Goal: Task Accomplishment & Management: Manage account settings

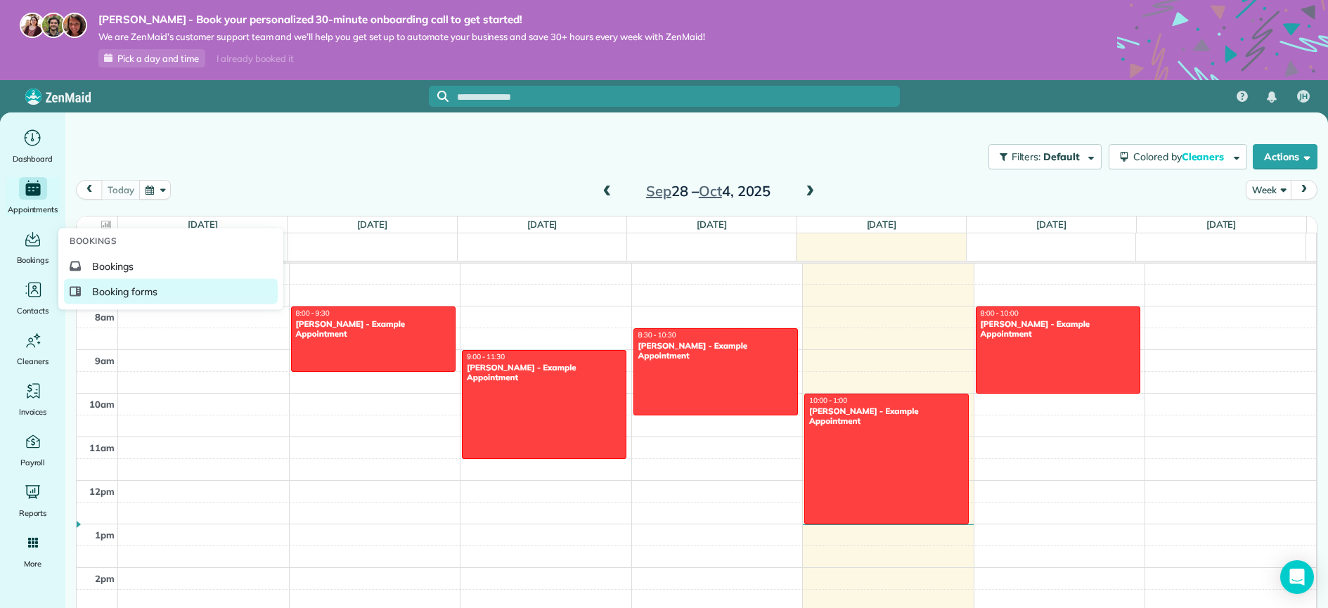
click at [127, 294] on span "Booking forms" at bounding box center [124, 292] width 65 height 14
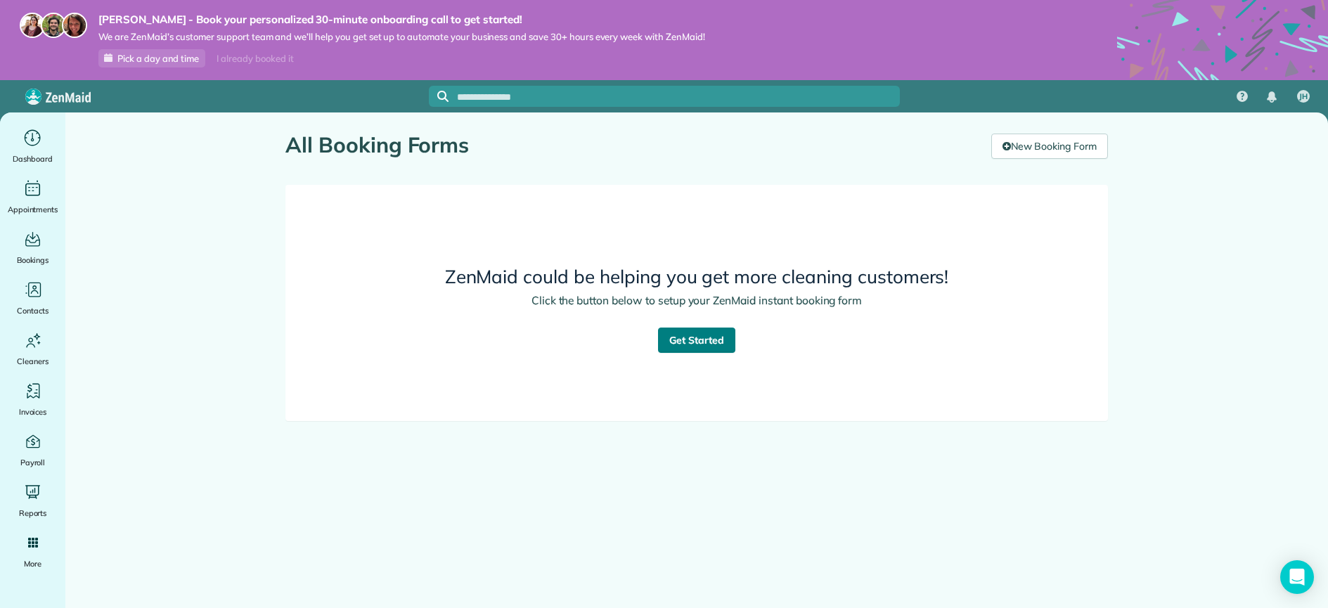
click at [712, 343] on link "Get Started" at bounding box center [696, 340] width 77 height 25
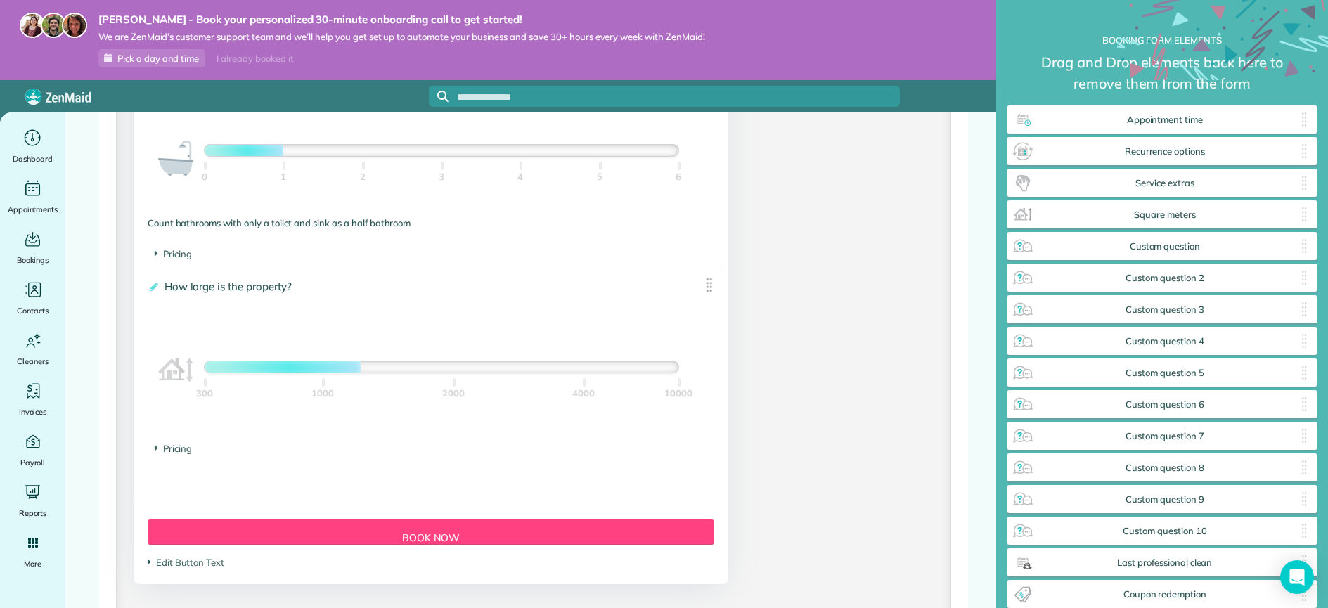
scroll to position [1132, 0]
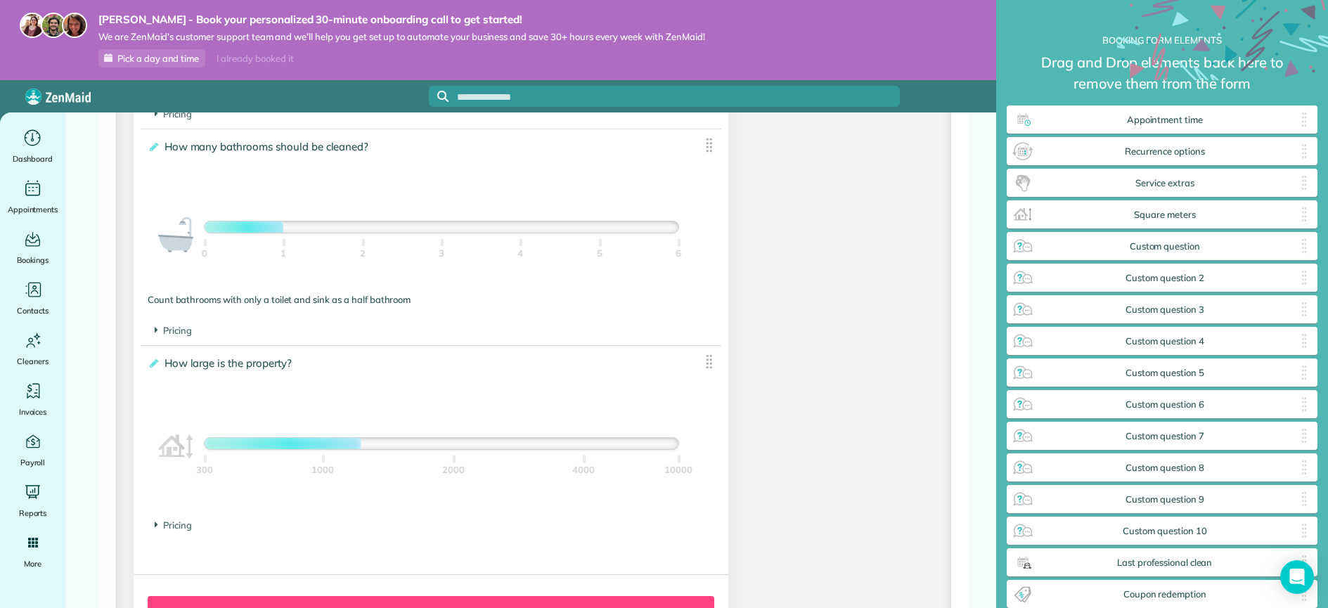
click at [705, 366] on img at bounding box center [709, 362] width 18 height 18
click at [703, 365] on img at bounding box center [709, 362] width 18 height 18
click at [464, 389] on div "**********" at bounding box center [431, 429] width 581 height 166
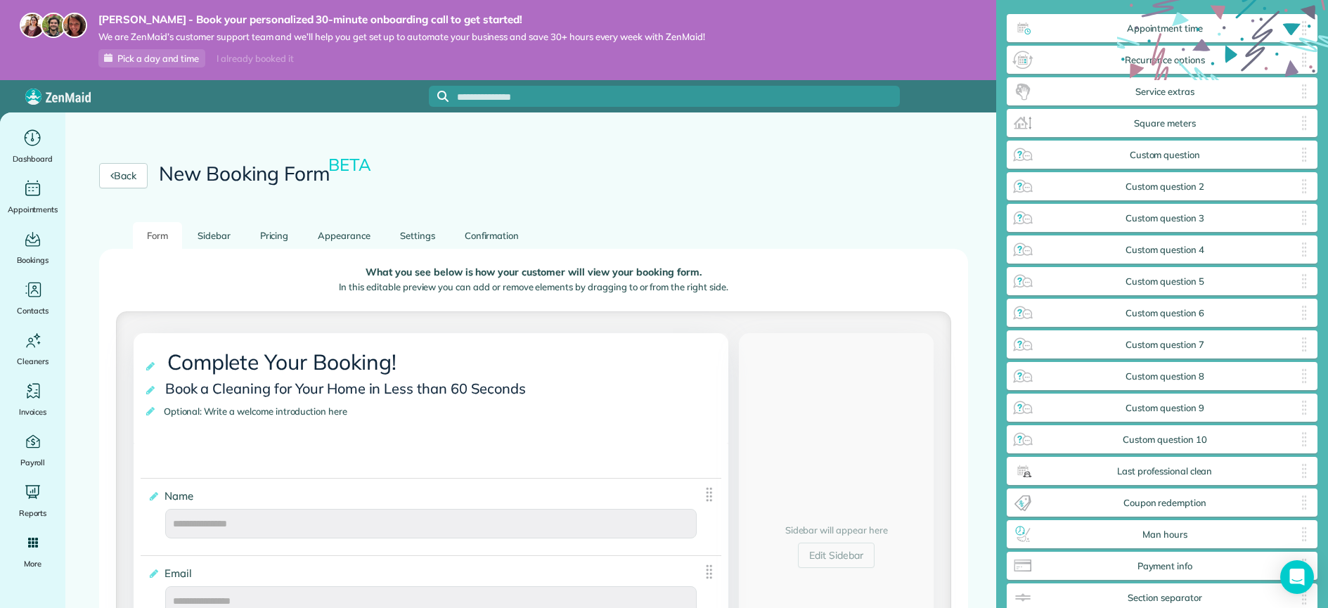
scroll to position [0, 0]
click at [264, 238] on link "Pricing" at bounding box center [274, 236] width 57 height 27
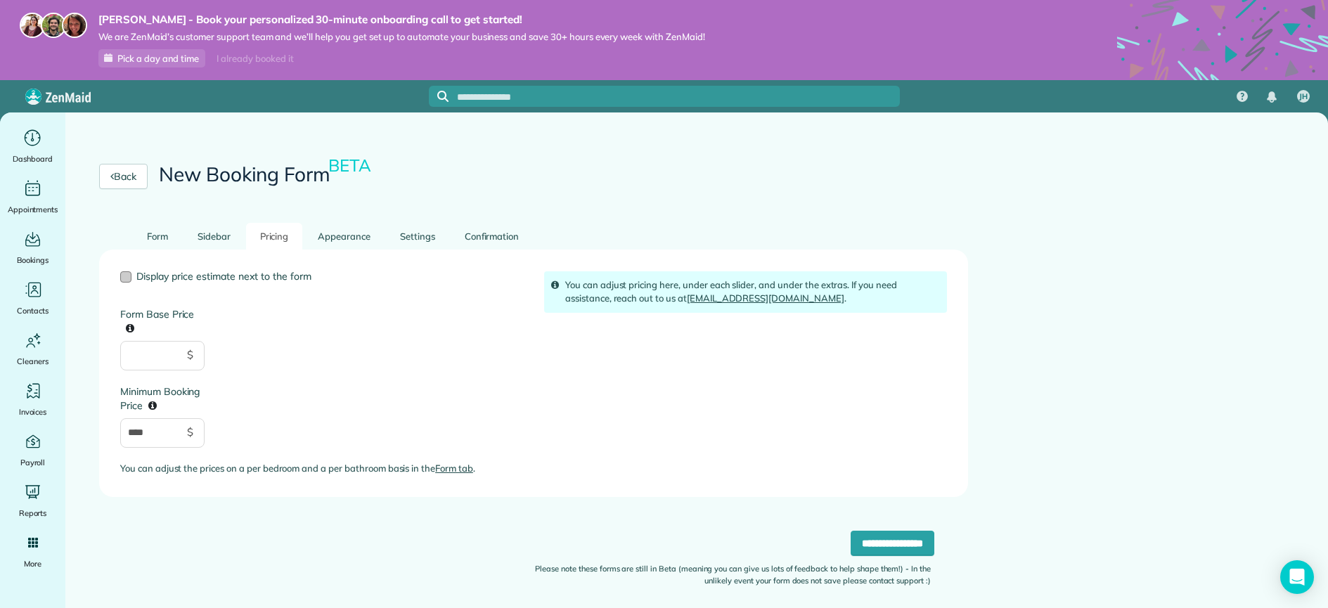
click at [245, 279] on span "Display price estimate next to the form" at bounding box center [223, 276] width 175 height 13
click at [347, 230] on link "Appearance" at bounding box center [344, 236] width 81 height 27
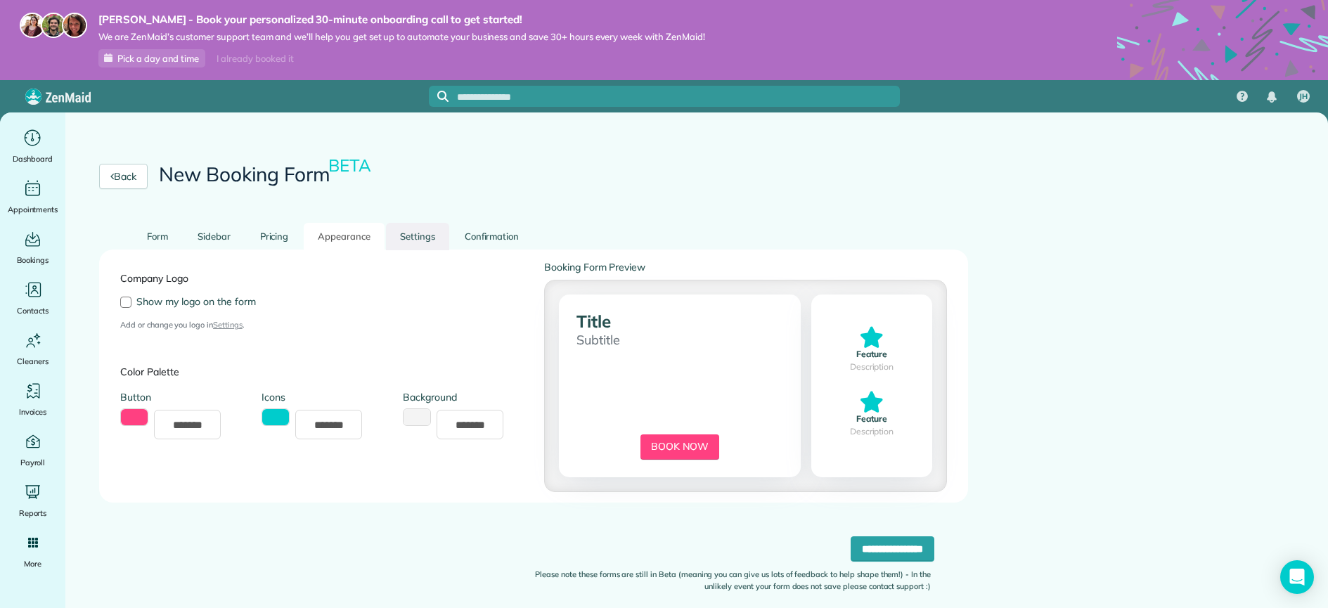
click at [412, 236] on link "Settings" at bounding box center [417, 236] width 63 height 27
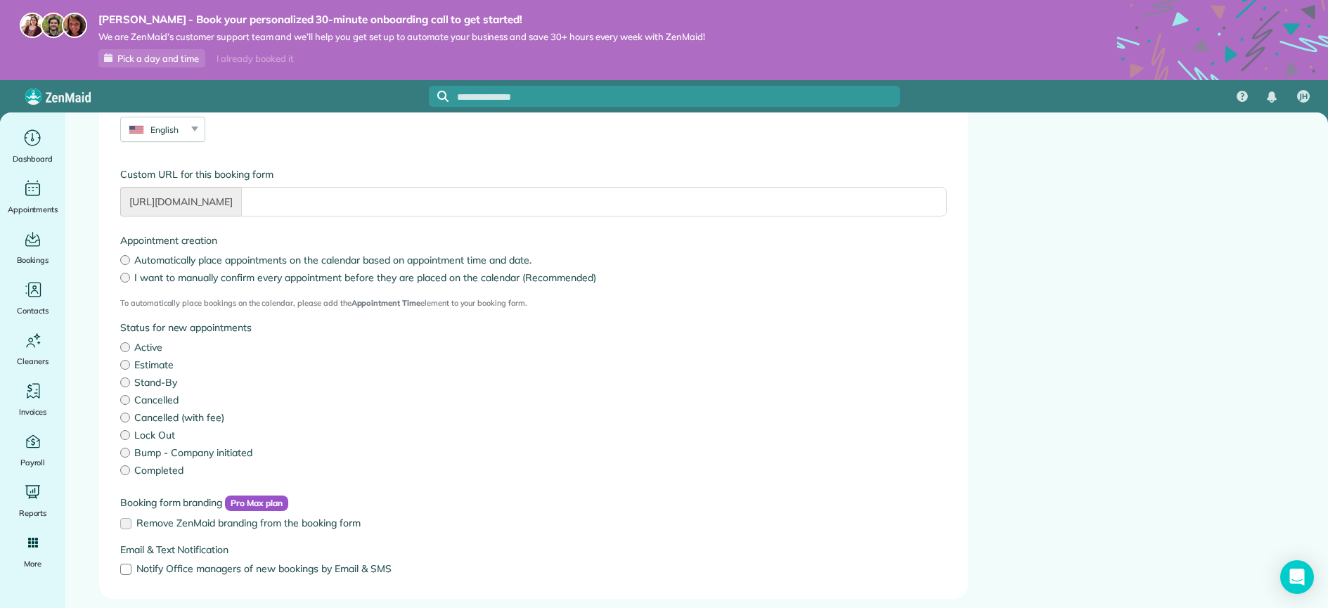
scroll to position [216, 0]
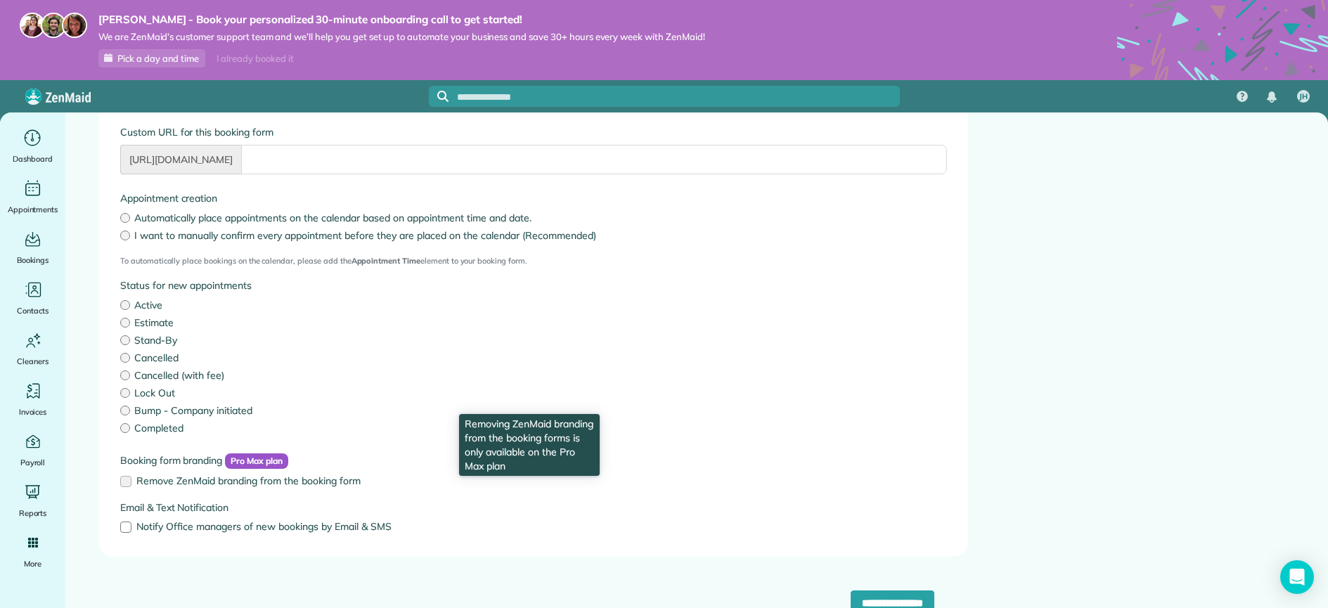
click at [122, 480] on label "Remove ZenMaid branding from the booking form" at bounding box center [533, 481] width 826 height 10
click at [127, 481] on label "Remove ZenMaid branding from the booking form" at bounding box center [533, 481] width 826 height 10
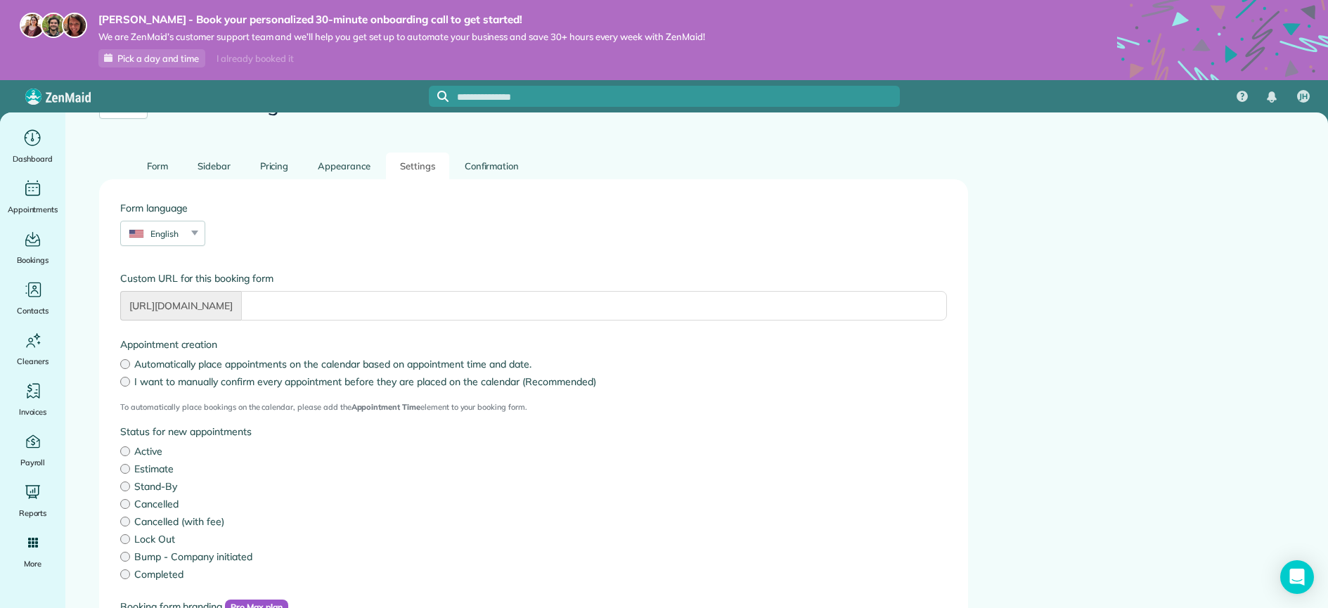
scroll to position [0, 0]
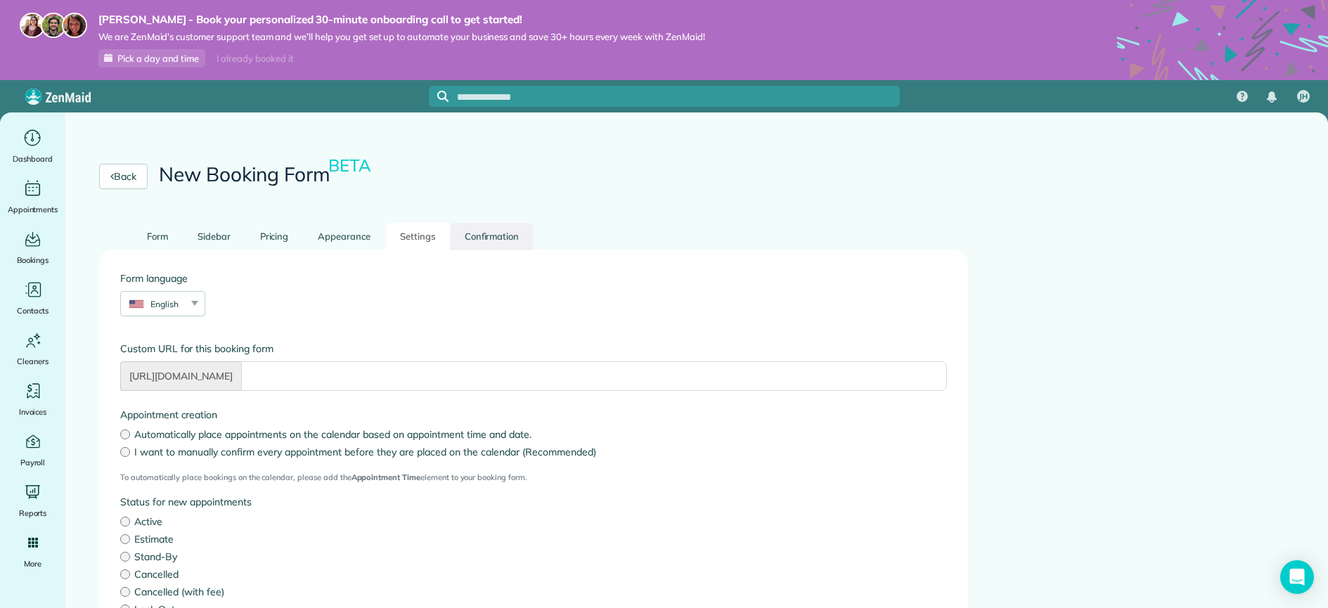
click at [514, 241] on link "Confirmation" at bounding box center [491, 236] width 83 height 27
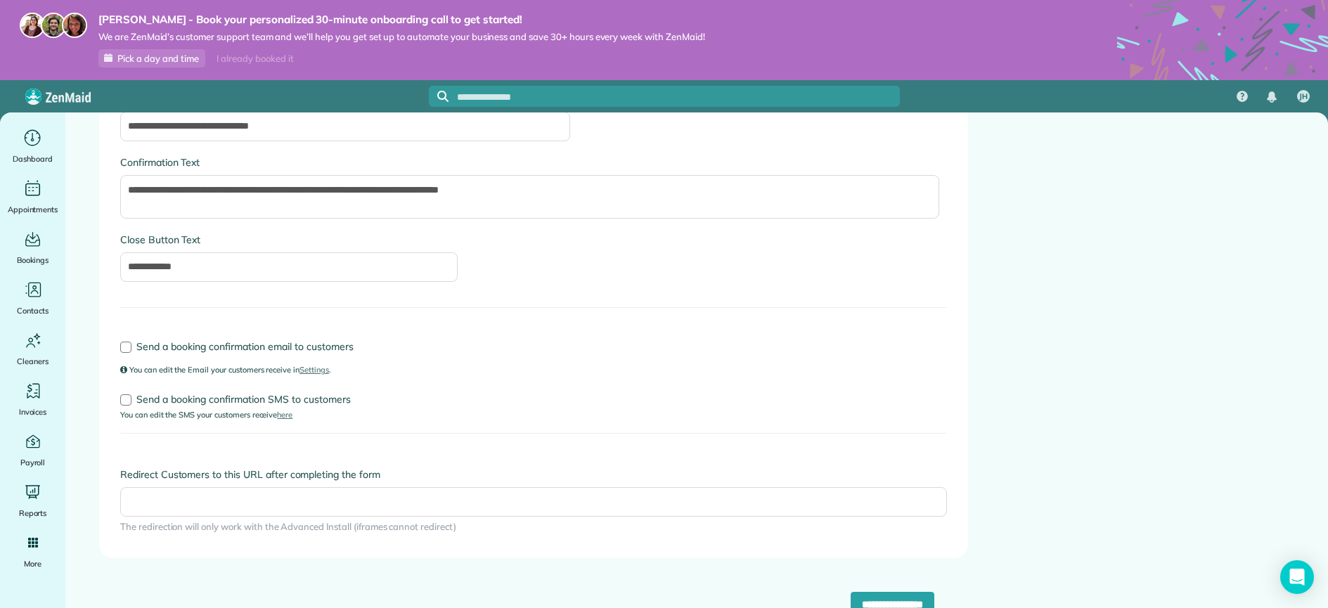
scroll to position [181, 0]
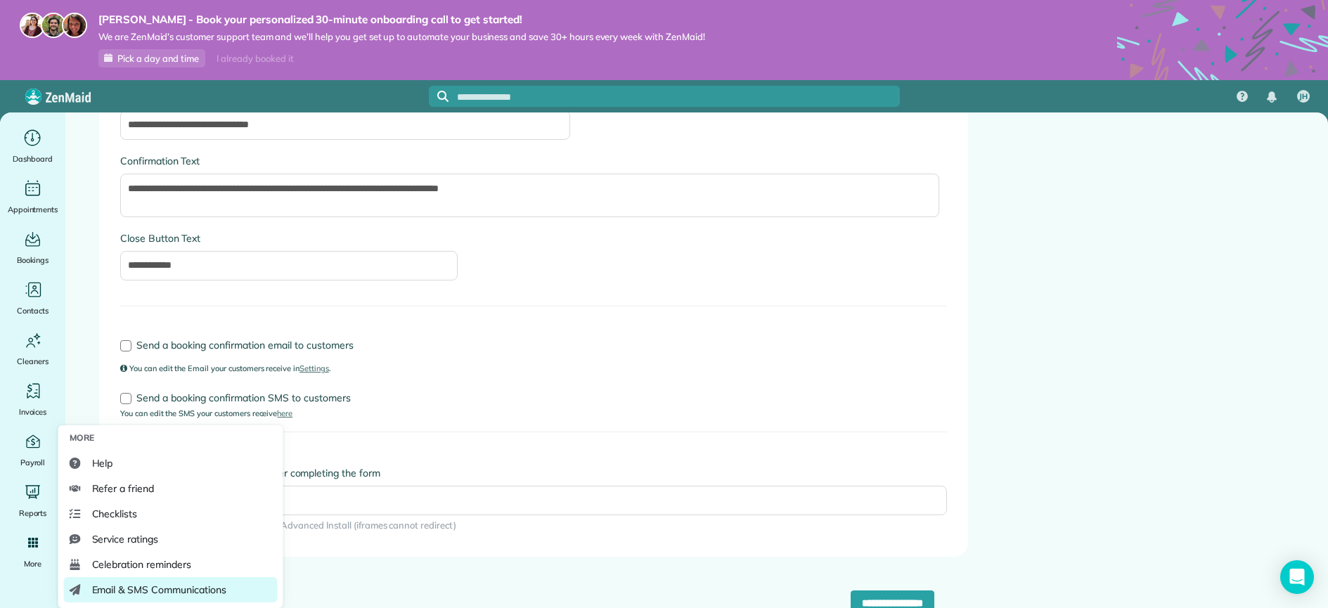
click at [114, 583] on span "Email & SMS Communications" at bounding box center [159, 590] width 134 height 14
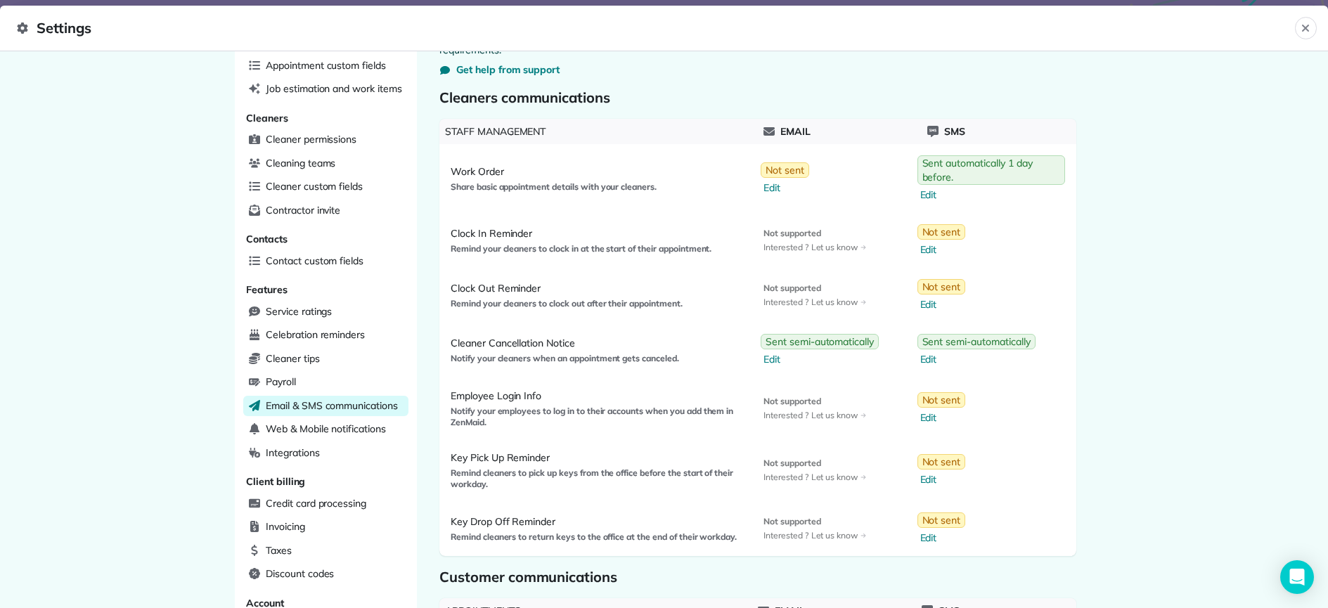
scroll to position [82, 0]
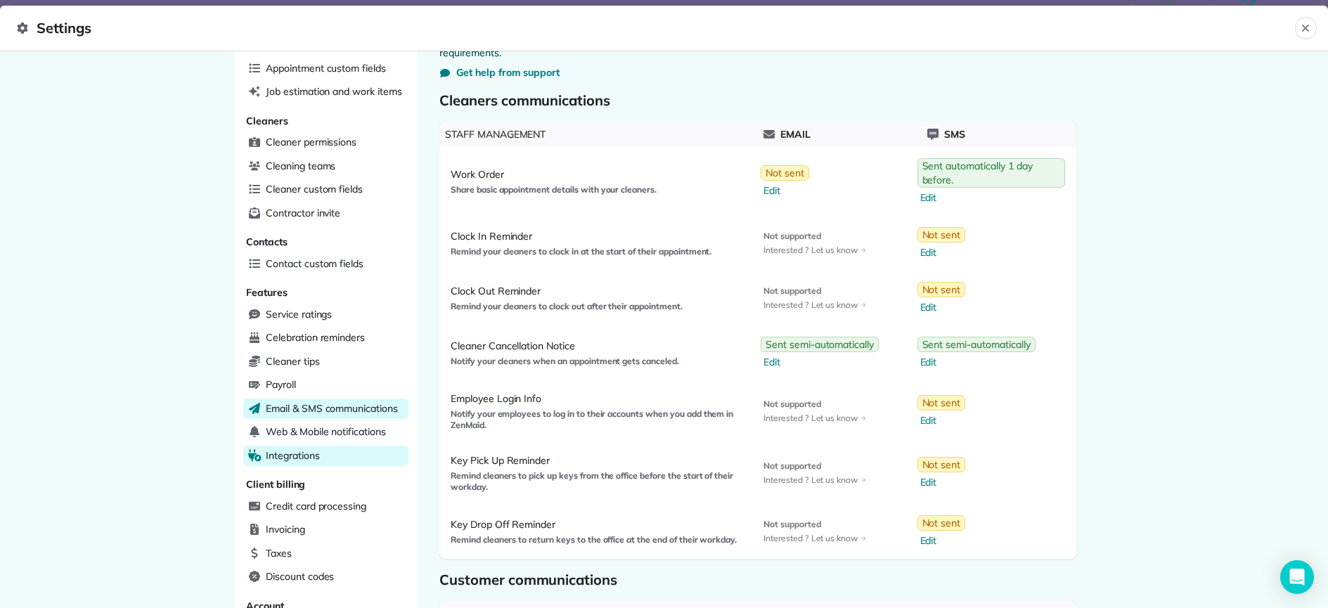
click at [339, 446] on div "Integrations" at bounding box center [325, 456] width 165 height 21
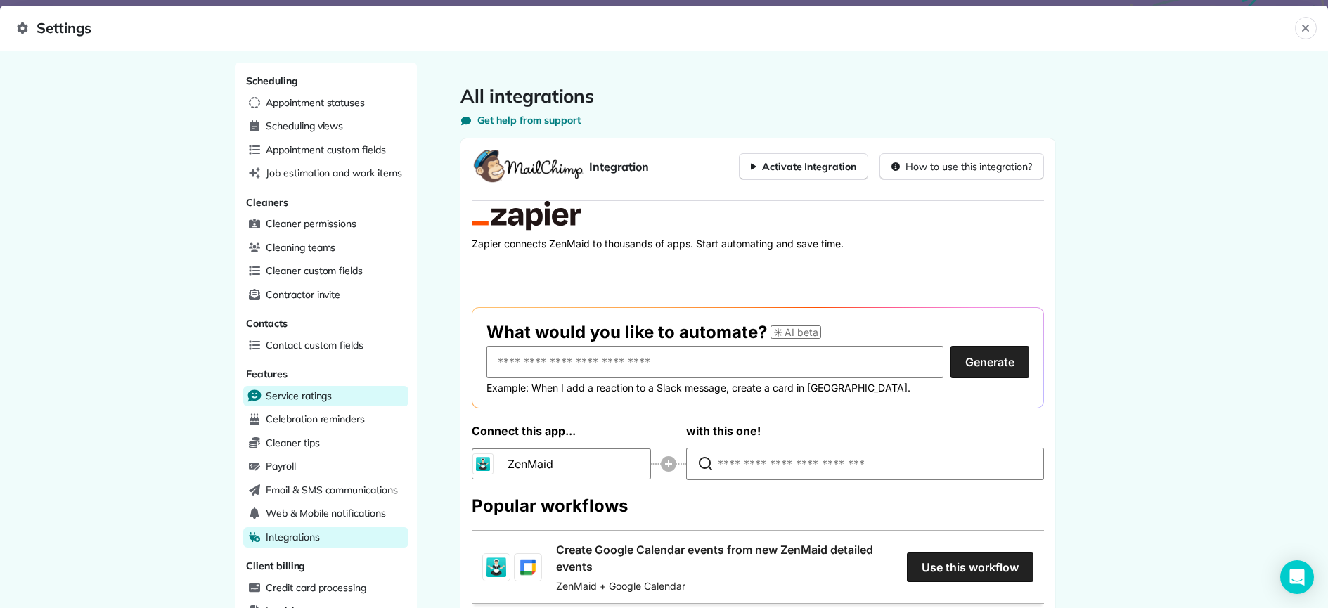
click at [330, 393] on div "Service ratings" at bounding box center [325, 396] width 165 height 21
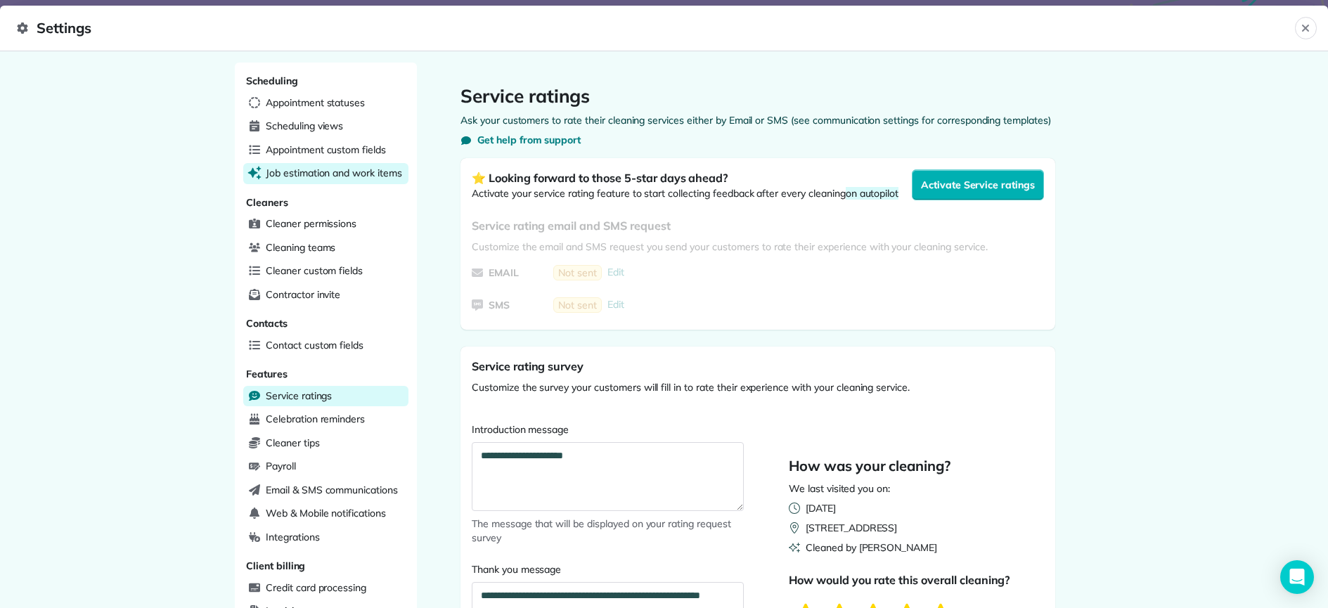
click at [334, 174] on span "Job estimation and work items" at bounding box center [334, 173] width 136 height 14
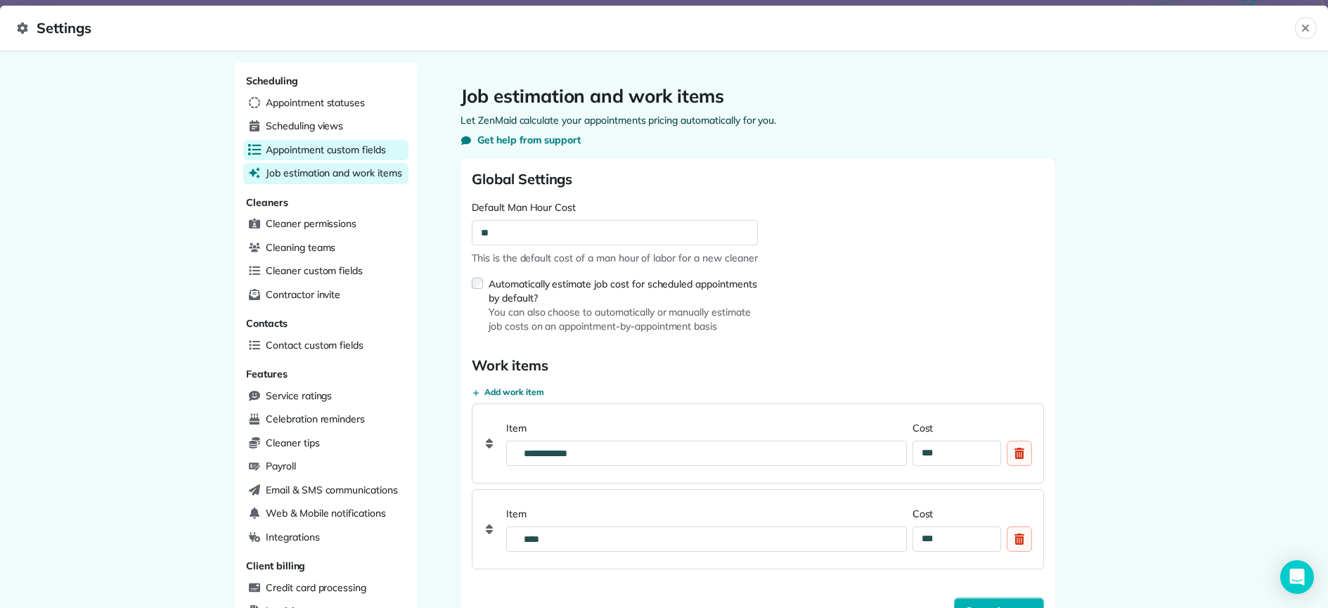
click at [330, 151] on span "Appointment custom fields" at bounding box center [326, 150] width 120 height 14
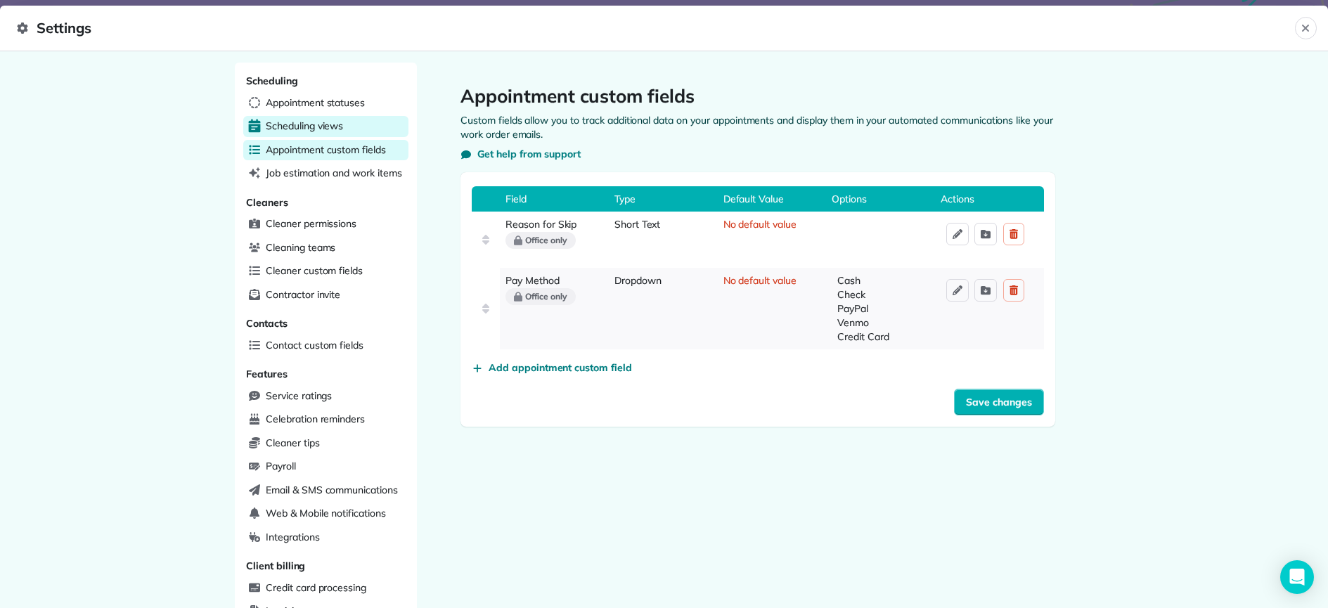
click at [323, 131] on span "Scheduling views" at bounding box center [304, 126] width 77 height 14
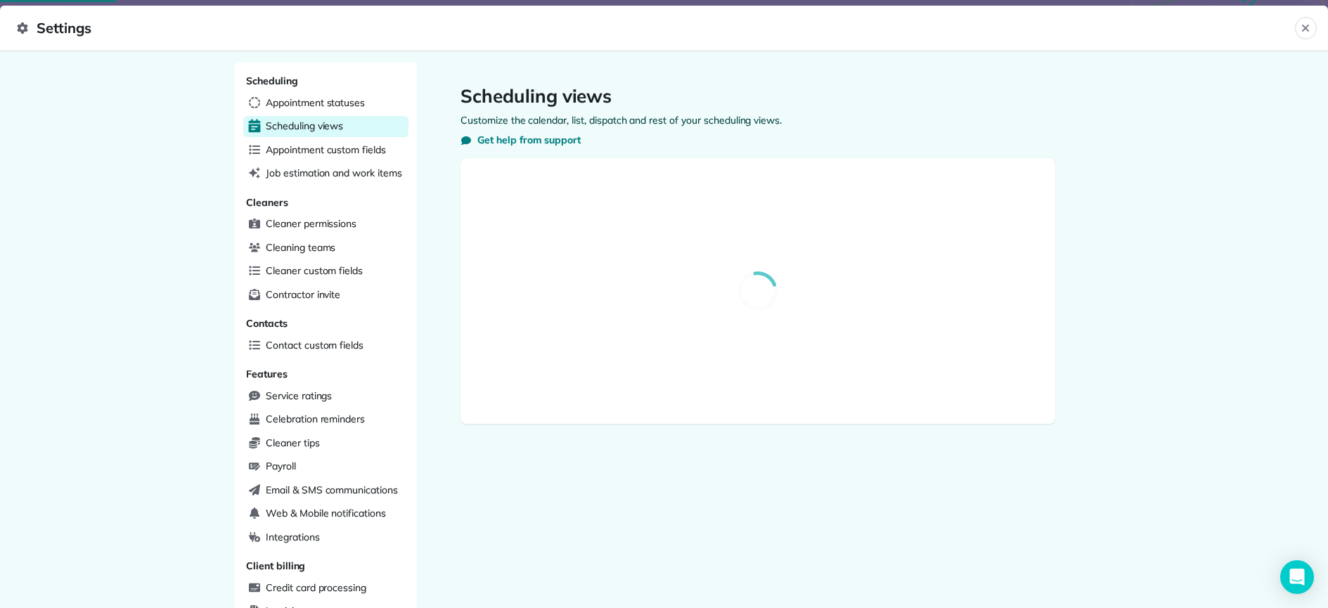
select select "**********"
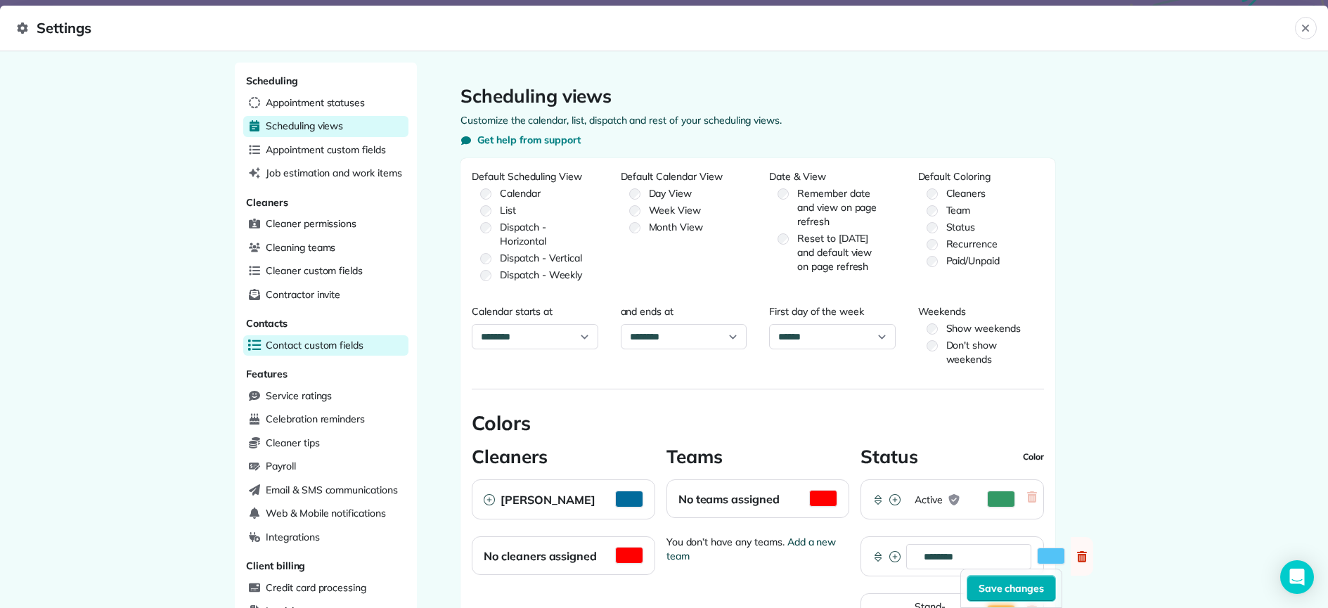
click at [334, 346] on span "Contact custom fields" at bounding box center [315, 345] width 98 height 14
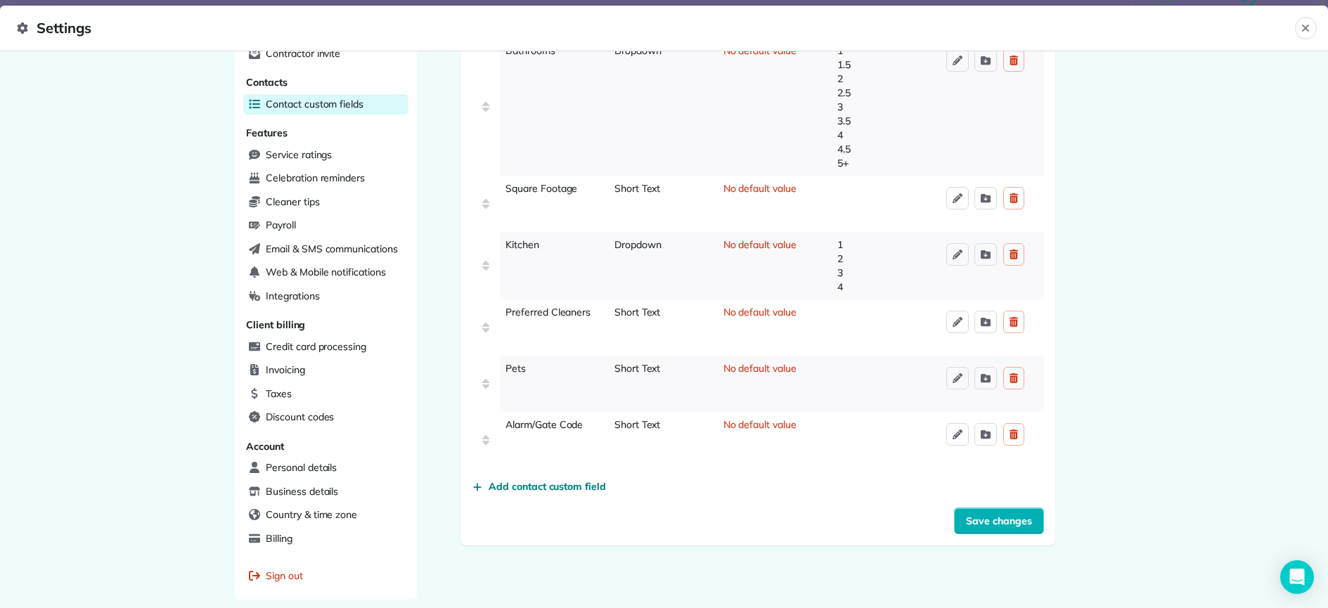
scroll to position [292, 0]
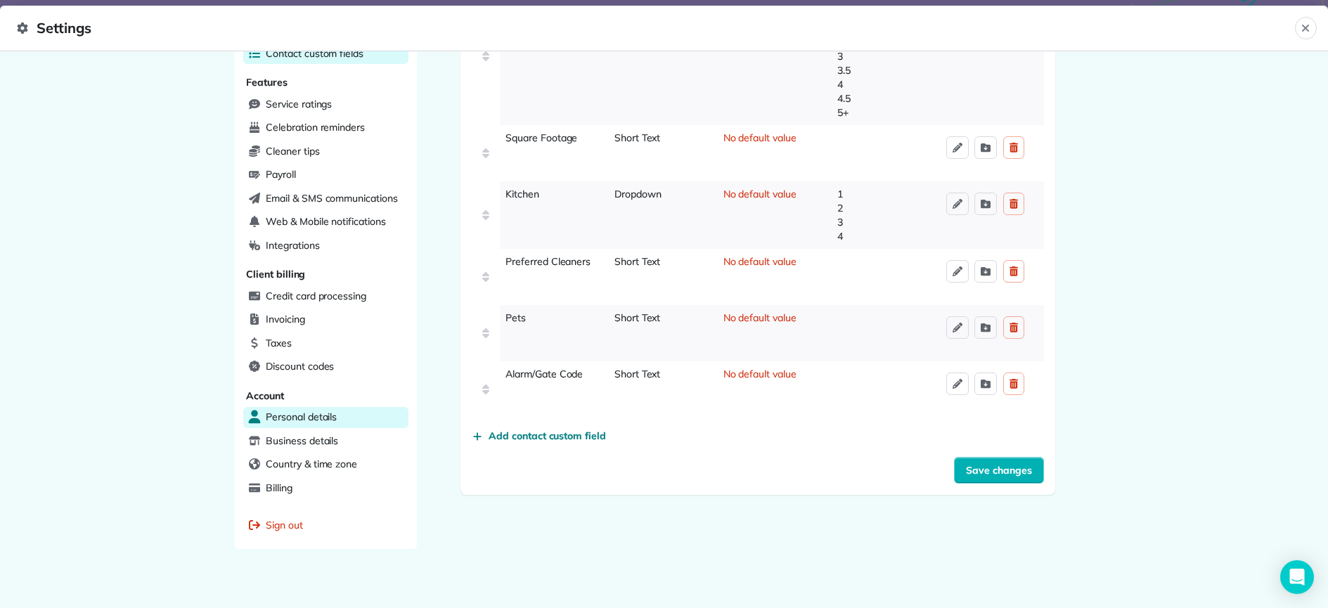
click at [287, 413] on span "Personal details" at bounding box center [301, 417] width 71 height 14
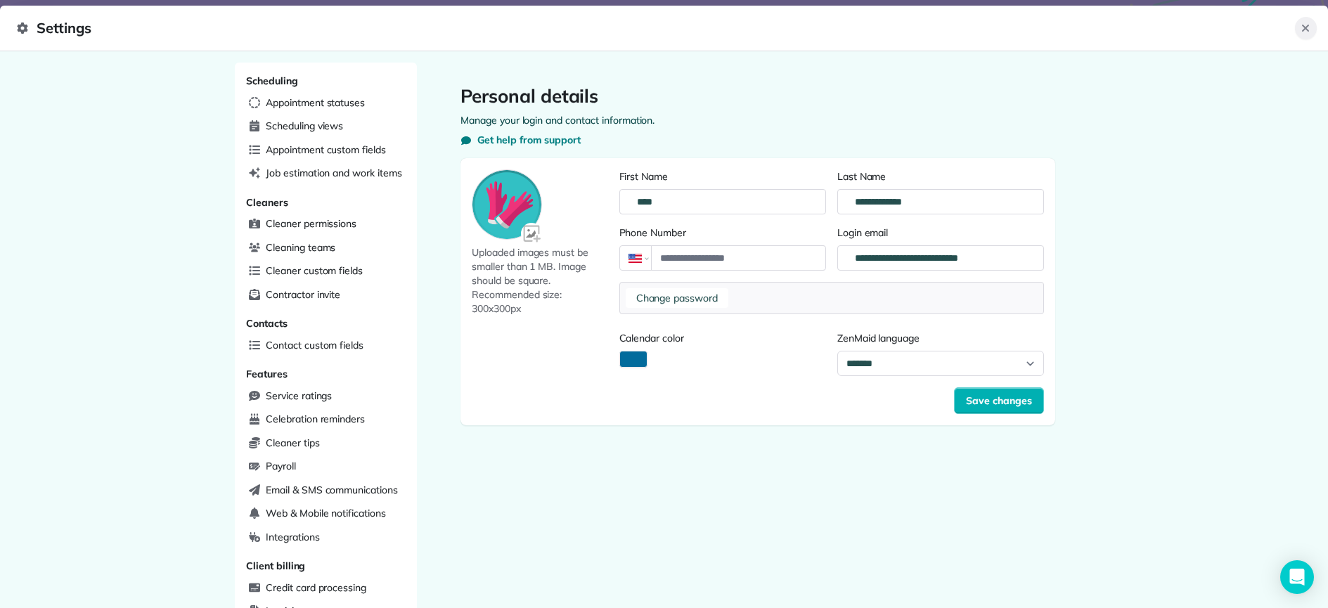
click at [1305, 33] on icon "Close" at bounding box center [1304, 27] width 11 height 11
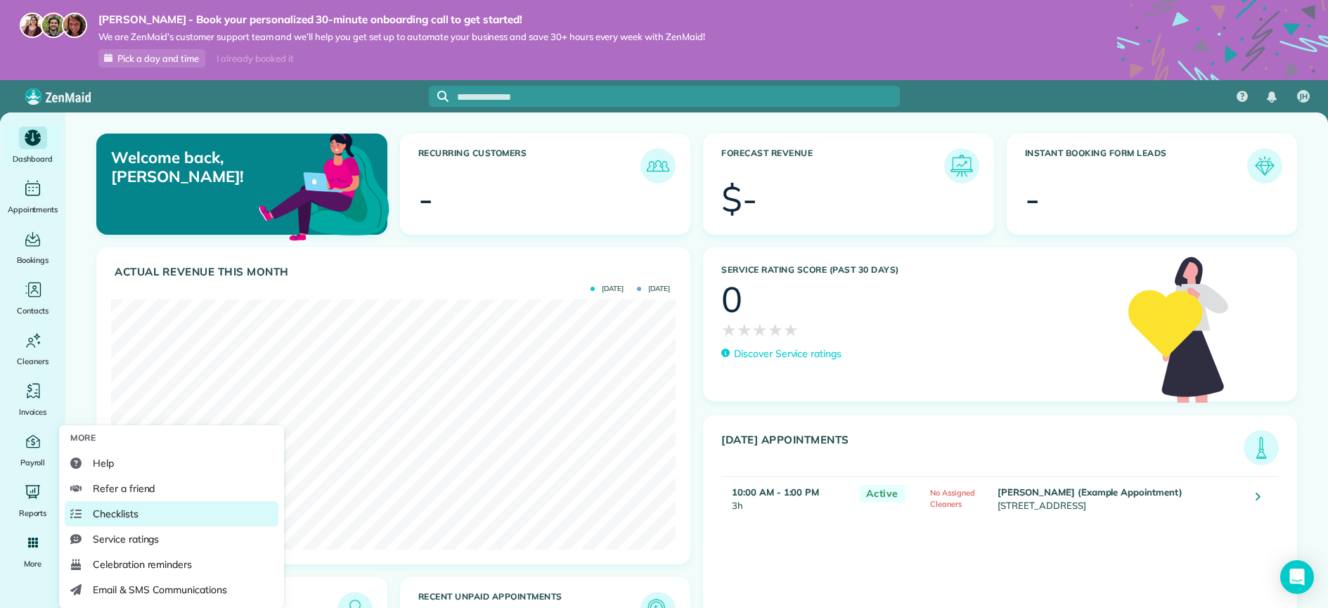
click at [136, 512] on span "Checklists" at bounding box center [116, 514] width 46 height 14
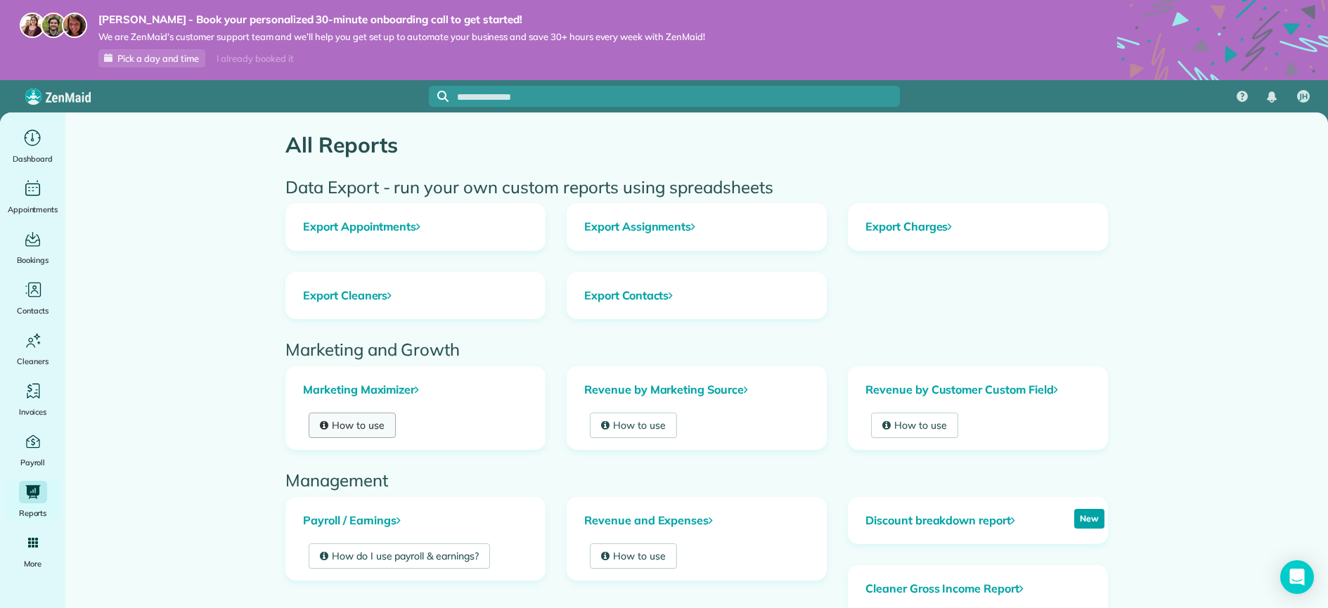
click at [365, 426] on link "How to use" at bounding box center [352, 425] width 87 height 25
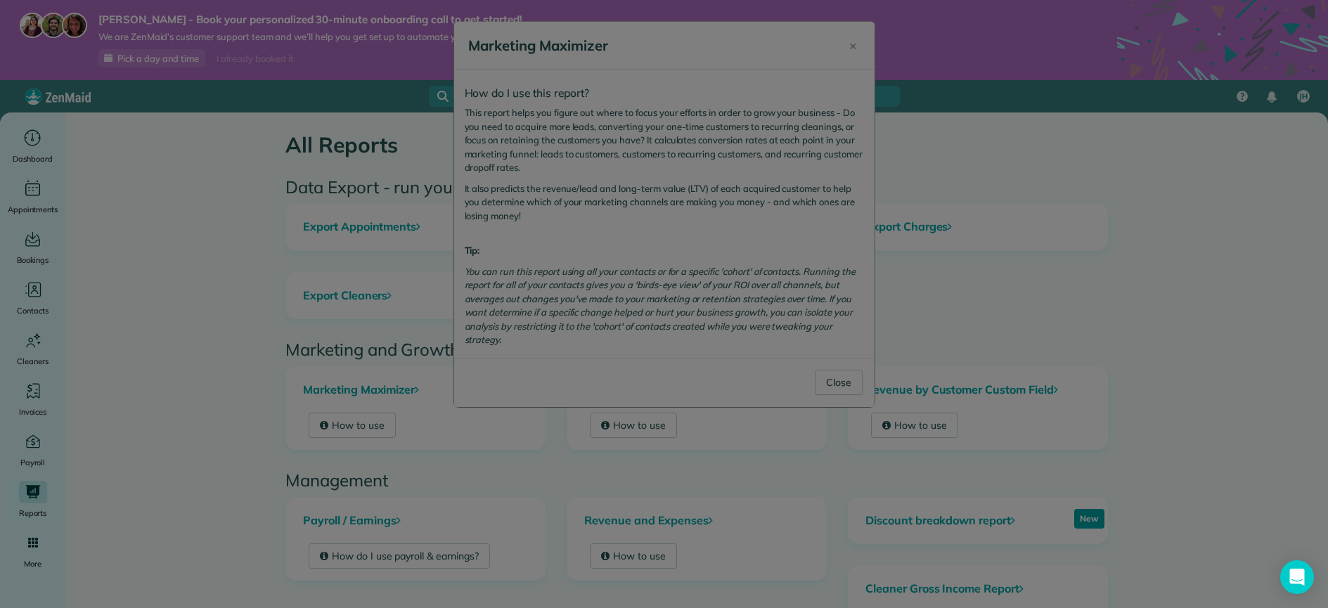
click at [1112, 278] on div at bounding box center [664, 304] width 1328 height 608
click at [843, 377] on div at bounding box center [664, 304] width 1328 height 608
click at [841, 383] on div at bounding box center [664, 304] width 1328 height 608
click at [855, 46] on div at bounding box center [664, 304] width 1328 height 608
click at [128, 108] on div at bounding box center [664, 304] width 1328 height 608
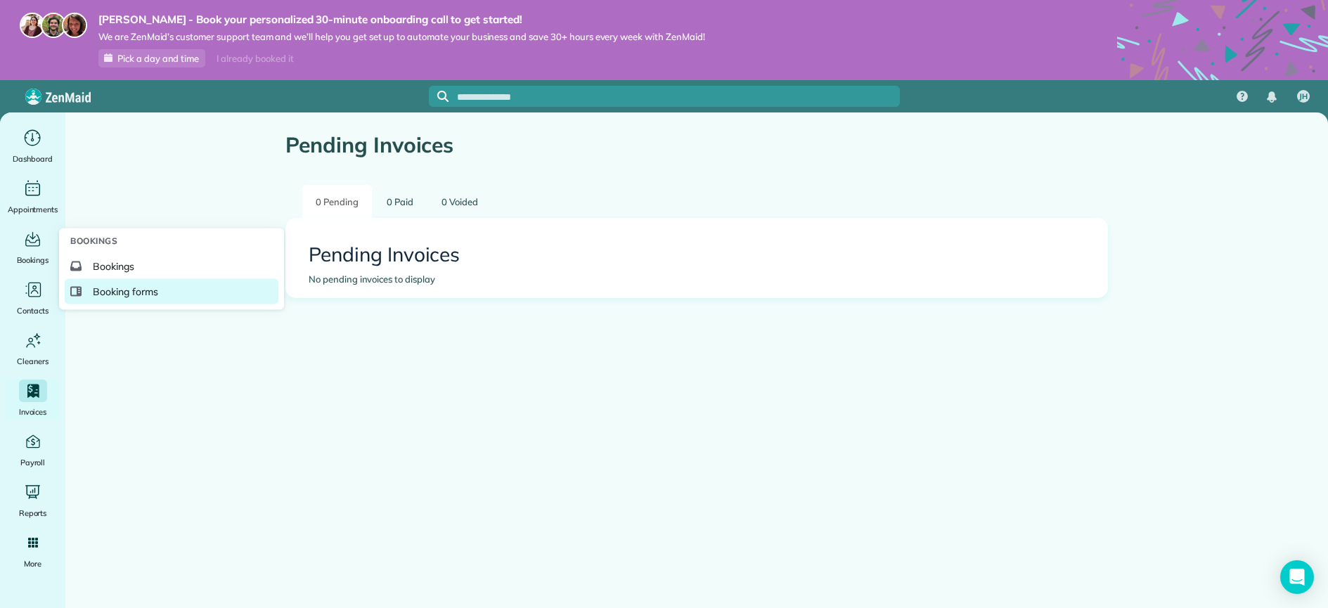
click at [117, 287] on span "Booking forms" at bounding box center [125, 292] width 65 height 14
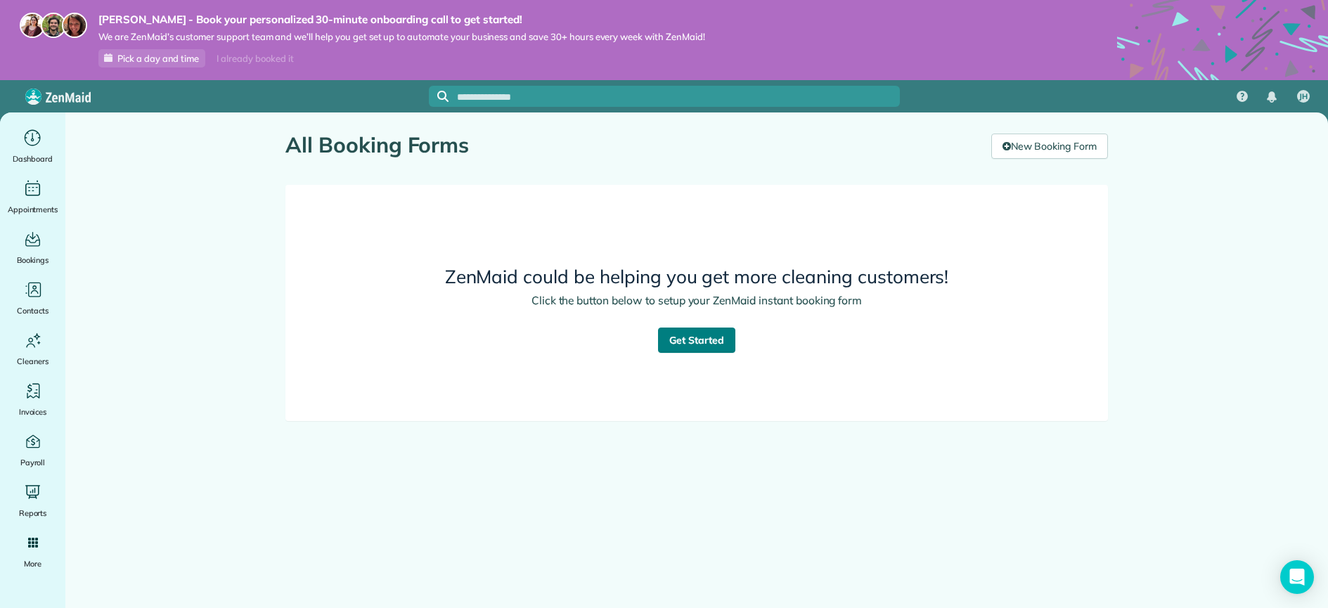
click at [677, 345] on link "Get Started" at bounding box center [696, 340] width 77 height 25
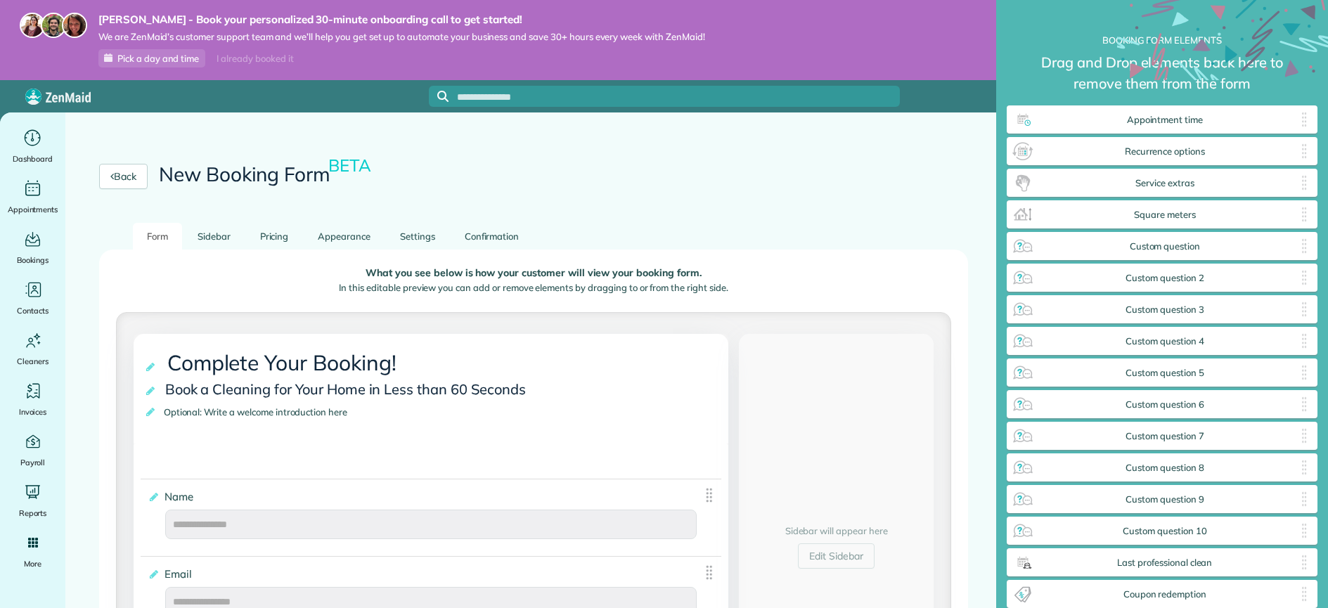
scroll to position [6, 1]
click at [486, 246] on link "Confirmation" at bounding box center [491, 236] width 83 height 27
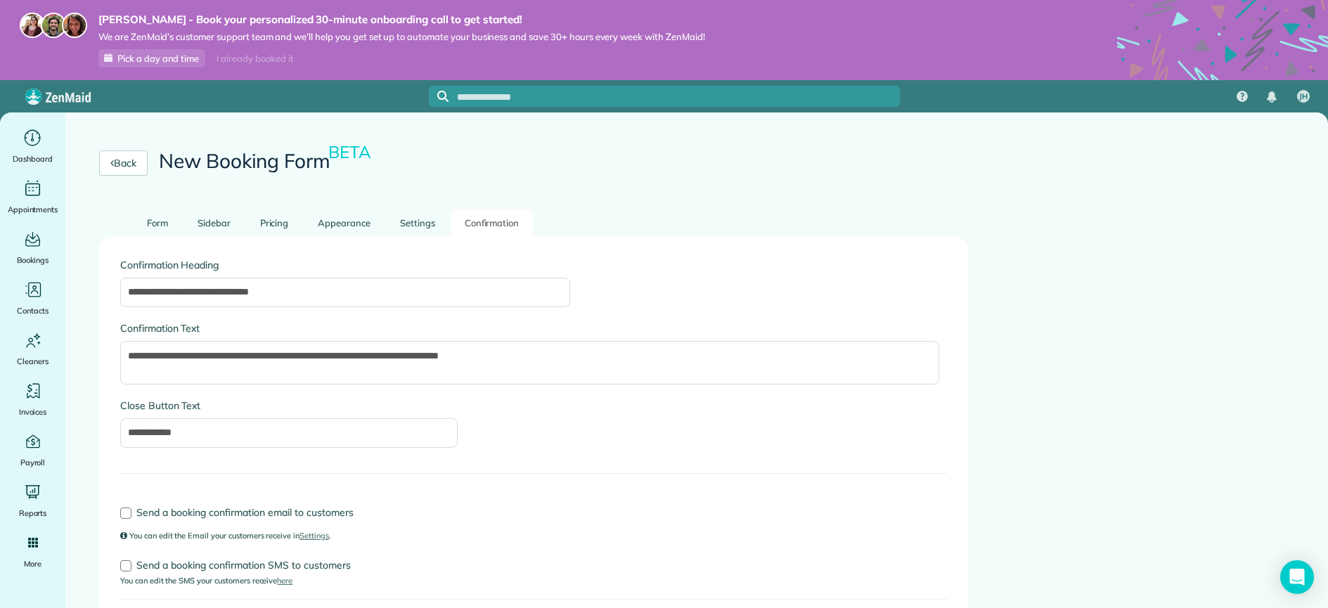
scroll to position [0, 0]
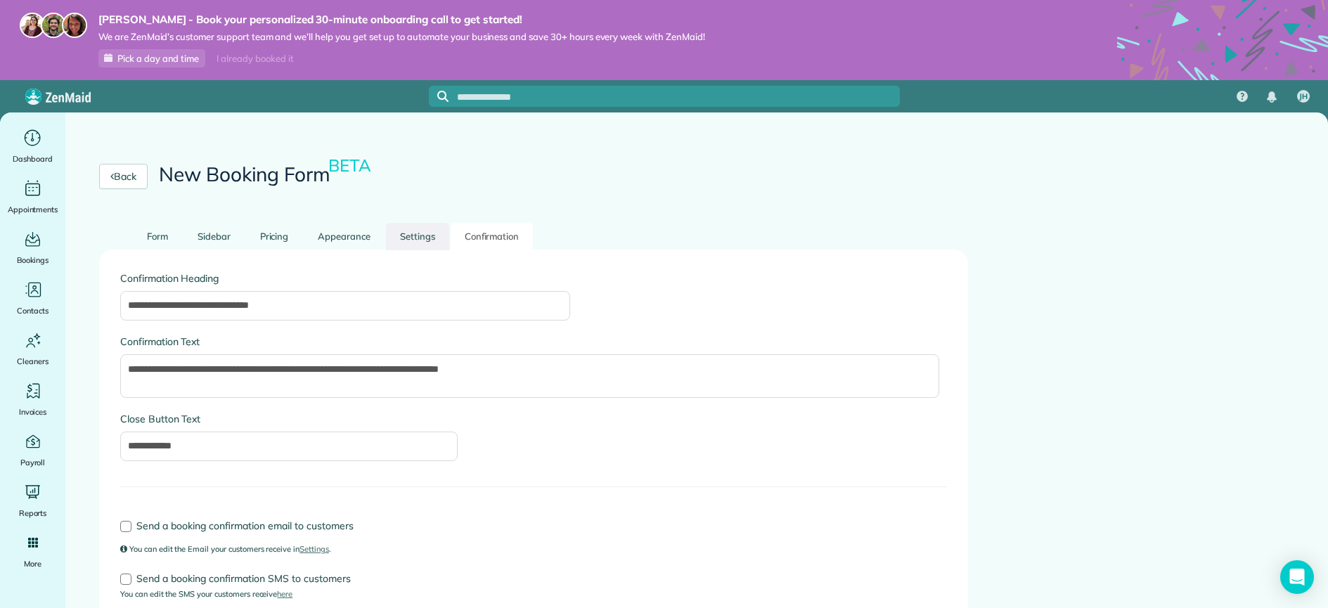
click at [418, 238] on link "Settings" at bounding box center [417, 236] width 63 height 27
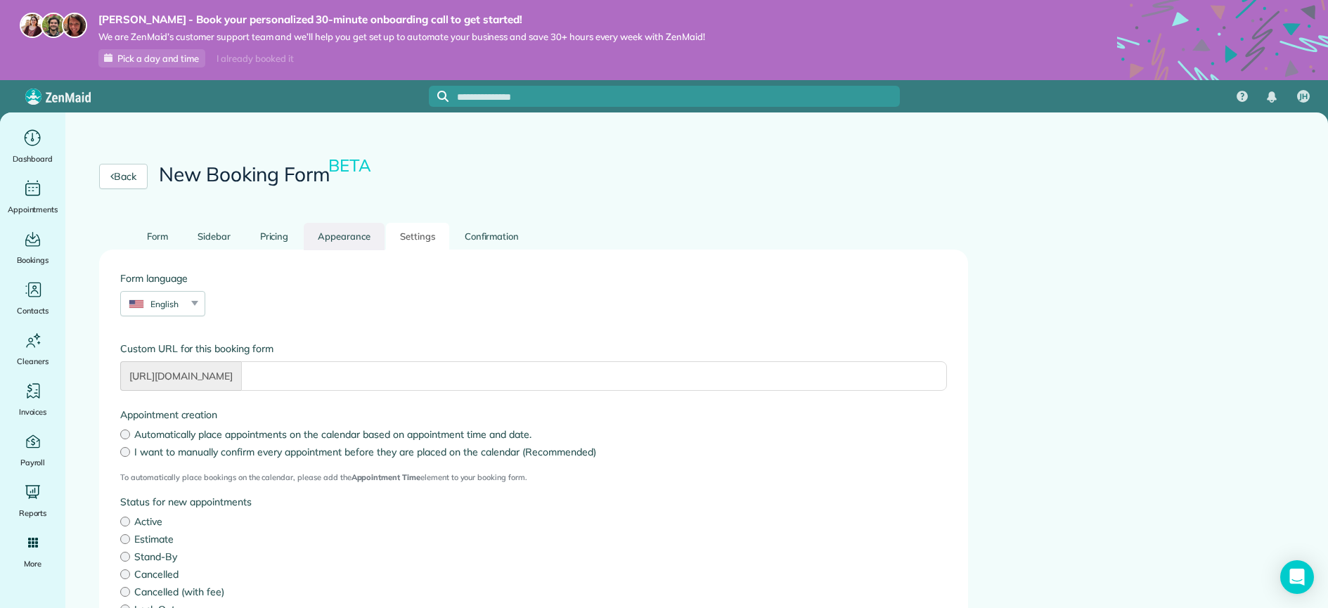
click at [346, 236] on link "Appearance" at bounding box center [344, 236] width 81 height 27
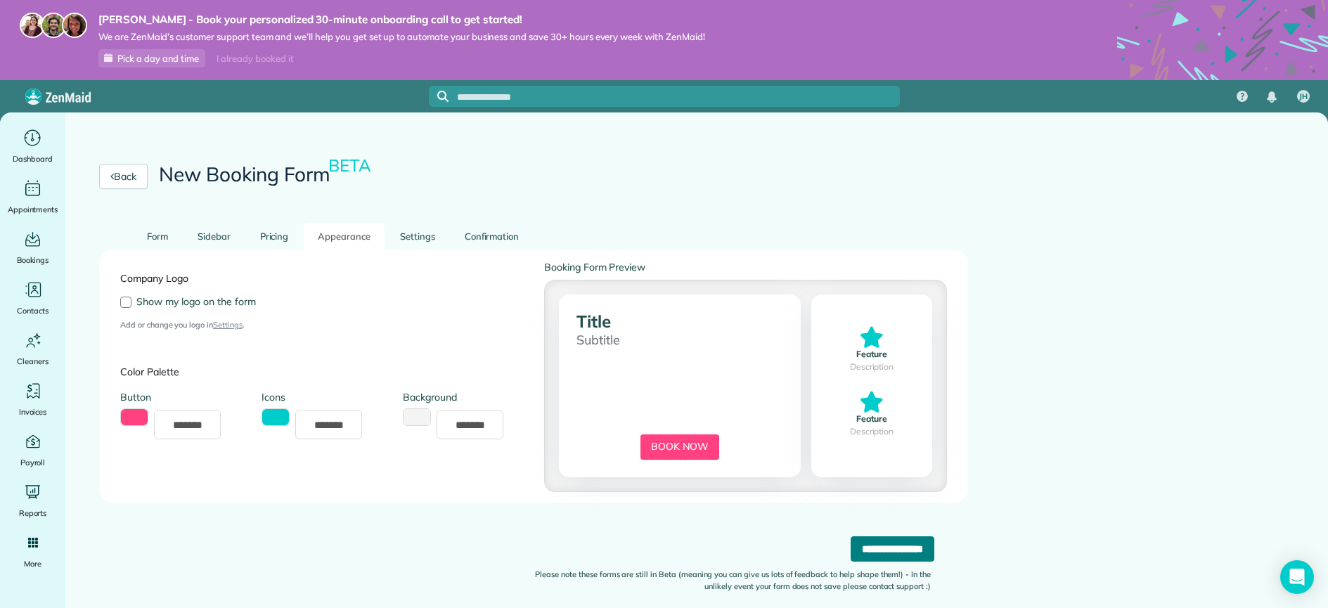
click at [896, 547] on input "**********" at bounding box center [892, 548] width 84 height 25
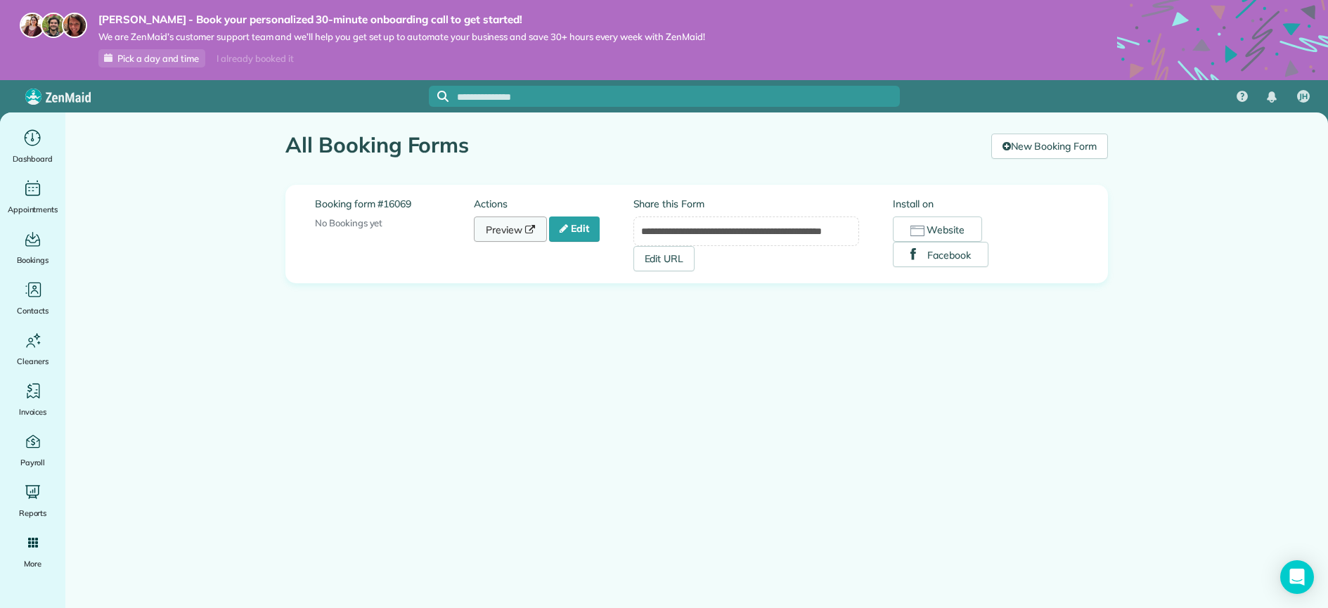
click at [521, 235] on link "Preview" at bounding box center [510, 228] width 73 height 25
click at [960, 230] on button "Website" at bounding box center [937, 228] width 89 height 25
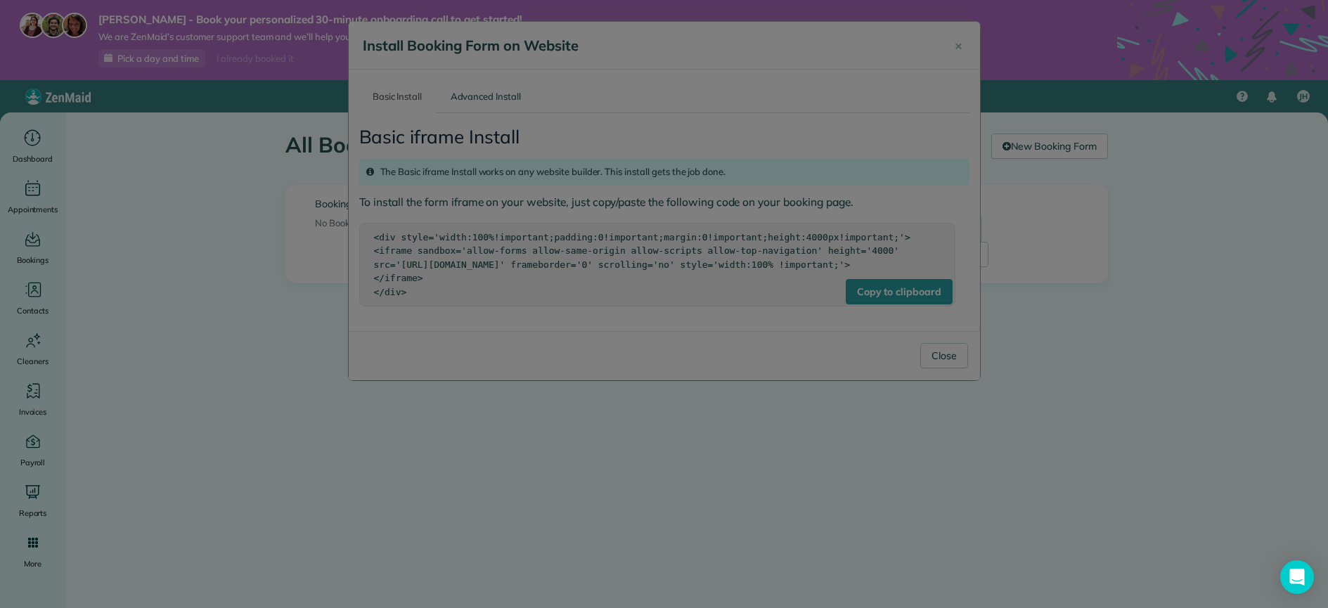
click at [385, 244] on div at bounding box center [664, 304] width 1328 height 608
click at [479, 95] on div at bounding box center [664, 304] width 1328 height 608
click at [675, 229] on div at bounding box center [664, 304] width 1328 height 608
click at [249, 269] on div at bounding box center [664, 304] width 1328 height 608
click at [961, 48] on div at bounding box center [664, 304] width 1328 height 608
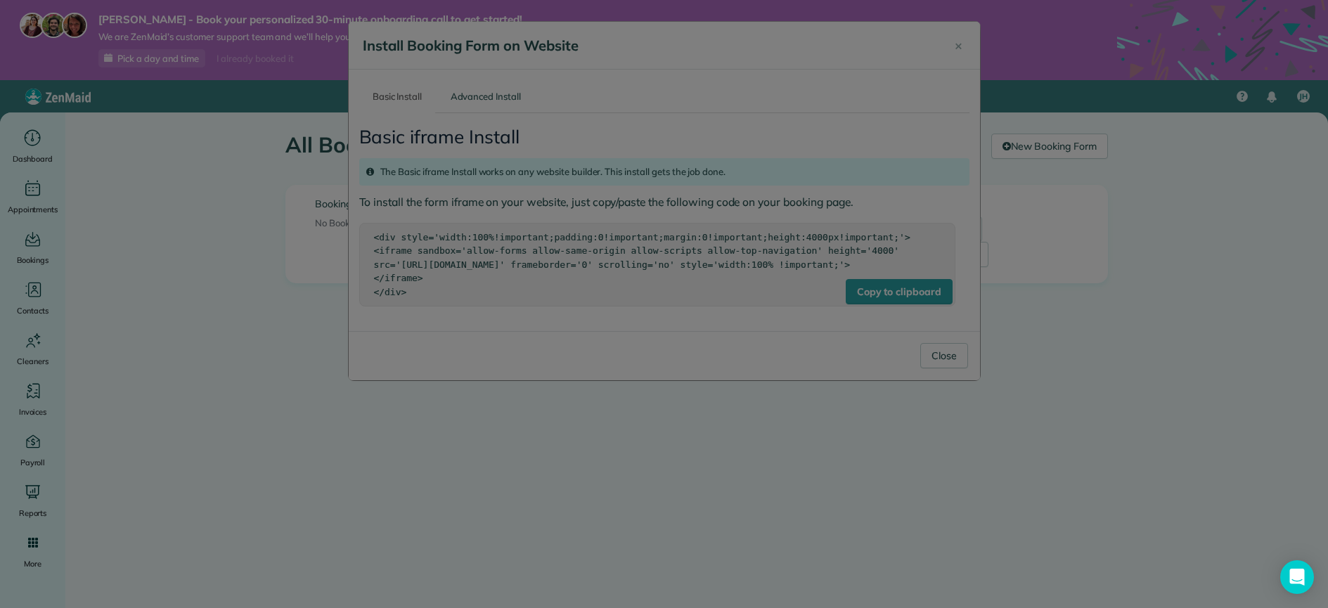
click at [956, 48] on div at bounding box center [664, 304] width 1328 height 608
click at [244, 334] on div at bounding box center [664, 304] width 1328 height 608
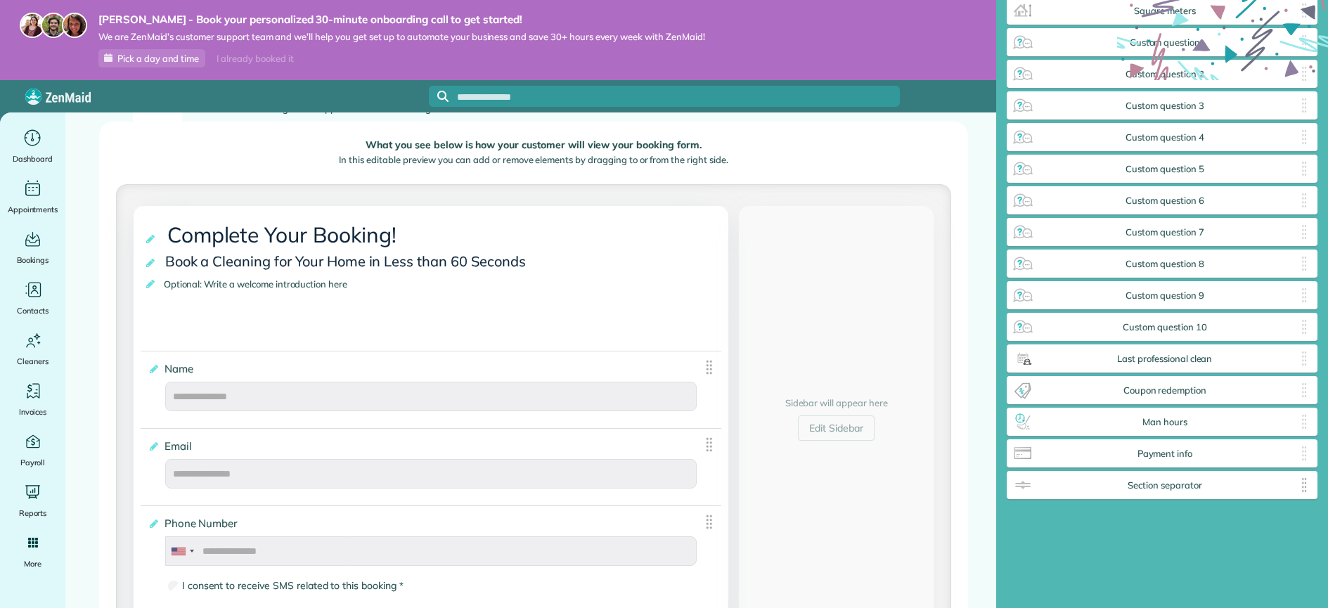
scroll to position [375, 0]
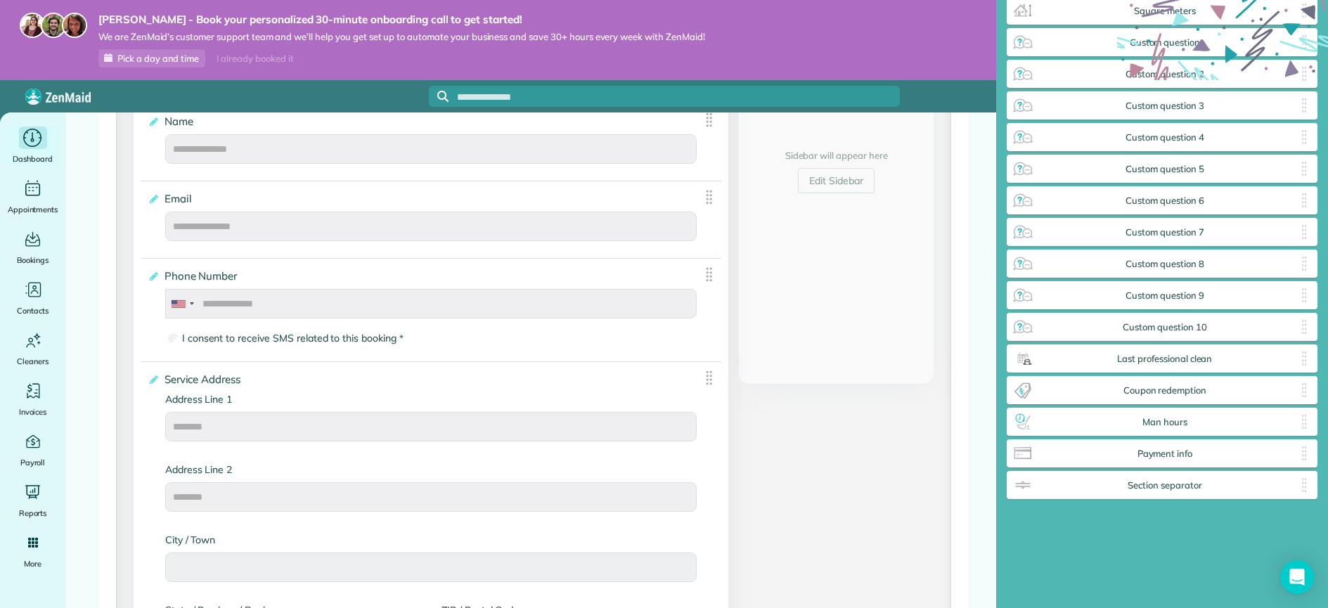
click at [35, 132] on icon "Main" at bounding box center [33, 138] width 22 height 21
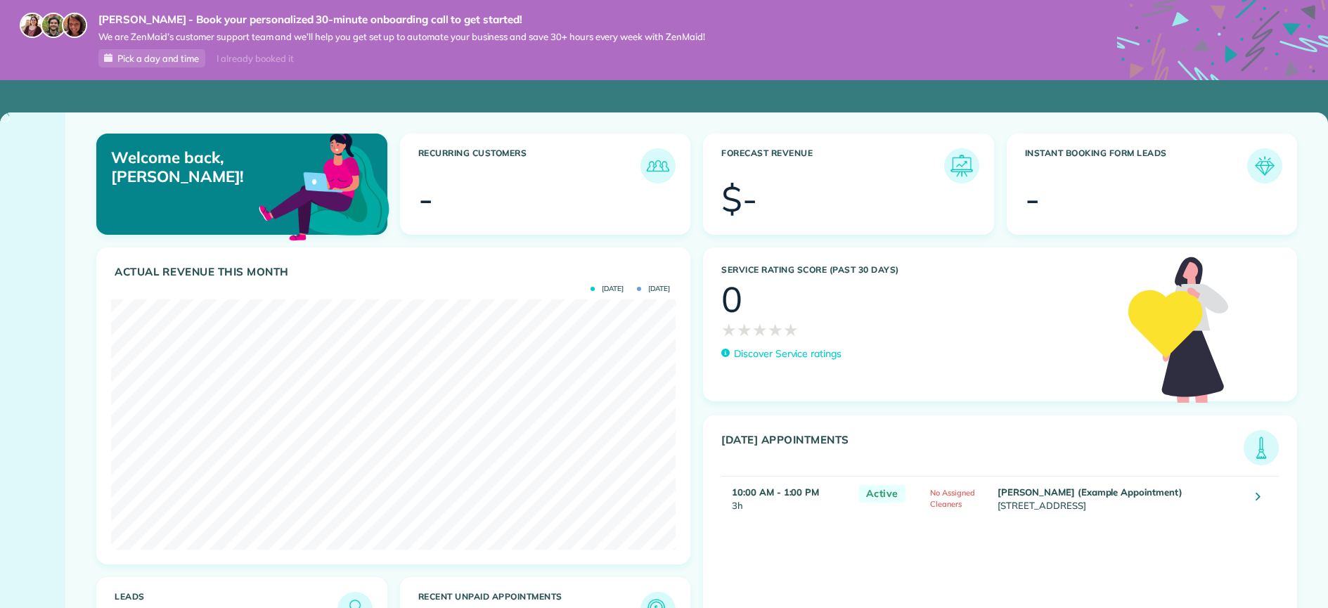
scroll to position [250, 564]
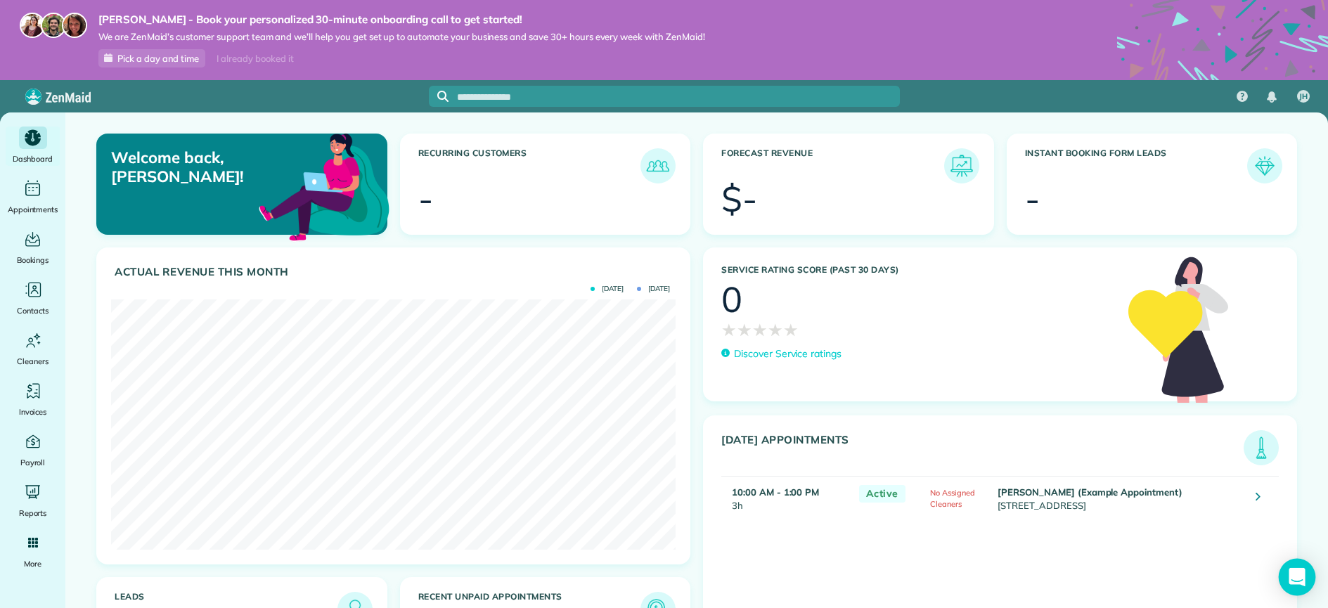
click at [1299, 575] on icon "Open Intercom Messenger" at bounding box center [1296, 577] width 16 height 18
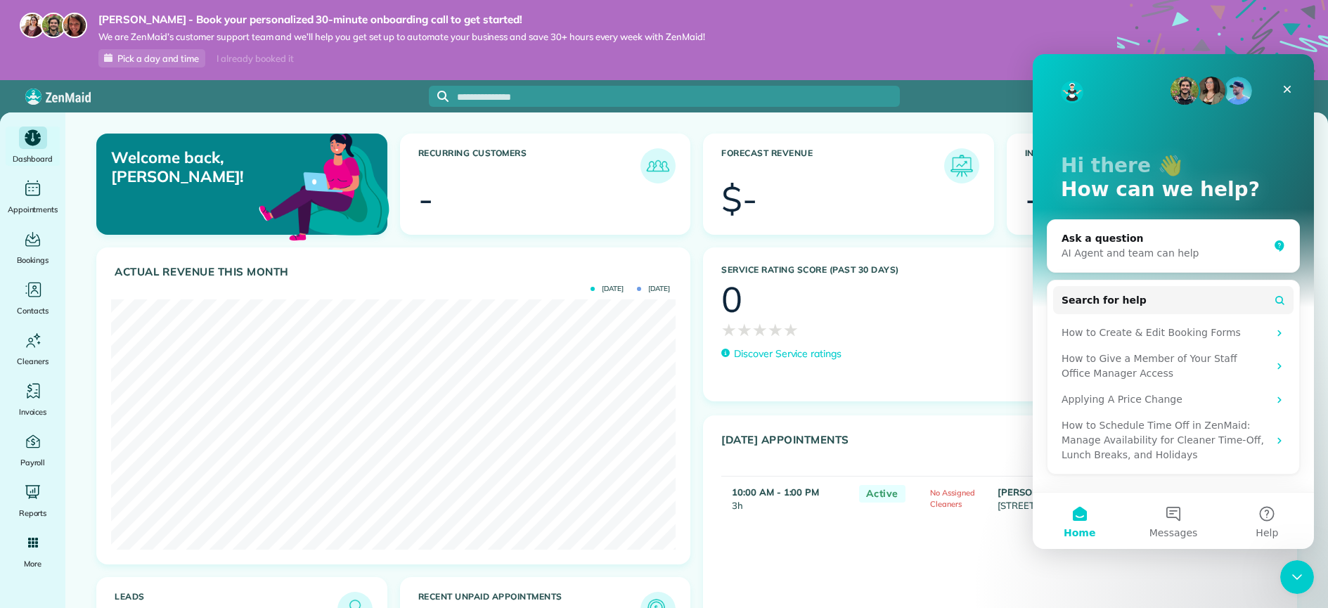
scroll to position [0, 0]
click at [1105, 337] on div "How to Create & Edit Booking Forms" at bounding box center [1164, 332] width 207 height 15
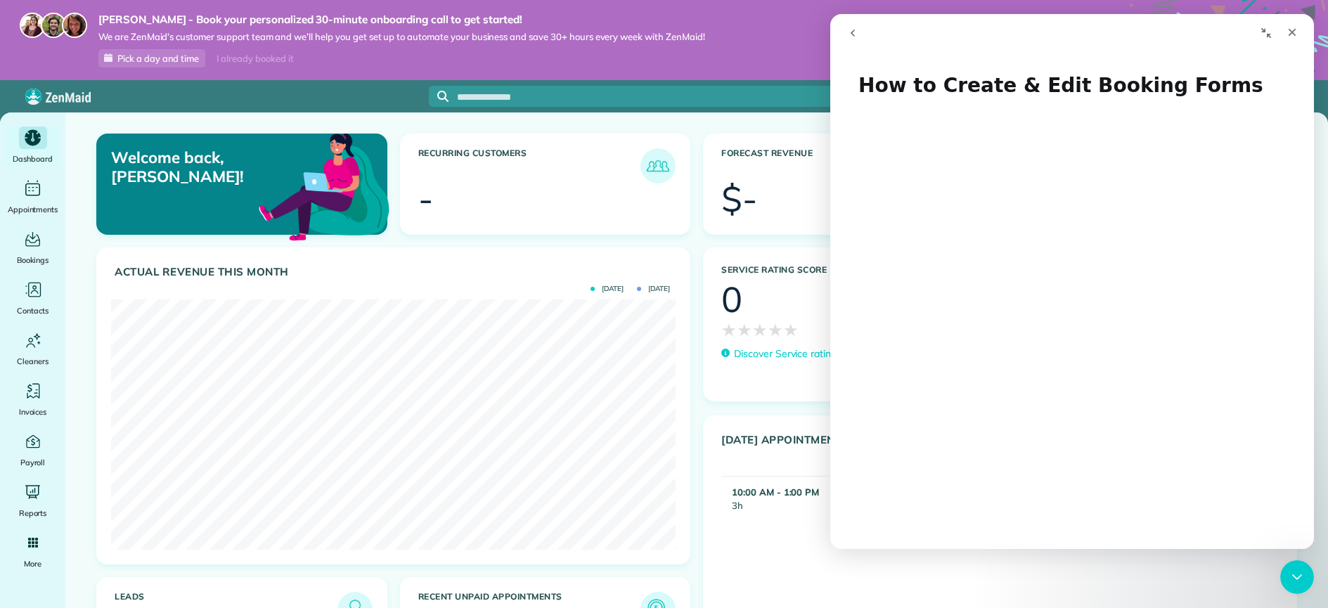
click at [855, 34] on icon "go back" at bounding box center [852, 32] width 11 height 11
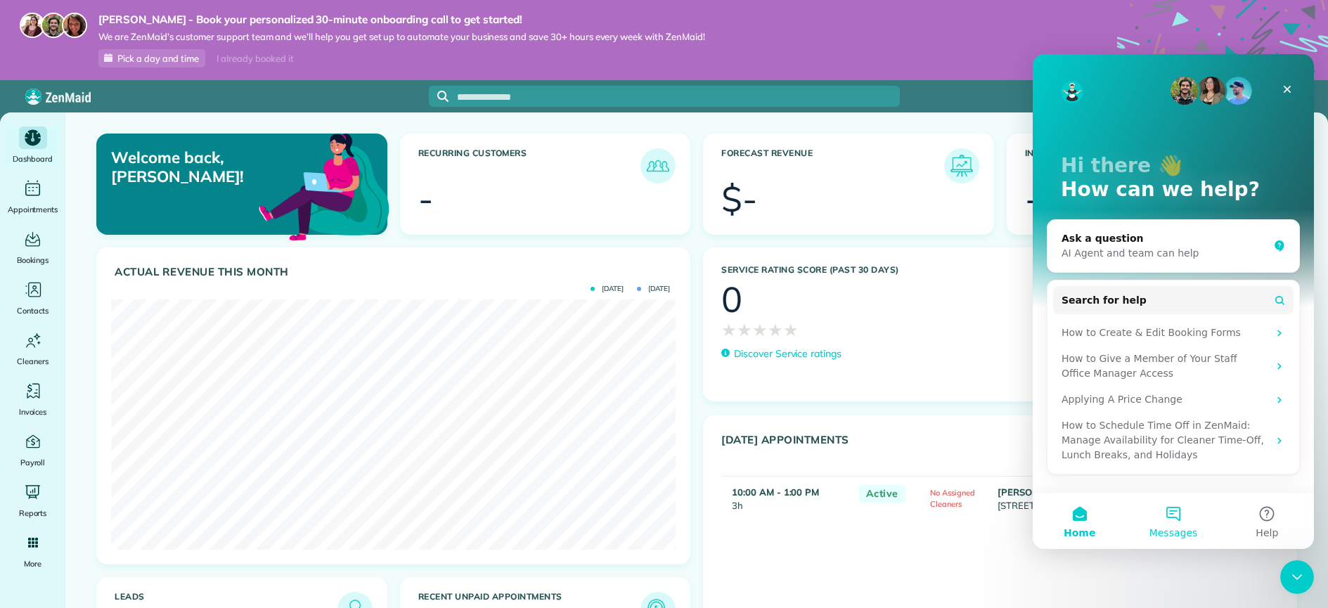
click at [1175, 513] on button "Messages" at bounding box center [1172, 521] width 93 height 56
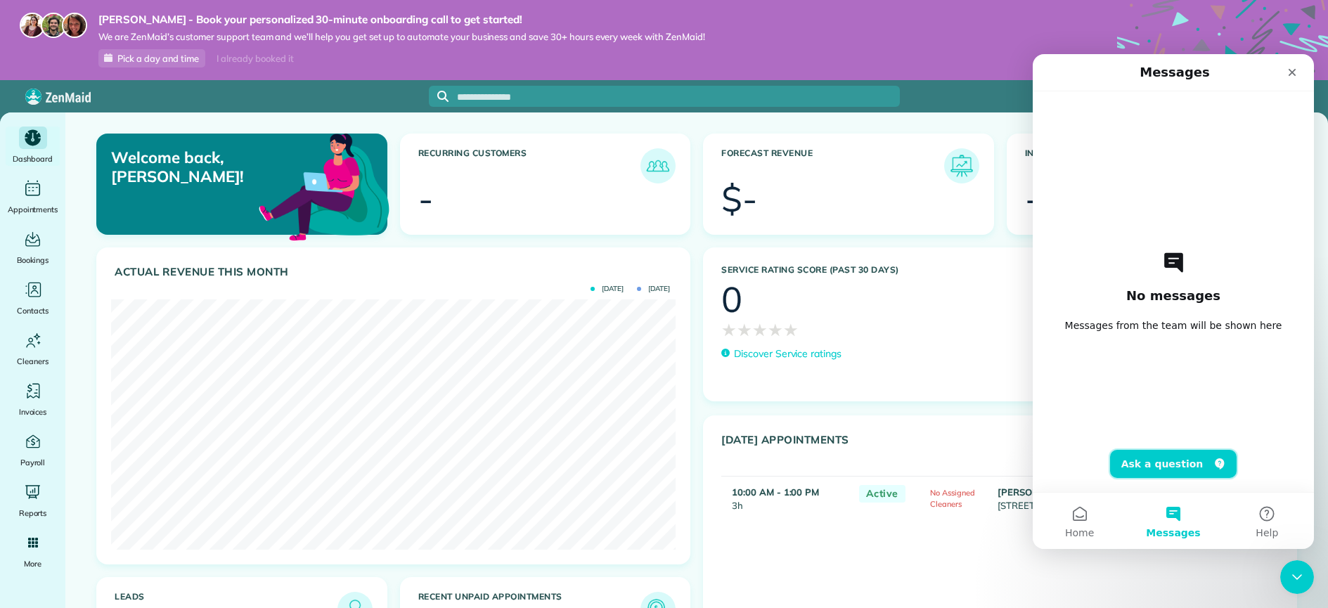
click at [1170, 469] on button "Ask a question" at bounding box center [1173, 464] width 127 height 28
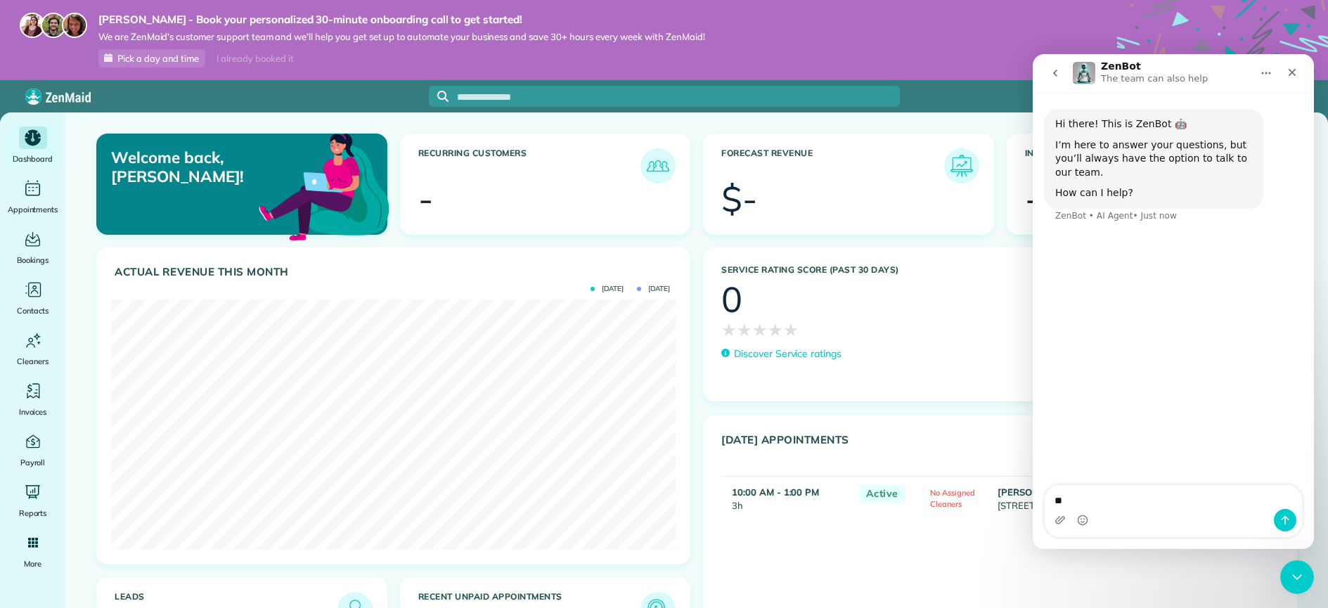
type textarea "*"
type textarea "**********"
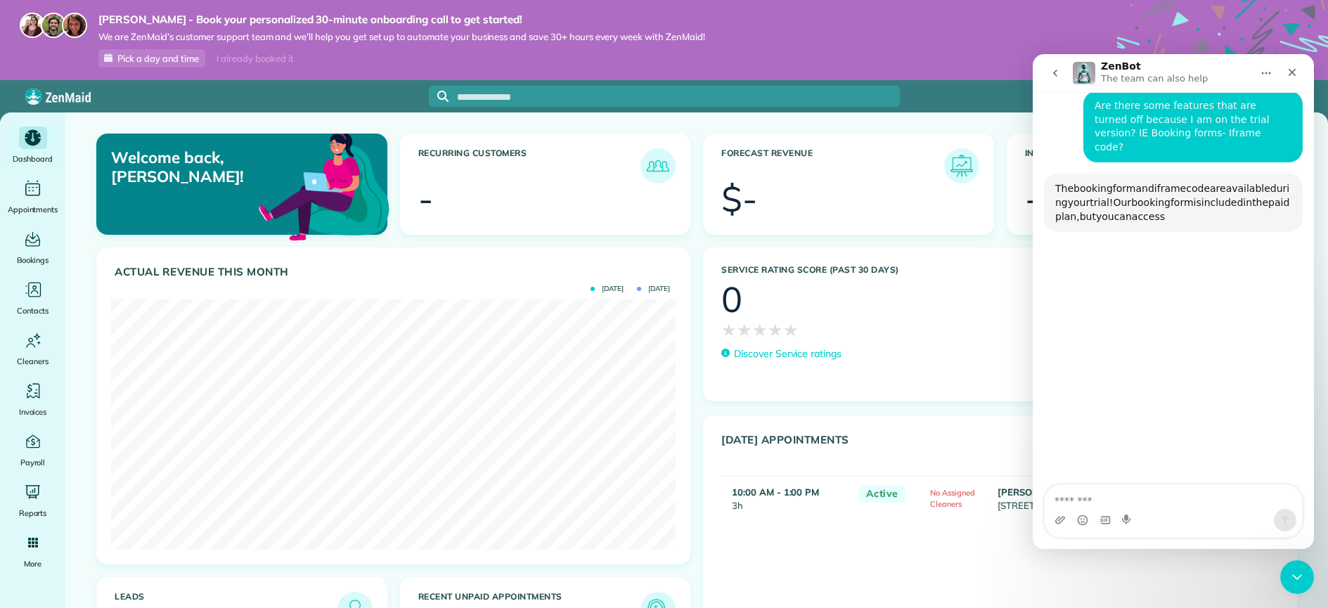
scroll to position [131, 0]
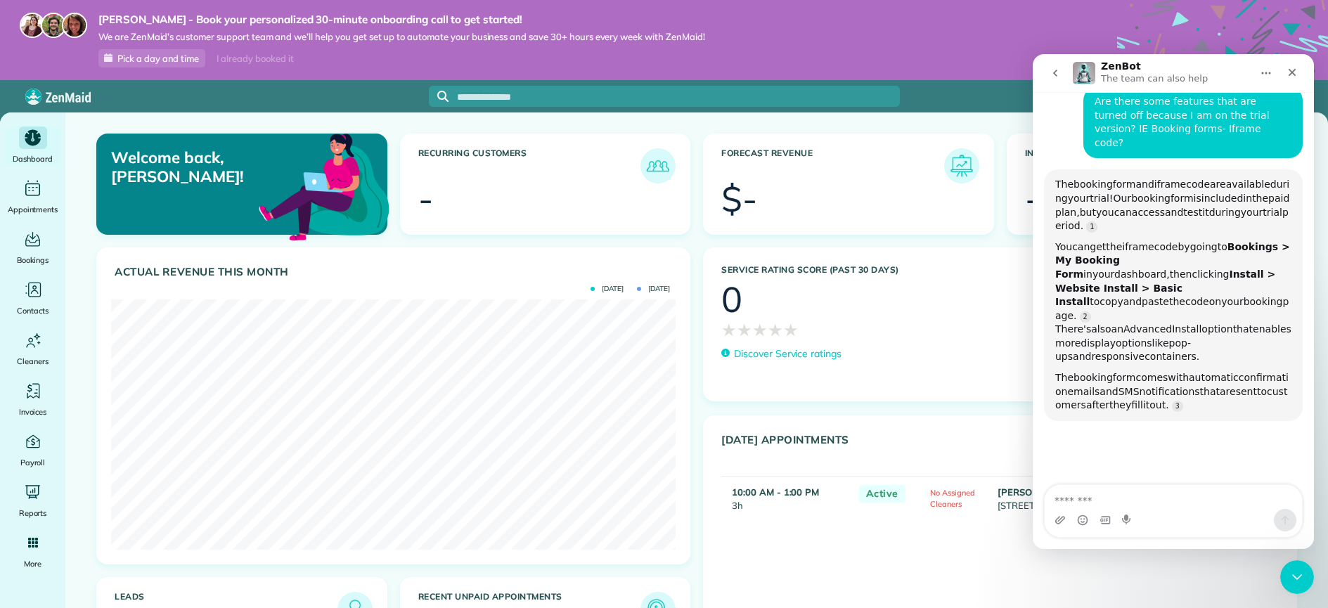
click at [1189, 505] on textarea "Message…" at bounding box center [1172, 497] width 257 height 24
type textarea "**********"
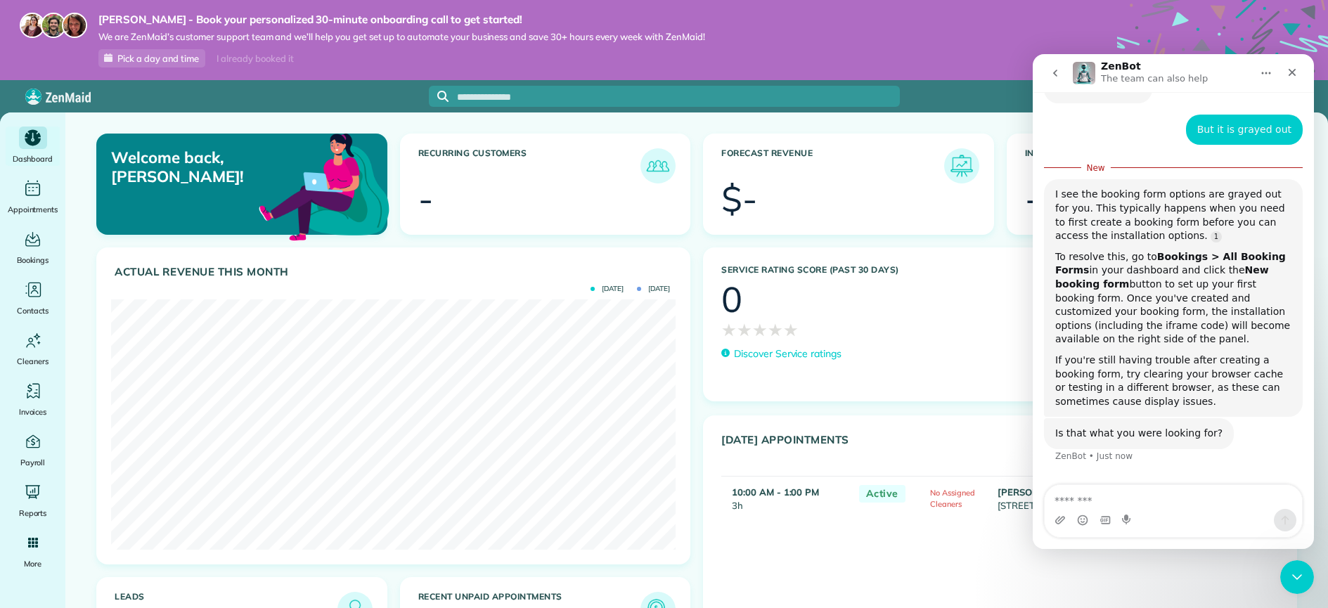
scroll to position [467, 0]
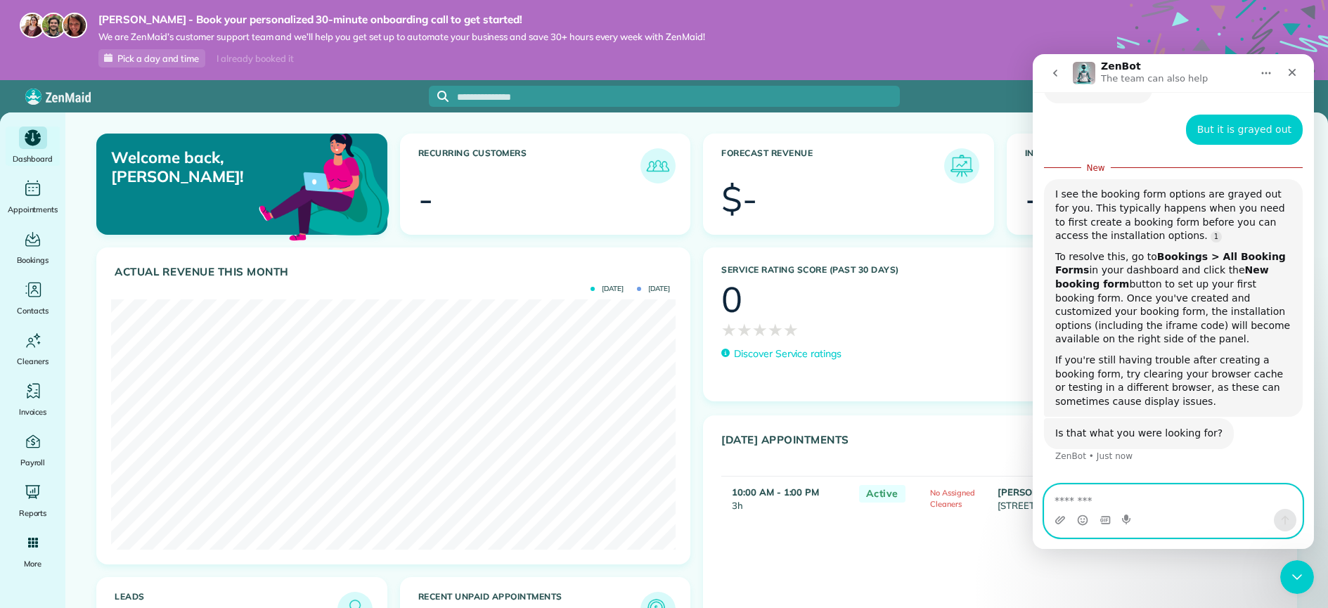
click at [1163, 499] on textarea "Message…" at bounding box center [1172, 497] width 257 height 24
type textarea "****"
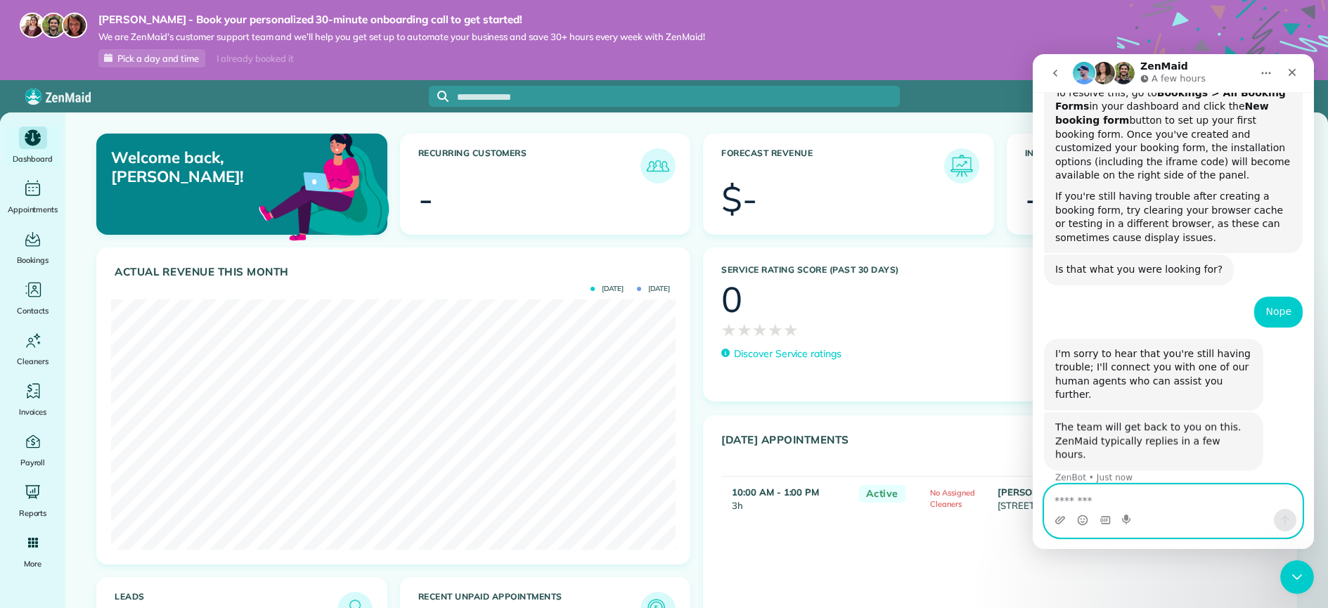
scroll to position [609, 0]
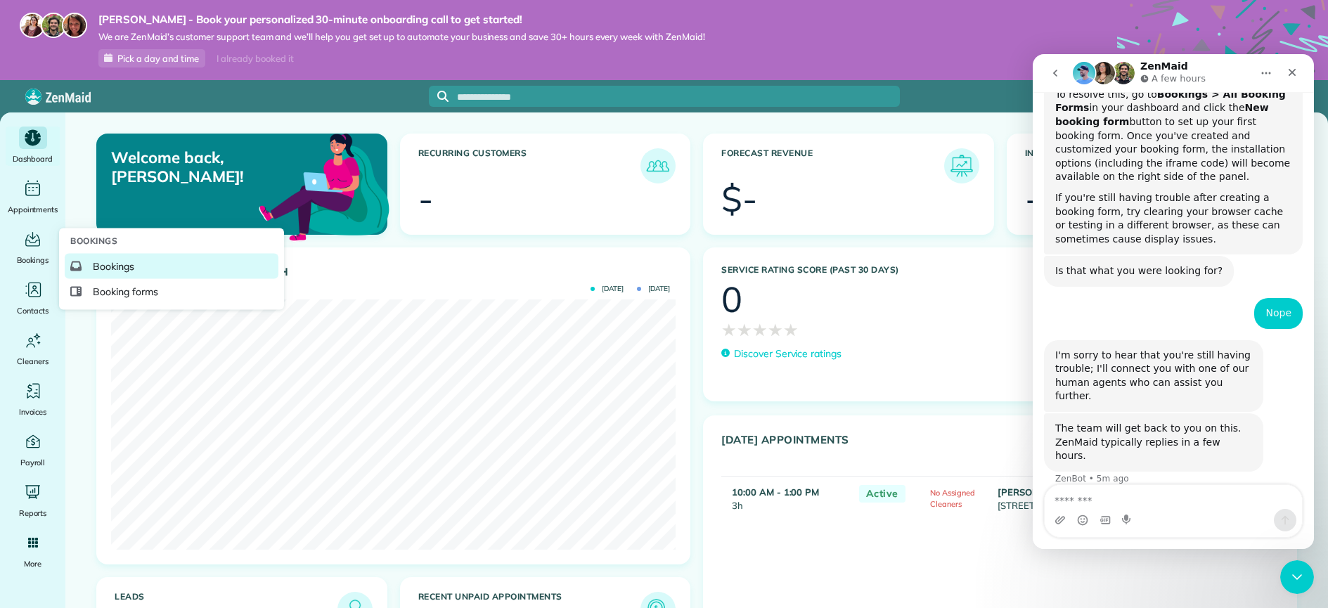
click at [129, 265] on span "Bookings" at bounding box center [113, 266] width 41 height 14
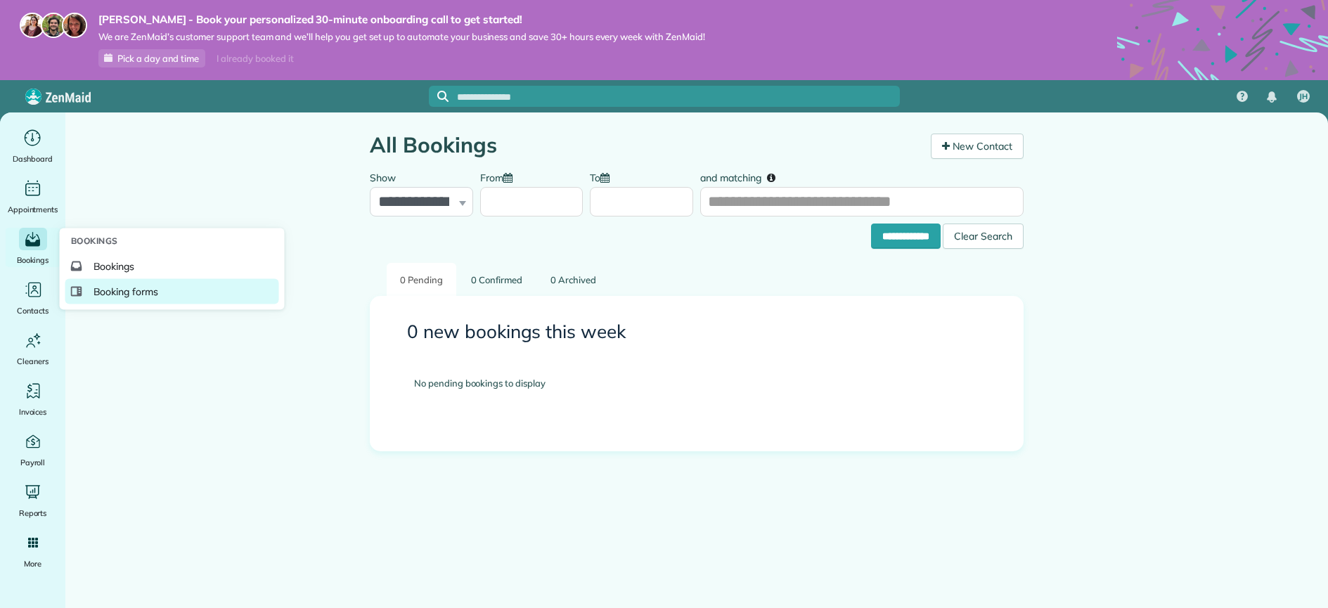
click at [98, 293] on span "Booking forms" at bounding box center [125, 292] width 65 height 14
click at [89, 289] on link "Booking forms" at bounding box center [172, 291] width 214 height 25
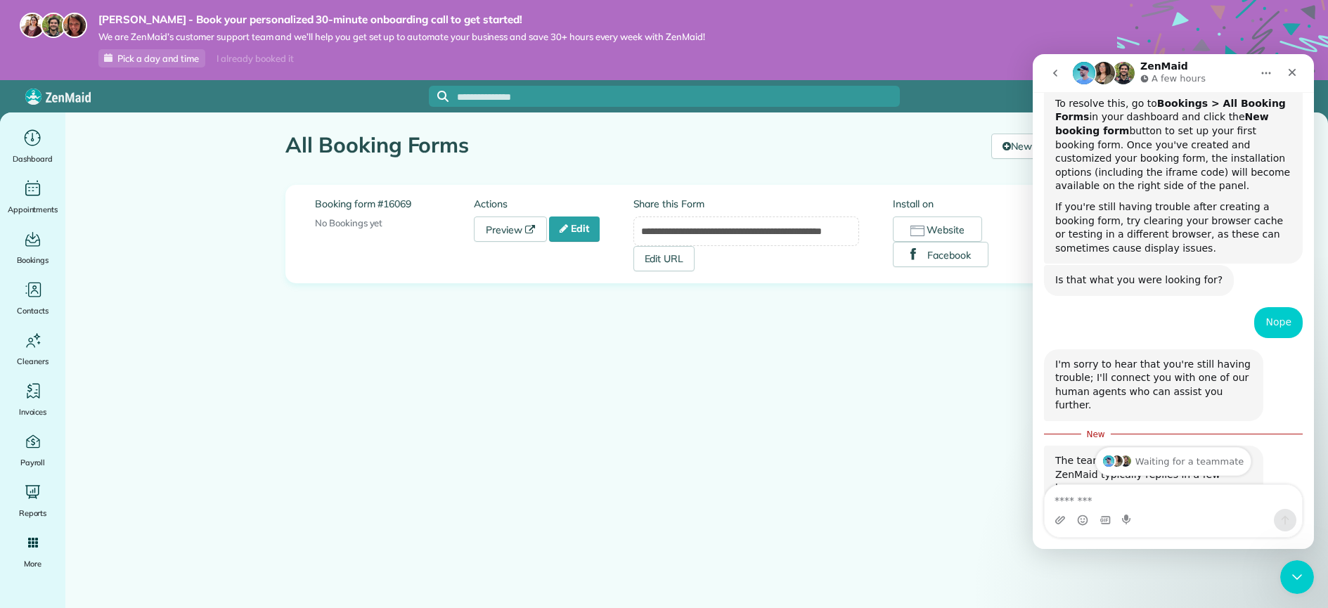
scroll to position [632, 0]
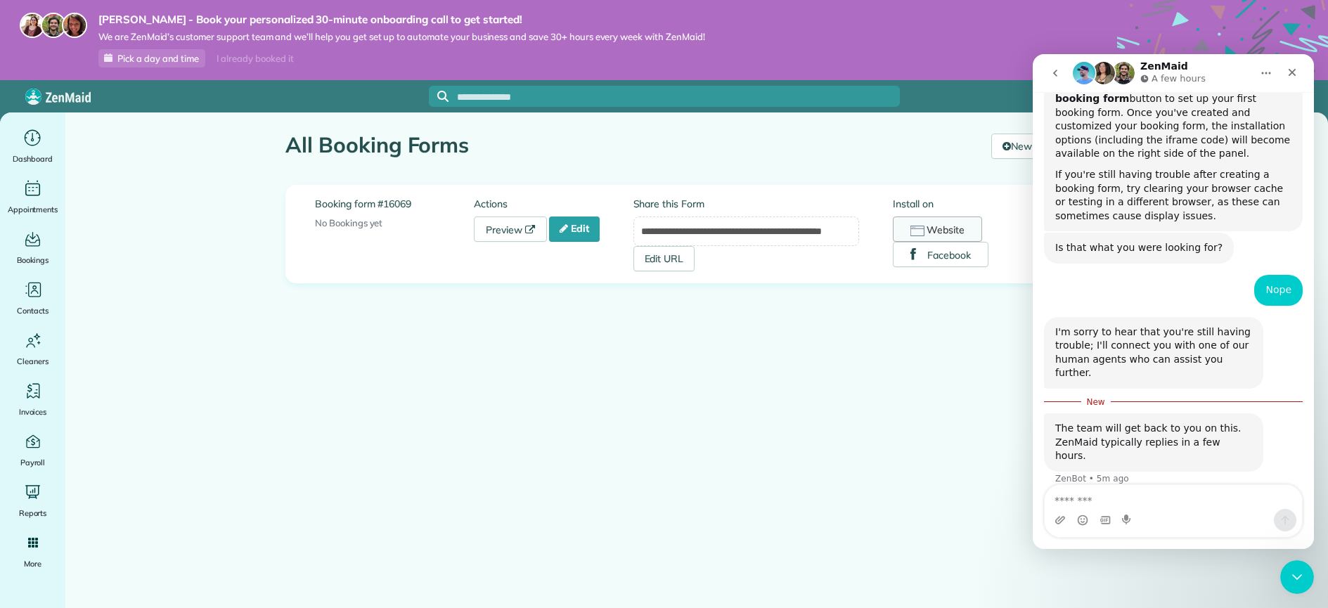
click at [928, 228] on button "Website" at bounding box center [937, 228] width 89 height 25
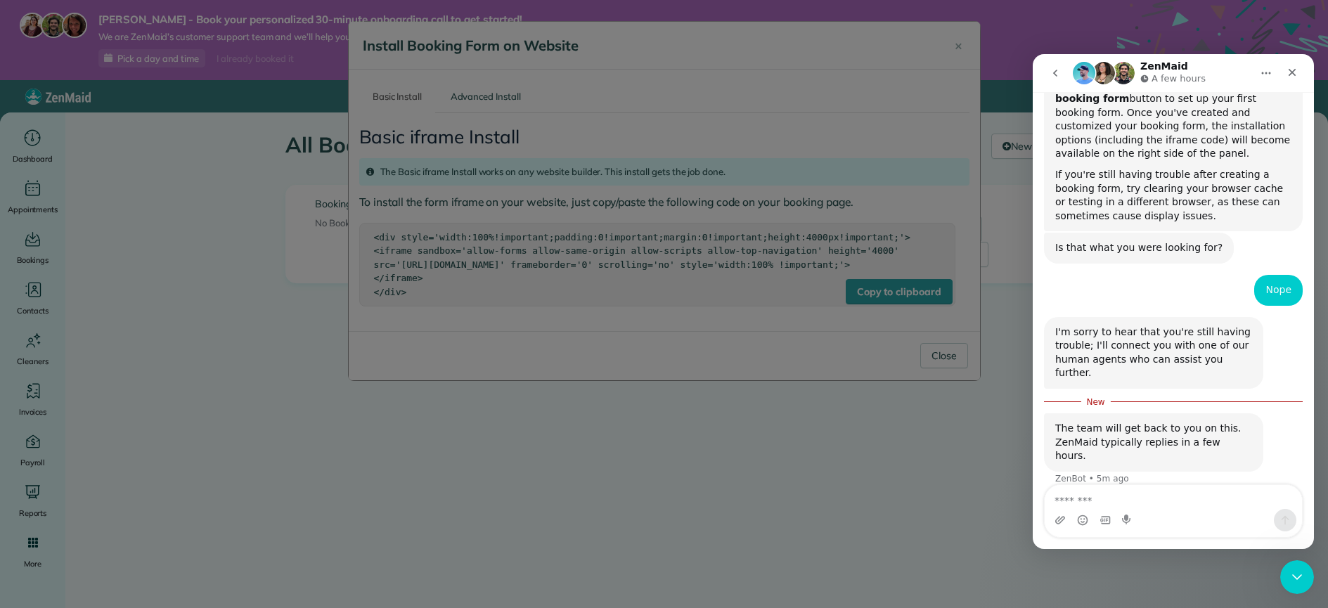
click at [661, 218] on div at bounding box center [664, 304] width 1328 height 608
click at [468, 88] on div at bounding box center [664, 304] width 1328 height 608
click at [471, 98] on div at bounding box center [664, 304] width 1328 height 608
click at [810, 335] on div at bounding box center [664, 304] width 1328 height 608
click at [949, 371] on div at bounding box center [664, 304] width 1328 height 608
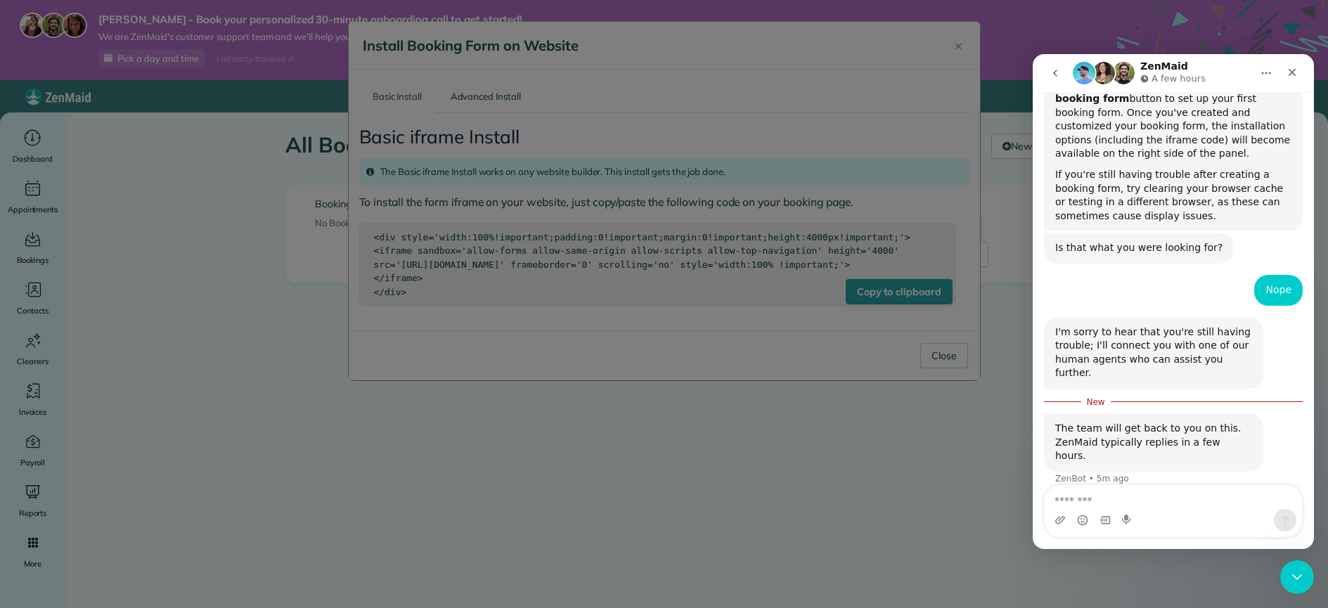
click at [730, 350] on div at bounding box center [664, 304] width 1328 height 608
click at [497, 353] on div at bounding box center [664, 304] width 1328 height 608
click at [212, 278] on div at bounding box center [664, 304] width 1328 height 608
click at [957, 44] on div at bounding box center [664, 304] width 1328 height 608
click at [212, 191] on div at bounding box center [664, 304] width 1328 height 608
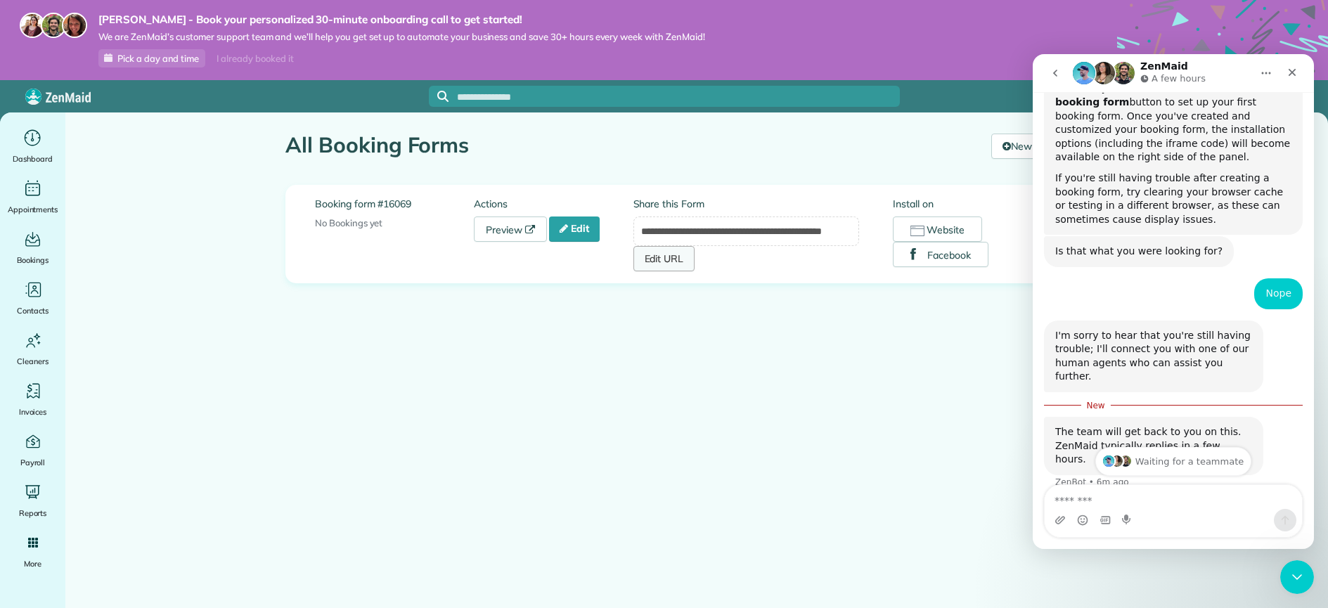
scroll to position [632, 0]
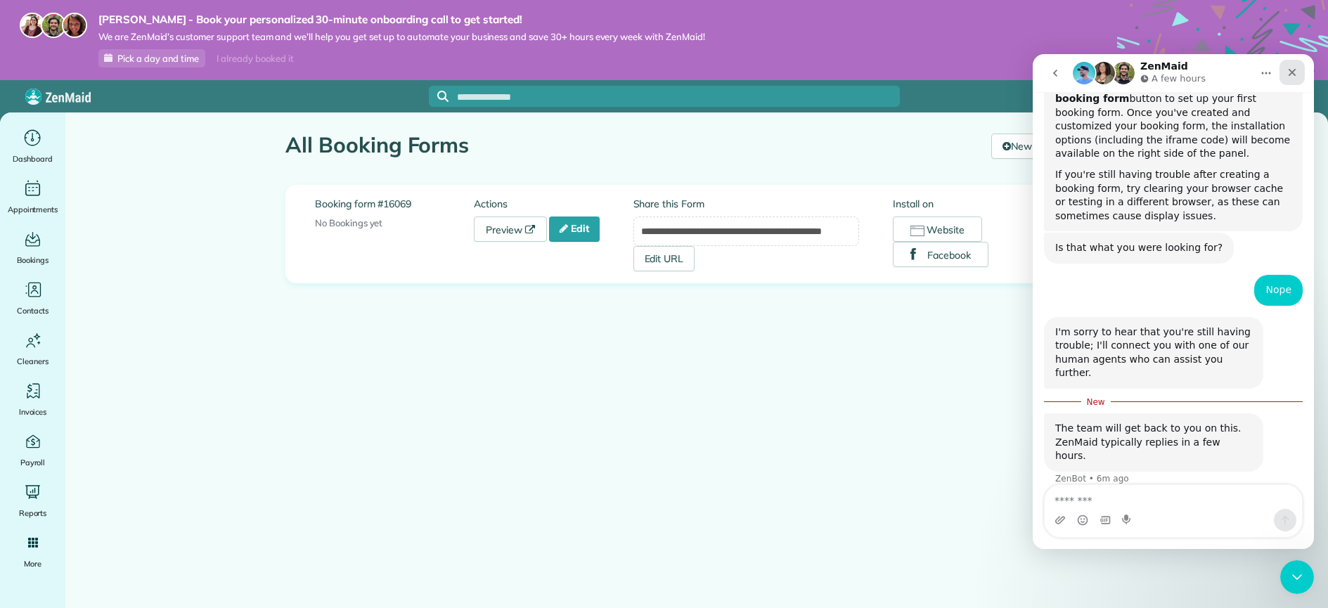
click at [1295, 73] on icon "Close" at bounding box center [1291, 72] width 11 height 11
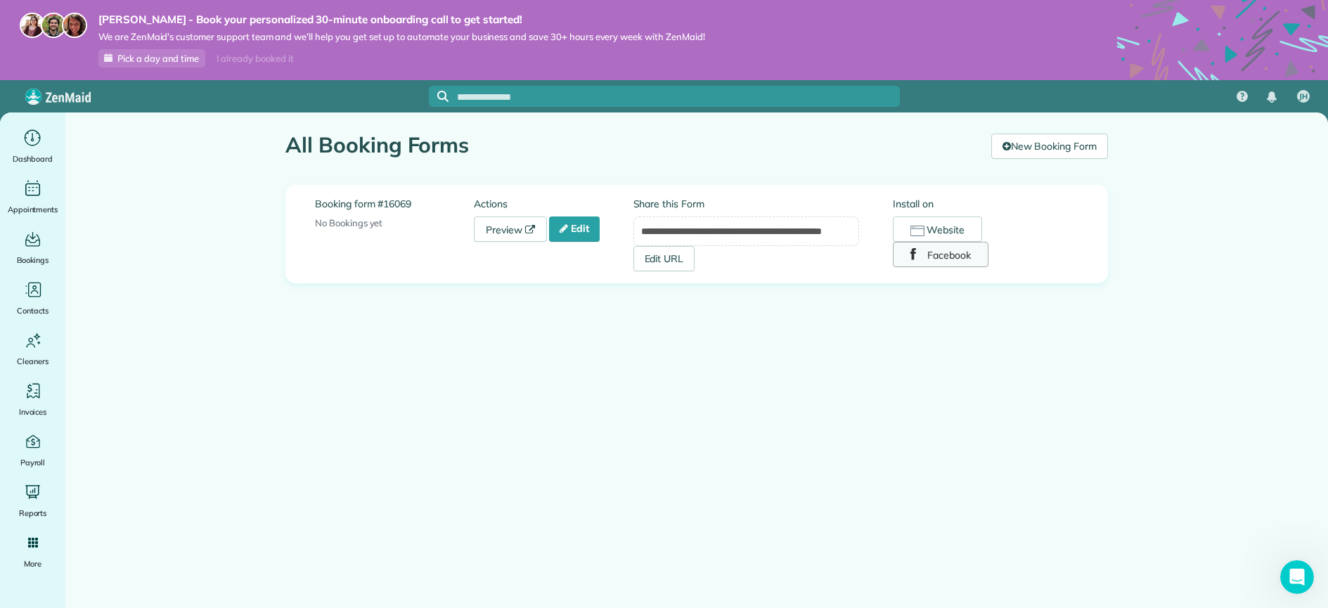
click at [921, 258] on button "Facebook" at bounding box center [941, 254] width 96 height 25
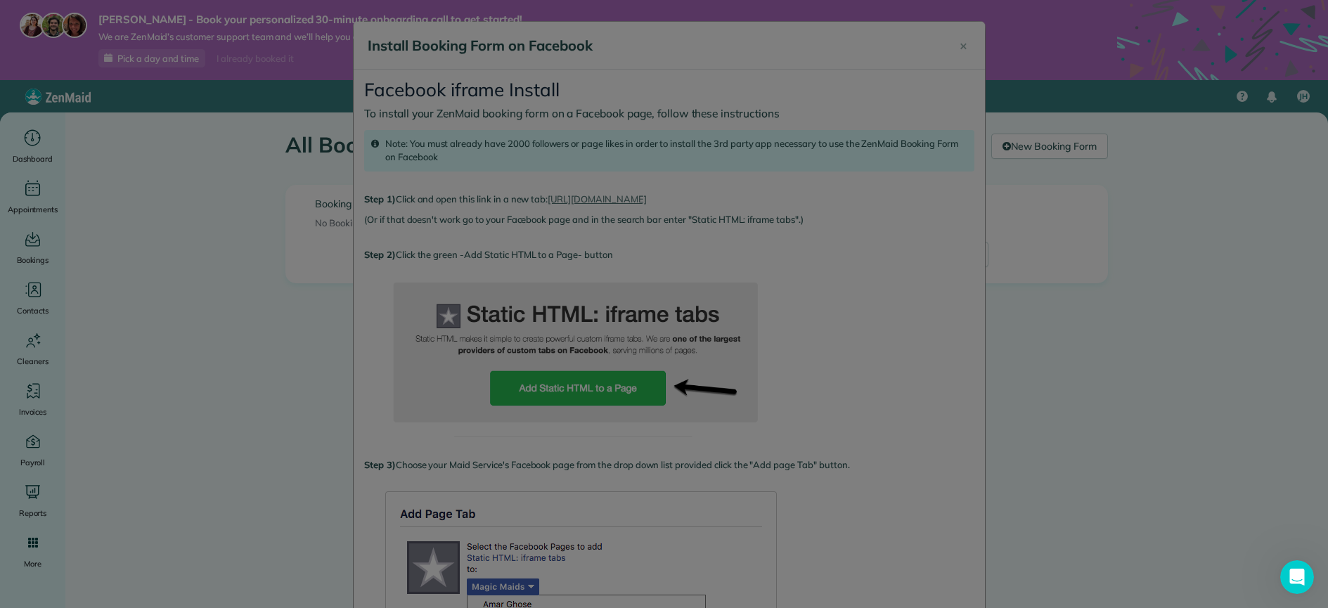
click at [185, 216] on div at bounding box center [664, 304] width 1328 height 608
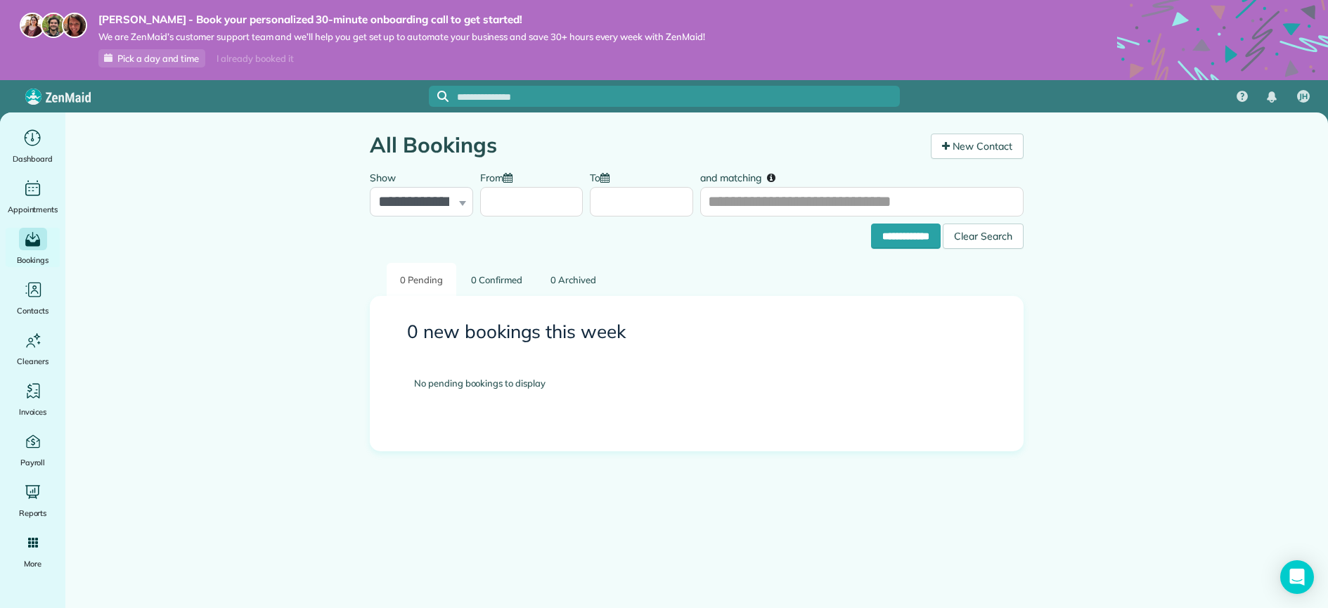
click at [304, 289] on main "**********" at bounding box center [696, 416] width 1262 height 608
click at [35, 151] on div "Dashboard" at bounding box center [33, 146] width 56 height 39
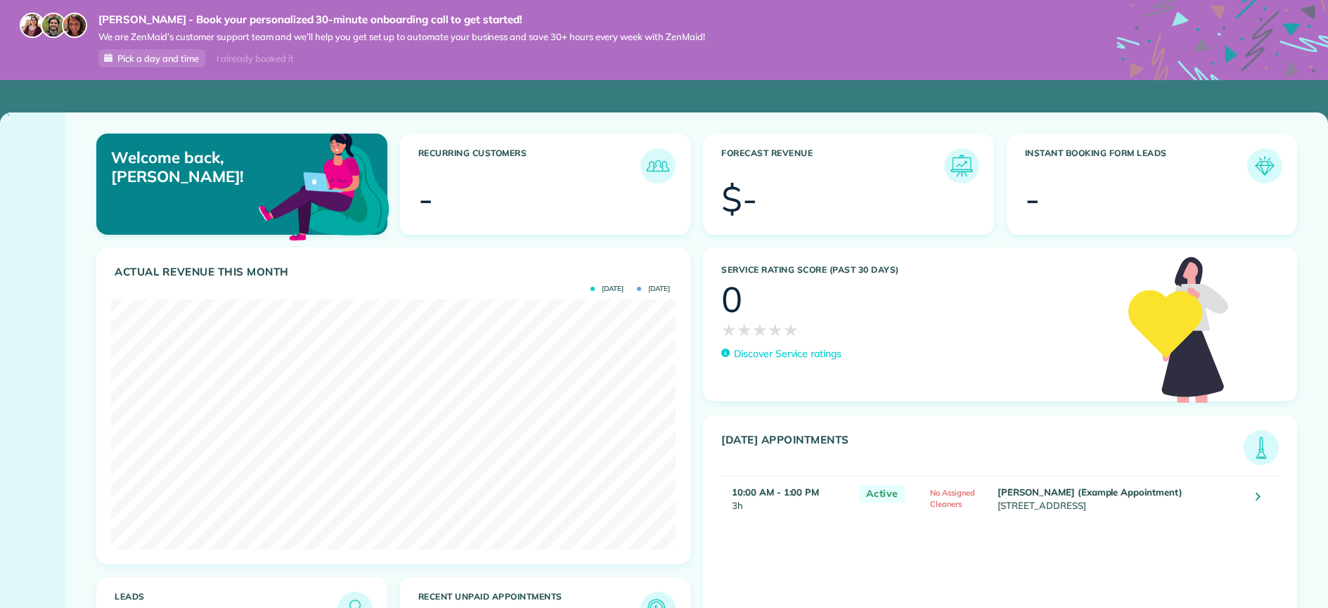
scroll to position [250, 564]
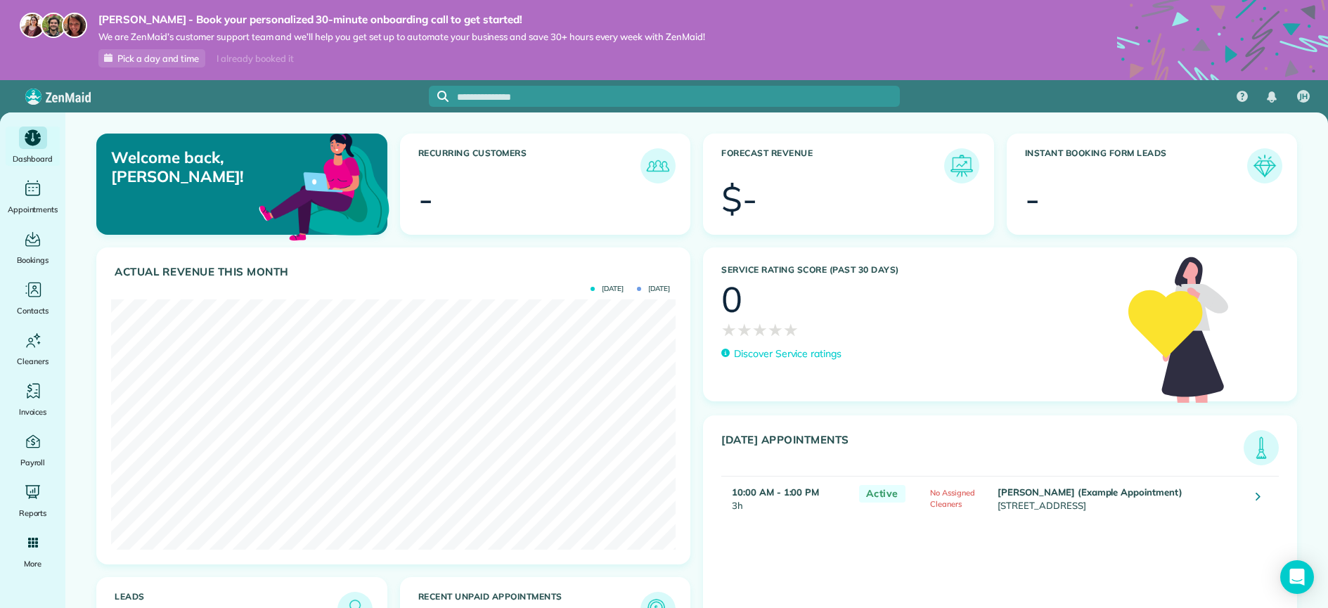
click at [1259, 171] on img at bounding box center [1264, 166] width 32 height 32
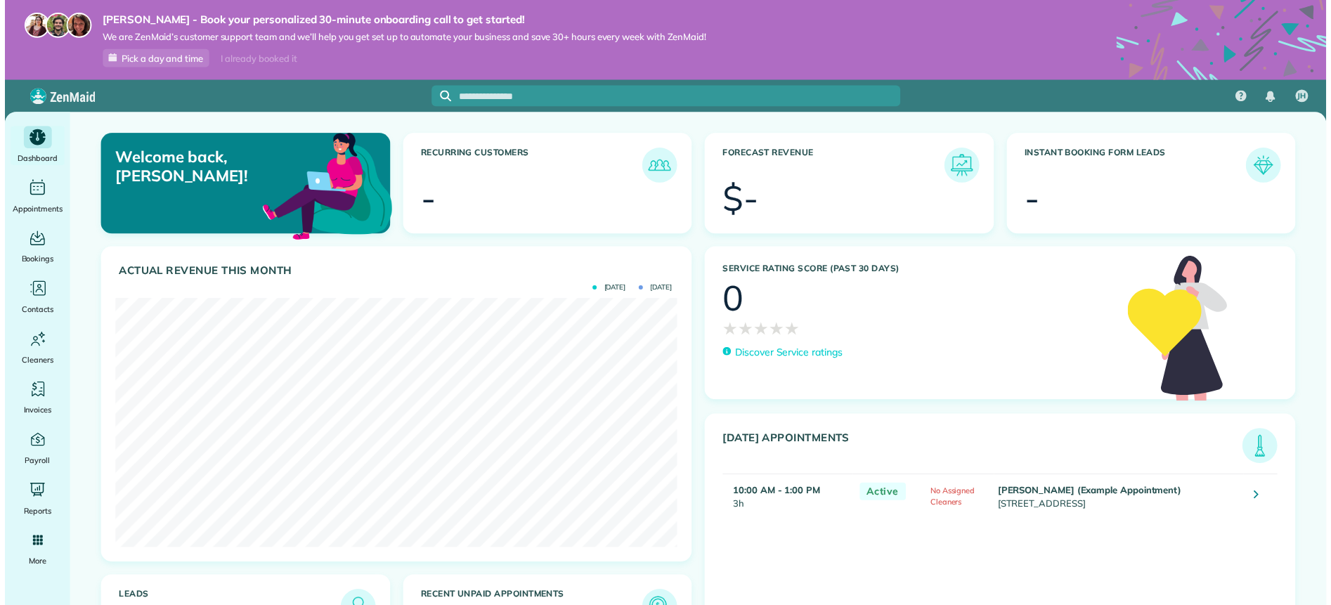
scroll to position [250, 564]
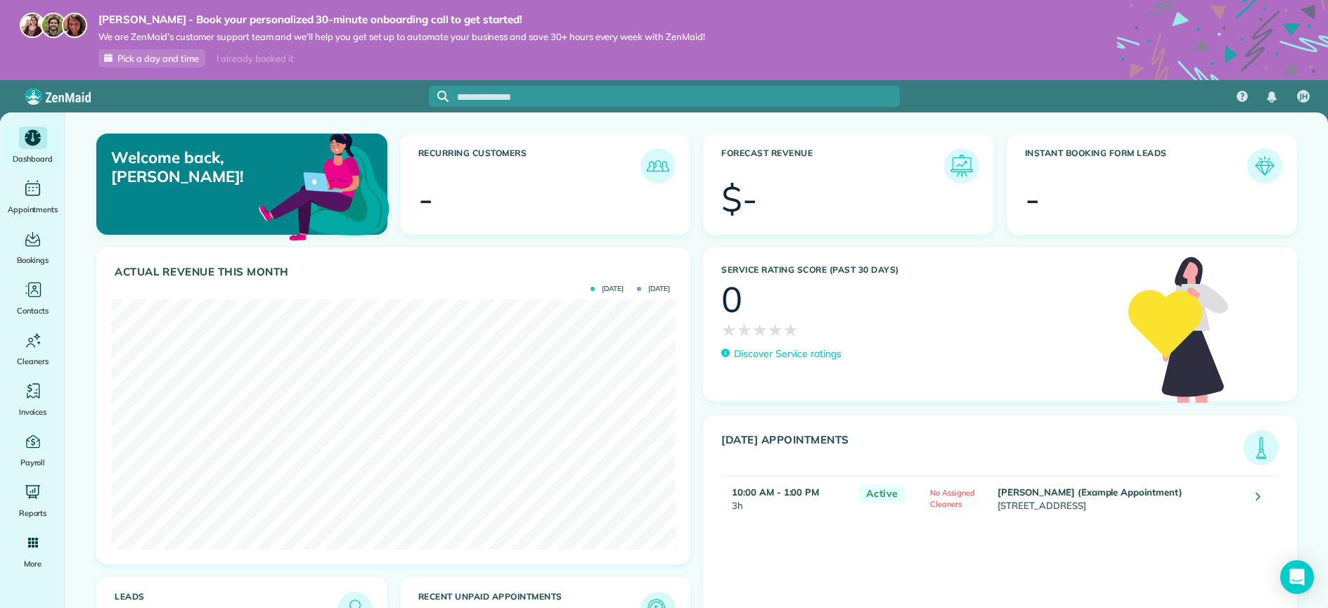
click at [699, 445] on div "Service Rating score (past 30 days) 0 ★ ★ ★ ★ ★ ★ ★ ★ ★ ★ Discover Service rati…" at bounding box center [999, 468] width 607 height 443
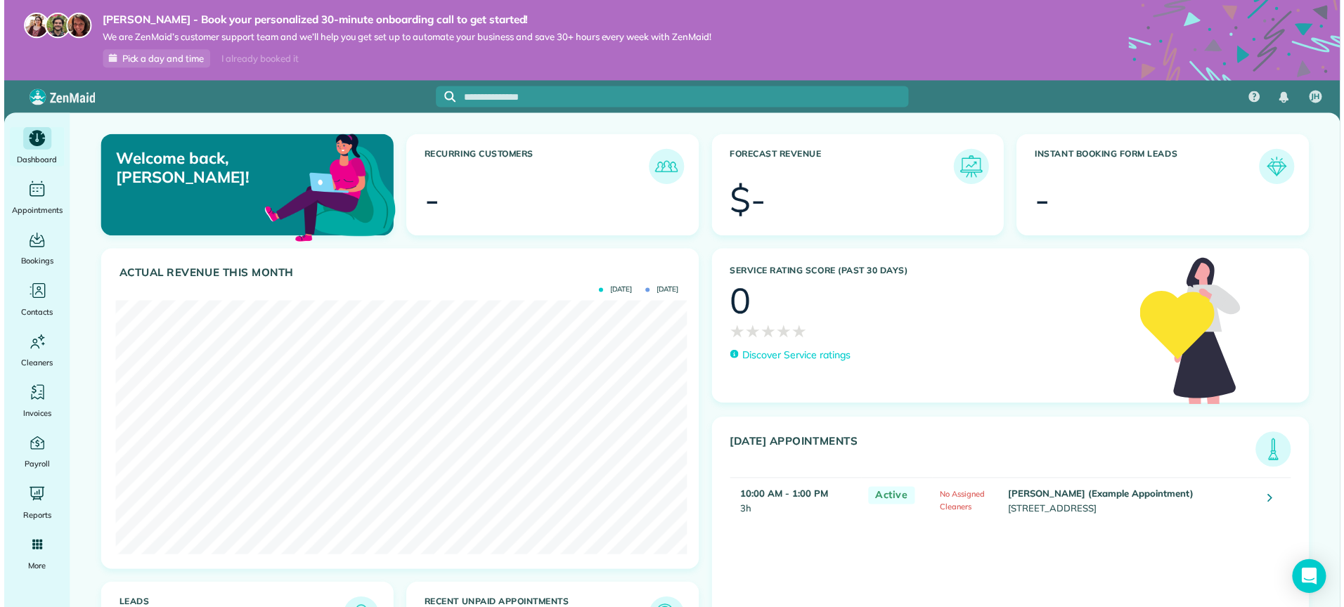
scroll to position [253, 569]
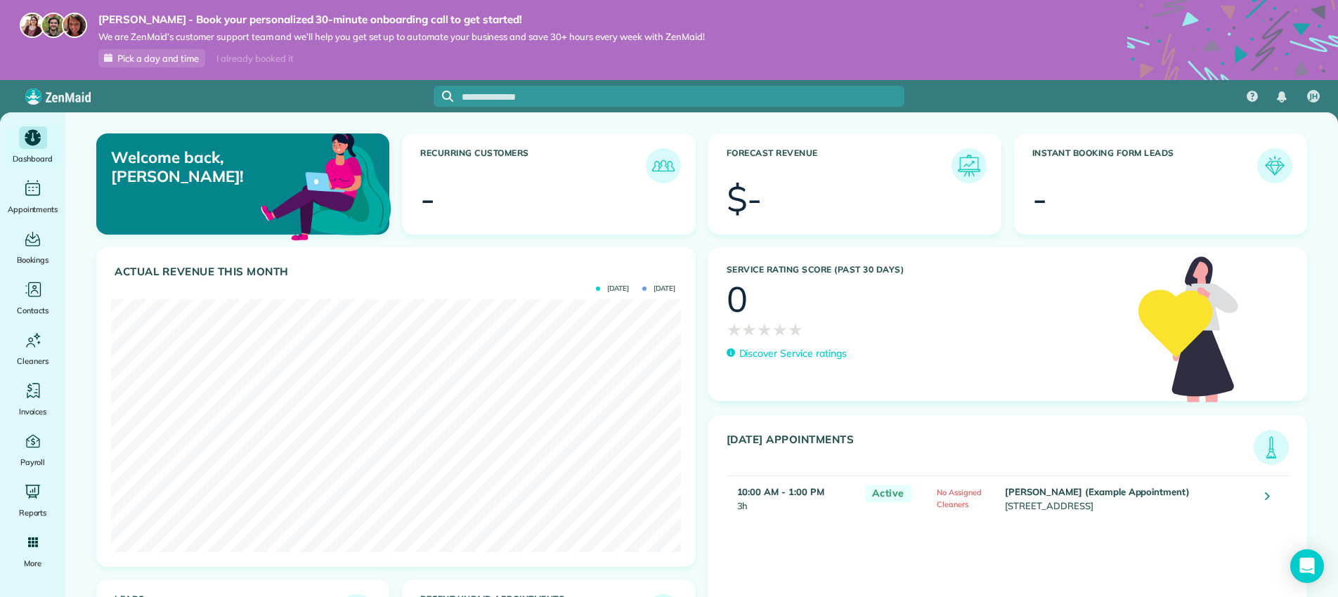
click at [164, 60] on span "Pick a day and time" at bounding box center [158, 58] width 82 height 11
click at [167, 58] on span "Pick a day and time" at bounding box center [158, 58] width 82 height 11
click at [124, 57] on span "Pick a day and time" at bounding box center [158, 58] width 82 height 11
click at [237, 56] on div "I already booked it" at bounding box center [254, 59] width 93 height 18
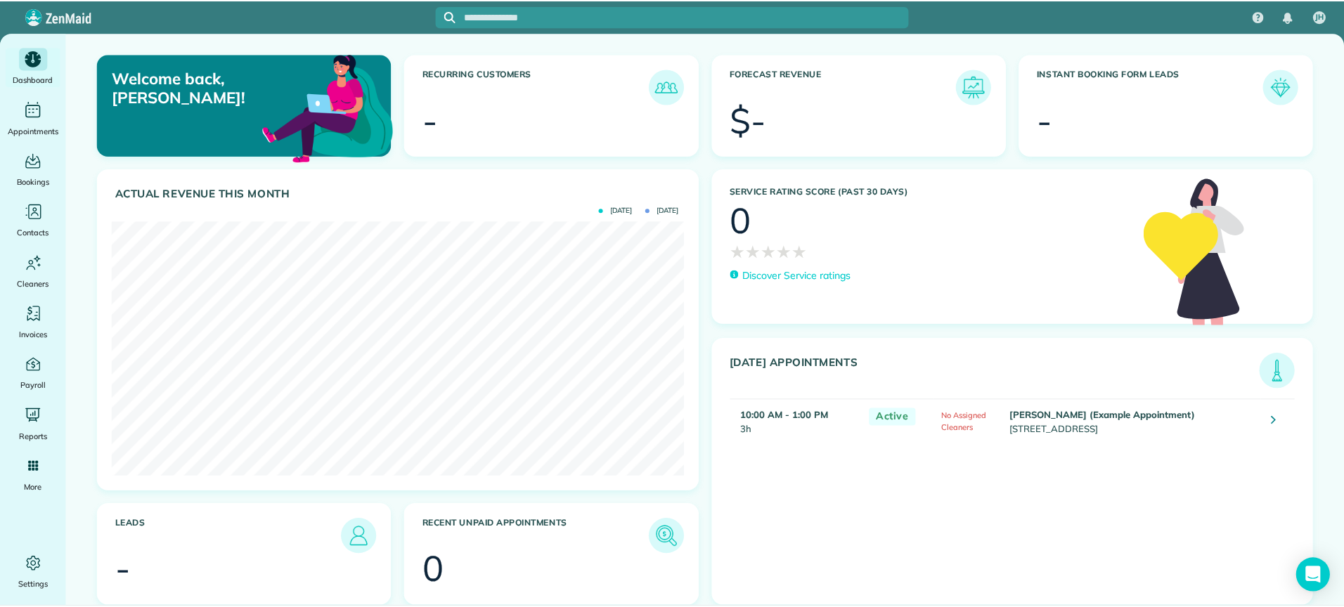
scroll to position [254, 572]
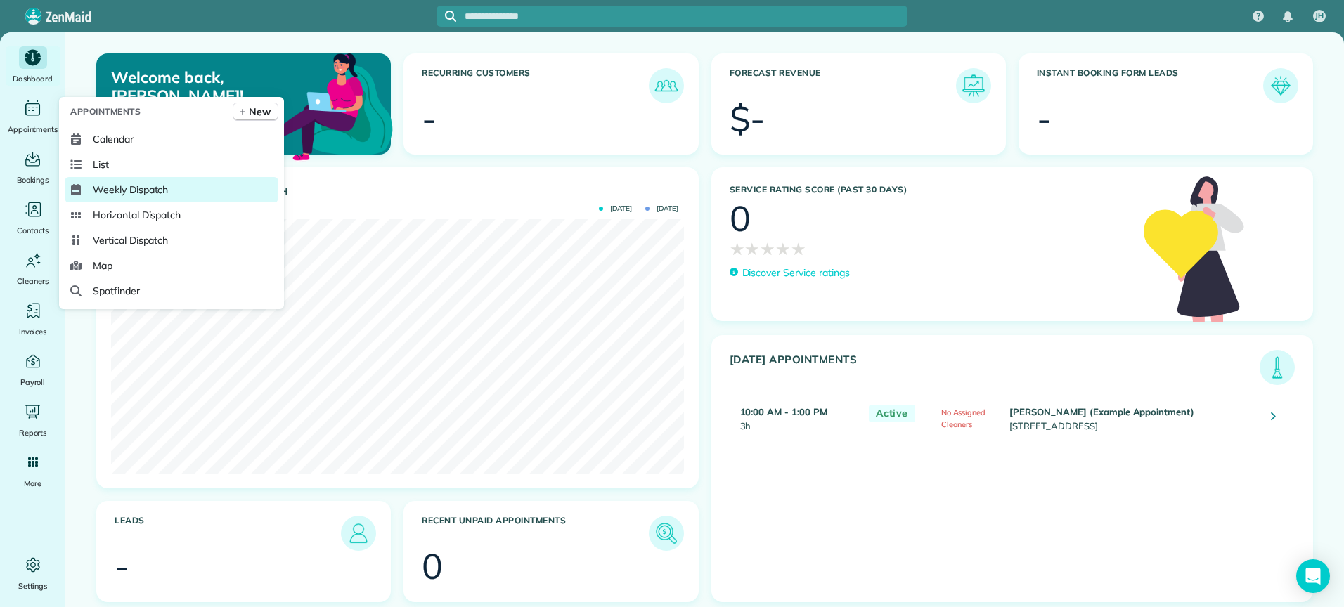
click at [148, 191] on span "Weekly Dispatch" at bounding box center [130, 190] width 75 height 14
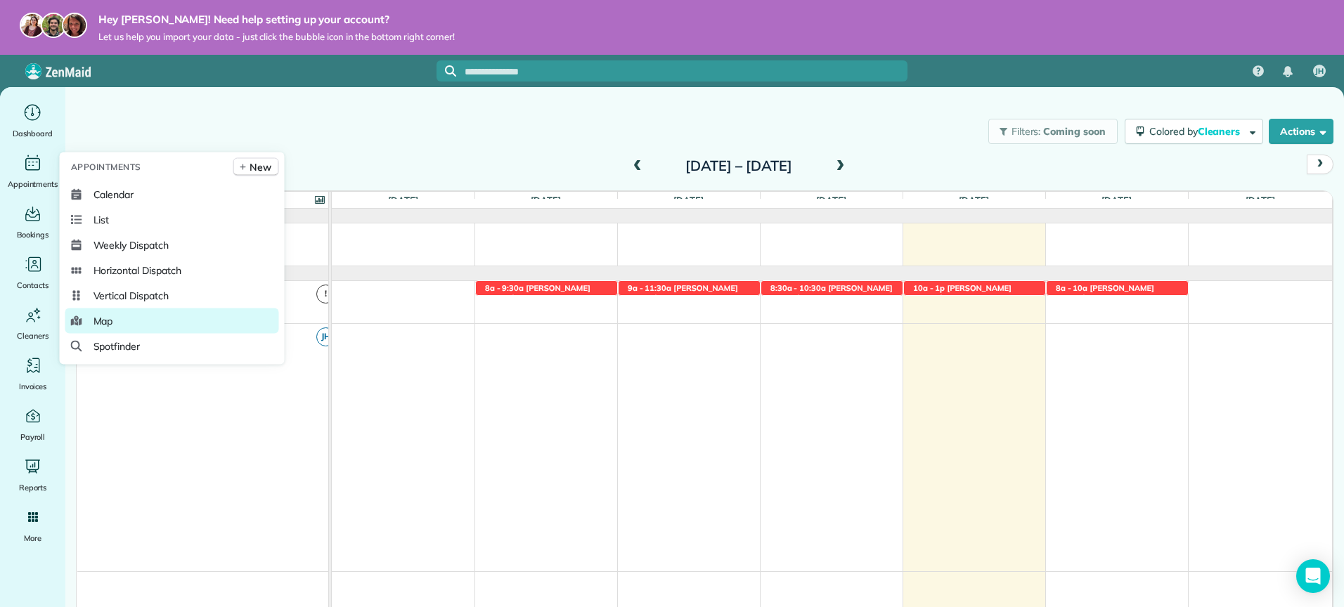
click at [122, 320] on link "Map" at bounding box center [172, 321] width 214 height 25
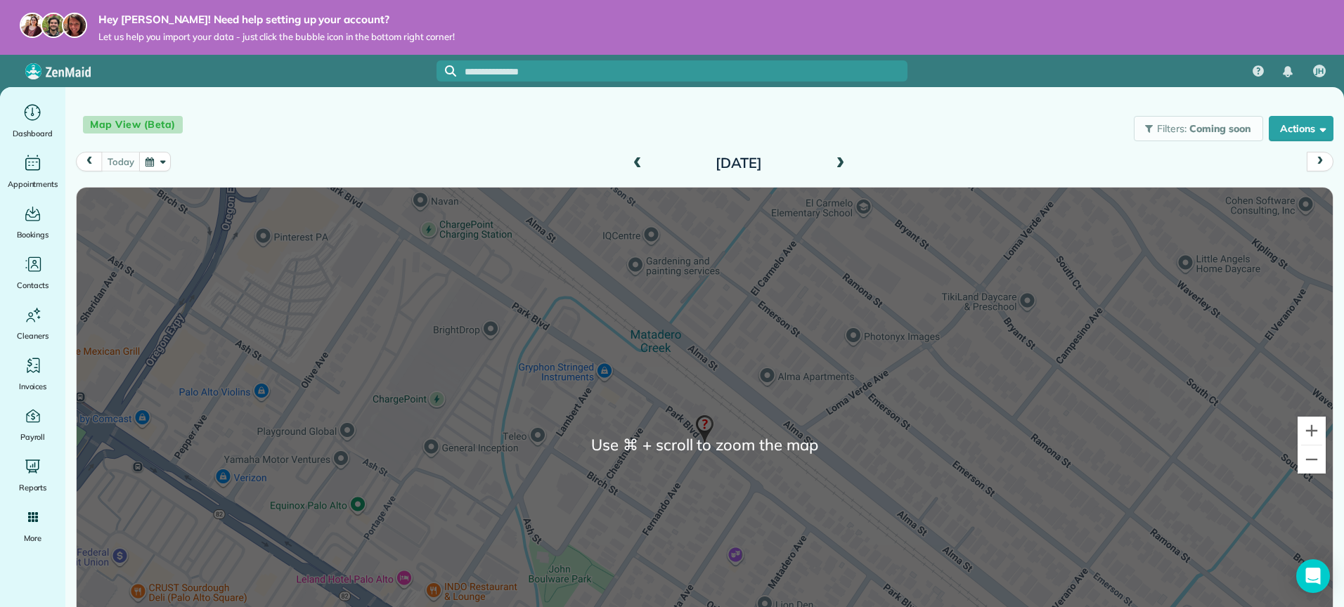
scroll to position [6, 0]
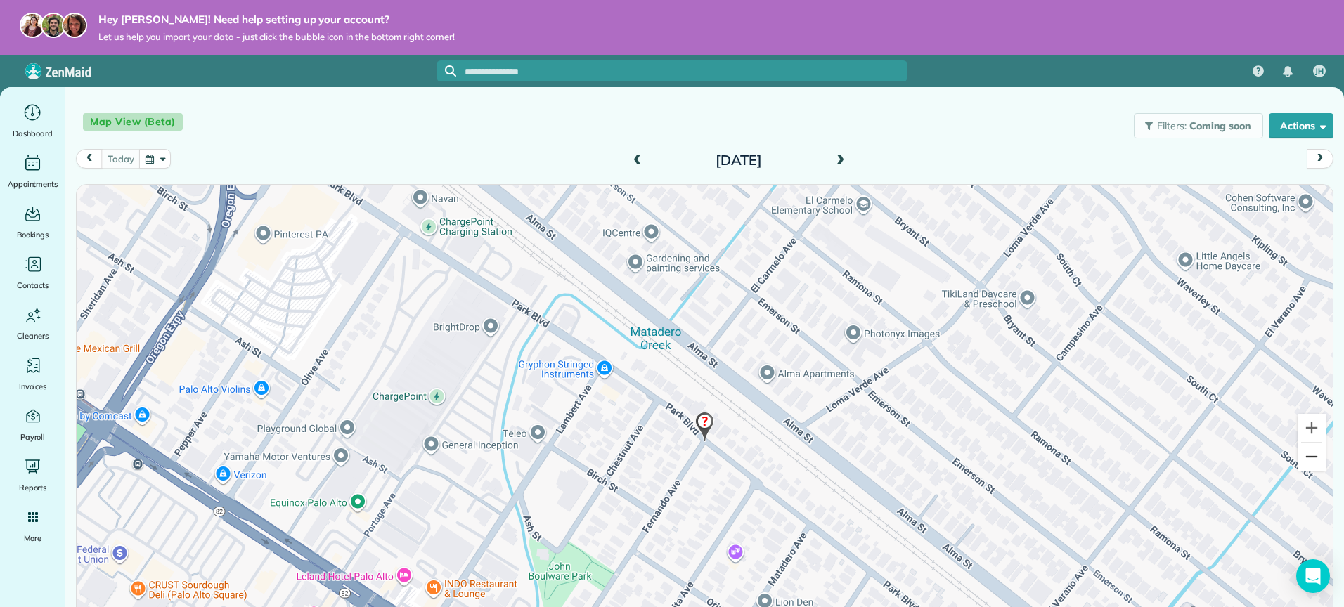
click at [1298, 460] on button "Zoom out" at bounding box center [1311, 457] width 28 height 28
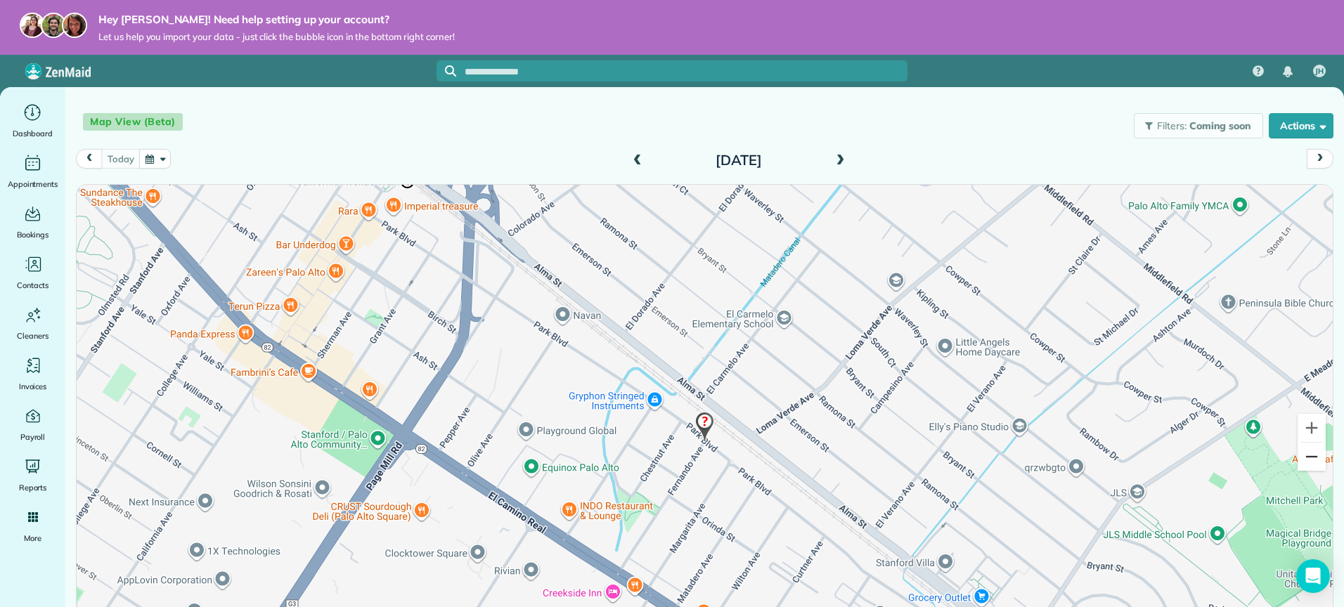
click at [1298, 460] on button "Zoom out" at bounding box center [1311, 457] width 28 height 28
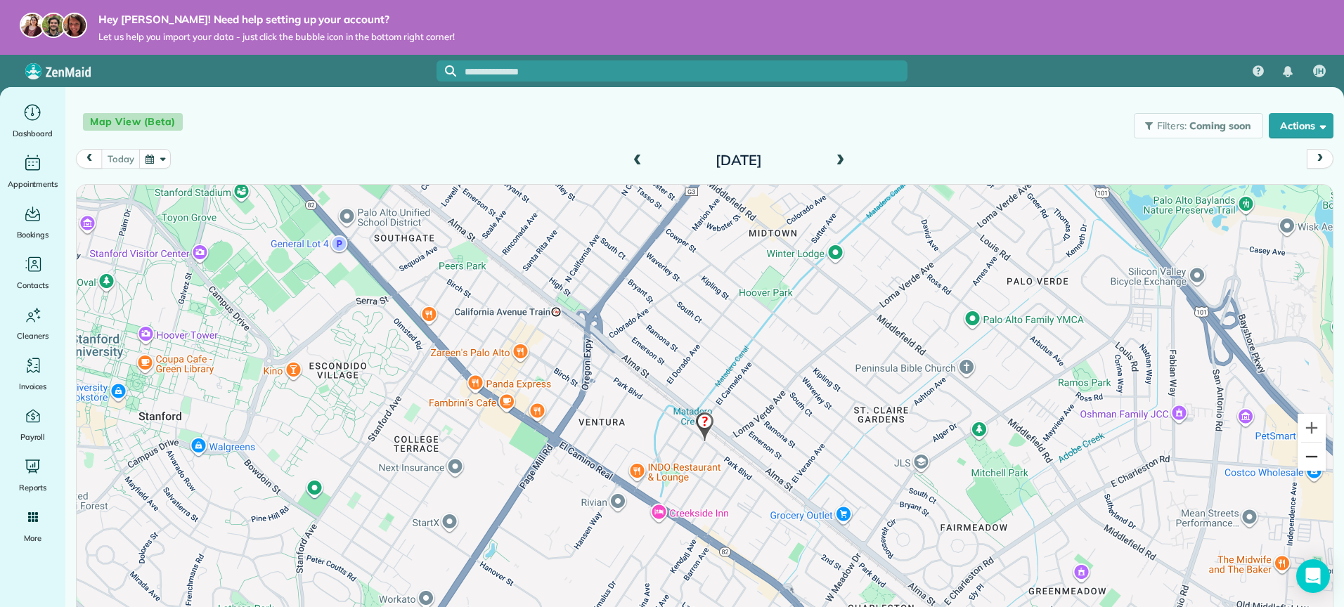
click at [1298, 460] on button "Zoom out" at bounding box center [1311, 457] width 28 height 28
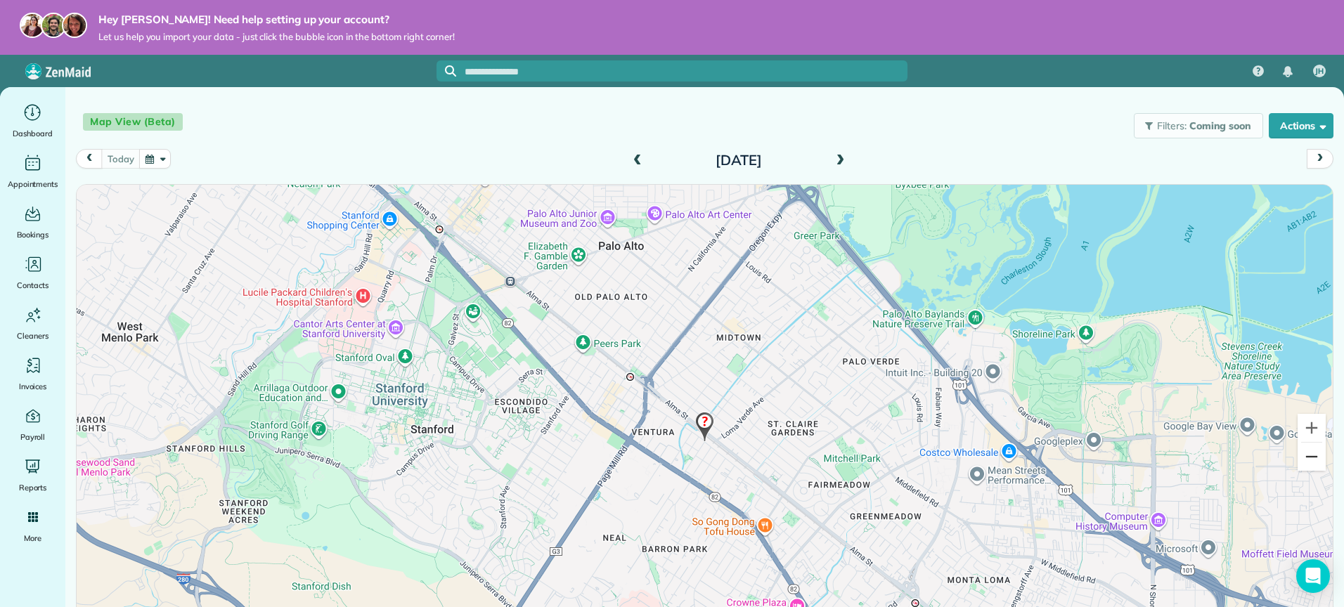
click at [1298, 460] on button "Zoom out" at bounding box center [1311, 457] width 28 height 28
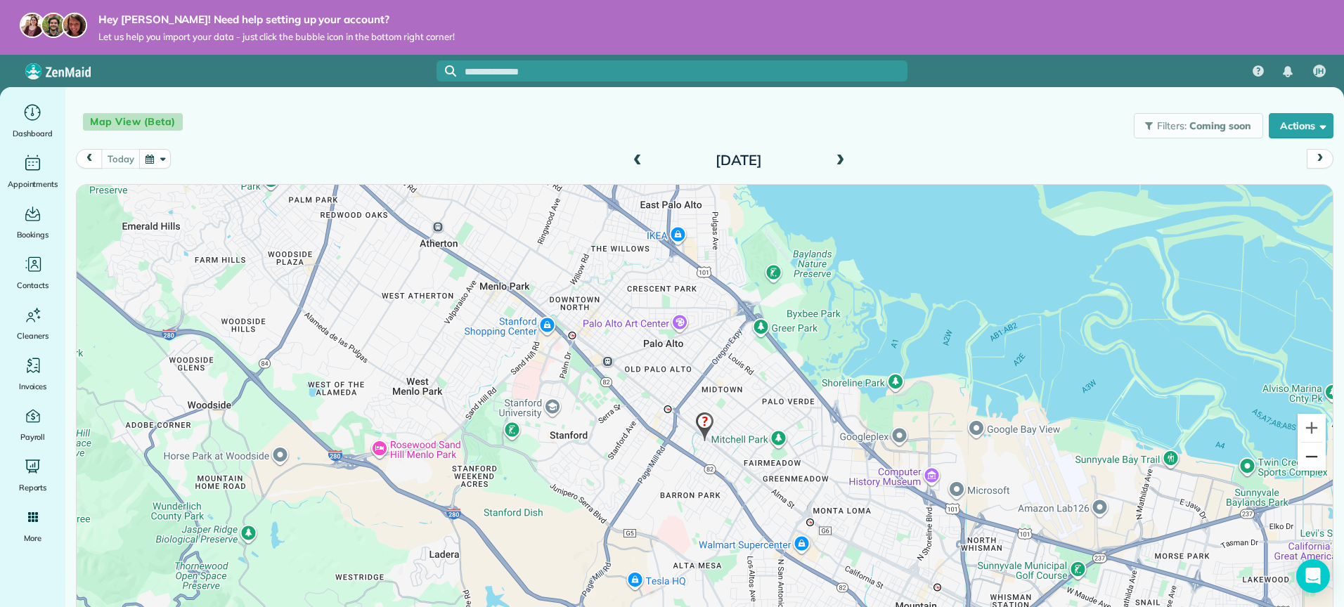
click at [1298, 460] on button "Zoom out" at bounding box center [1311, 457] width 28 height 28
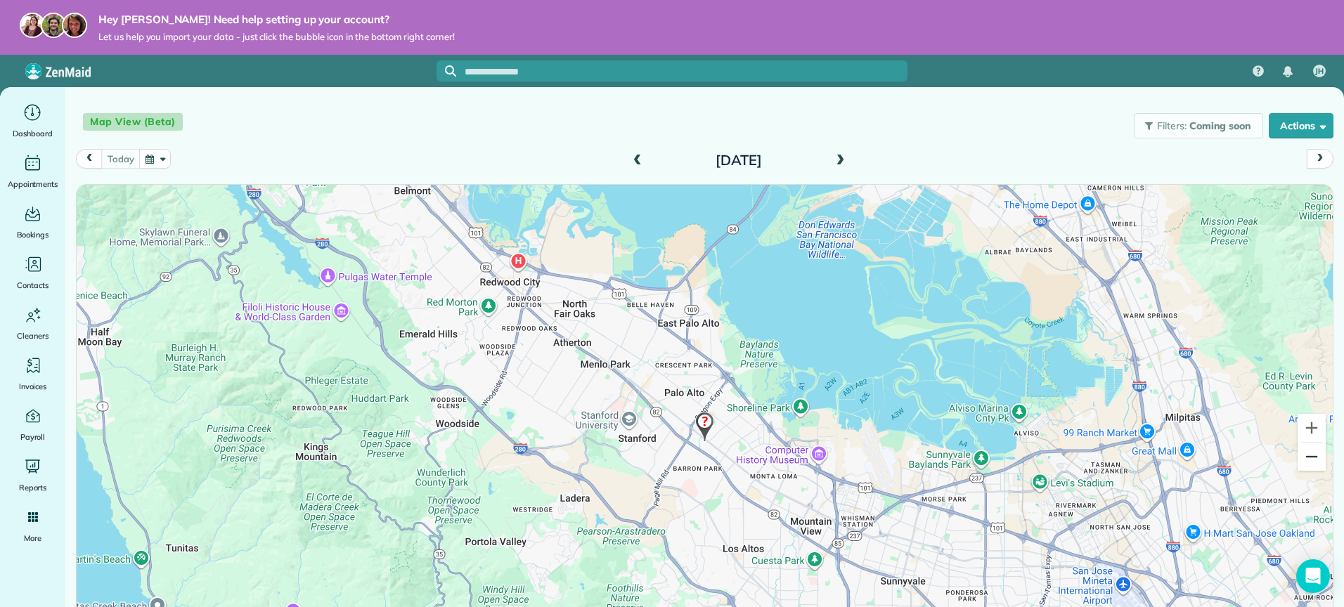
click at [1298, 460] on button "Zoom out" at bounding box center [1311, 457] width 28 height 28
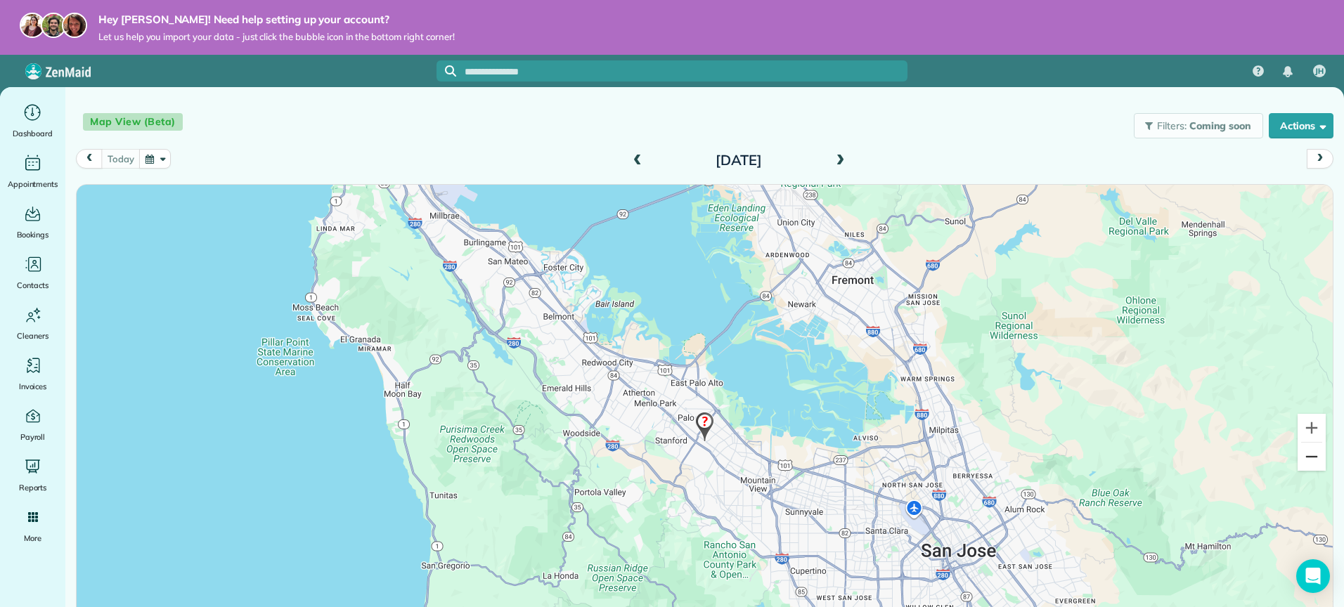
click at [1298, 460] on button "Zoom out" at bounding box center [1311, 457] width 28 height 28
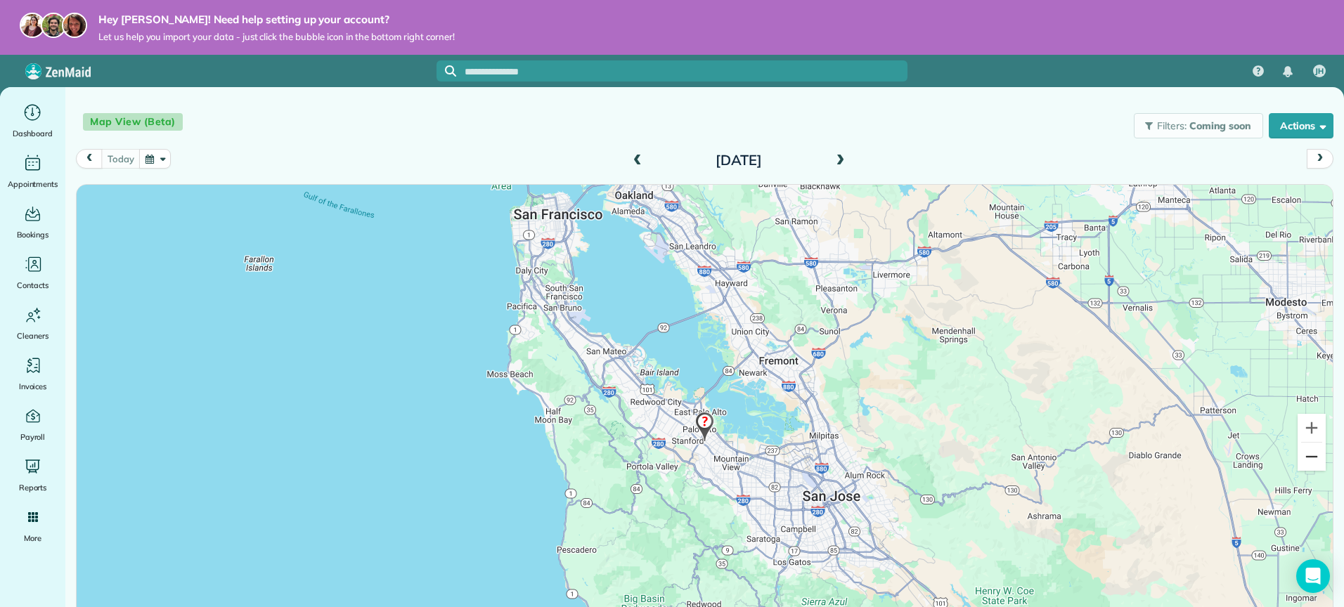
click at [1298, 460] on button "Zoom out" at bounding box center [1311, 457] width 28 height 28
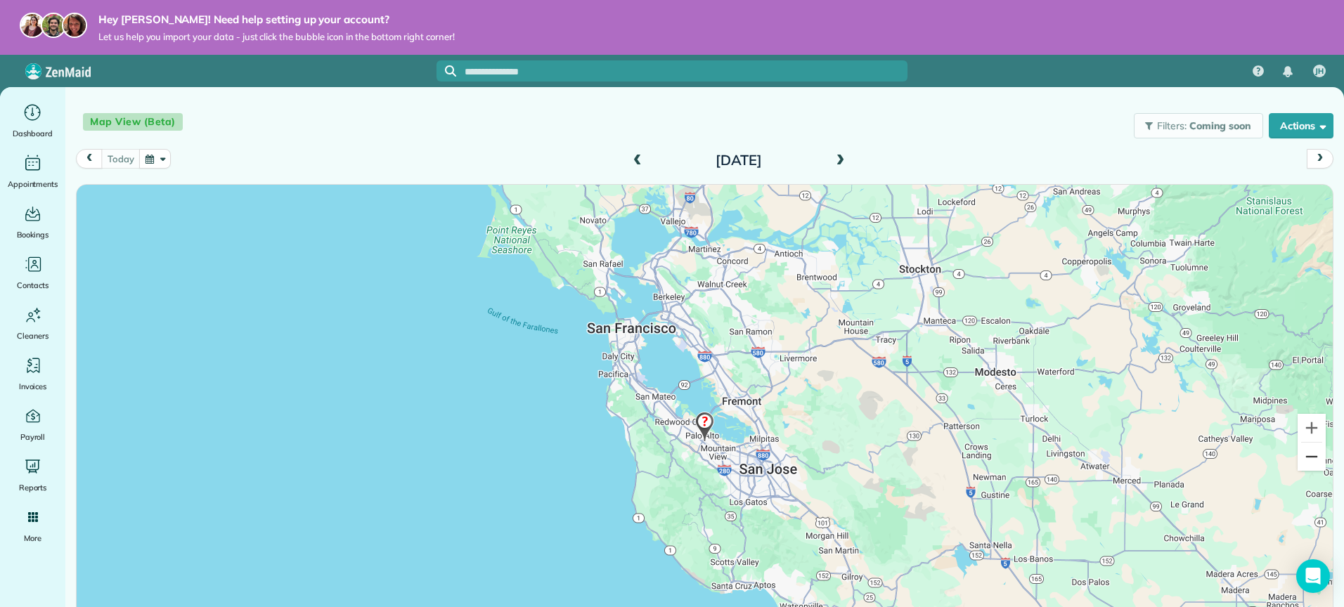
click at [1298, 460] on button "Zoom out" at bounding box center [1311, 457] width 28 height 28
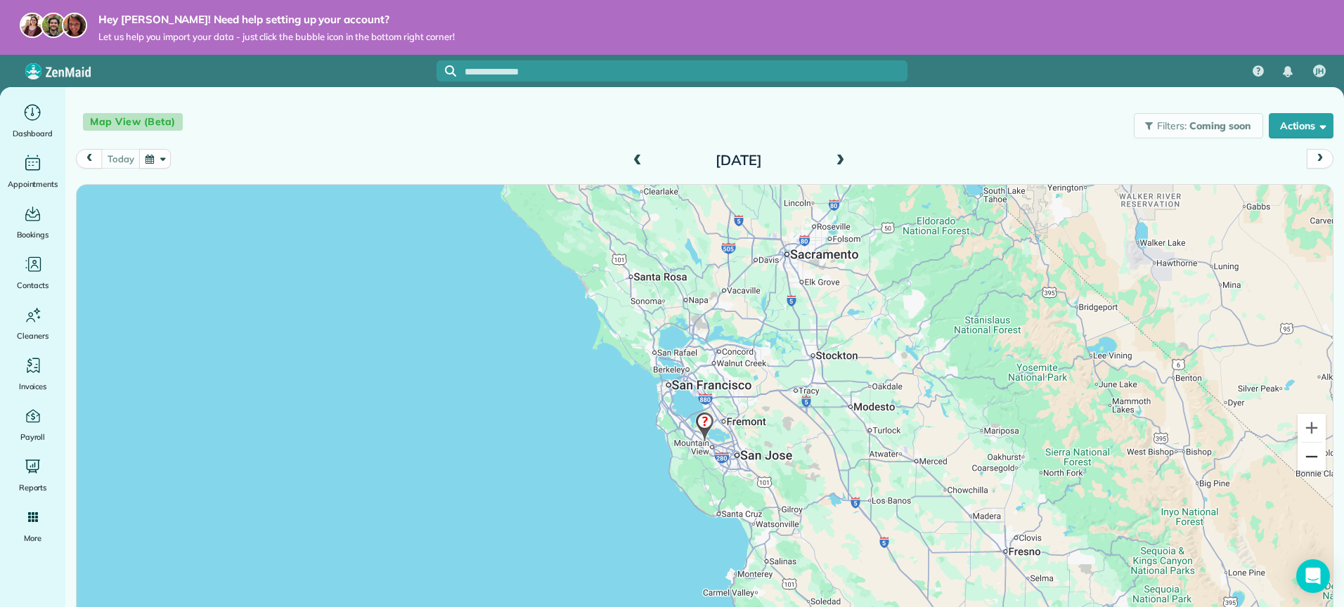
click at [1298, 460] on button "Zoom out" at bounding box center [1311, 457] width 28 height 28
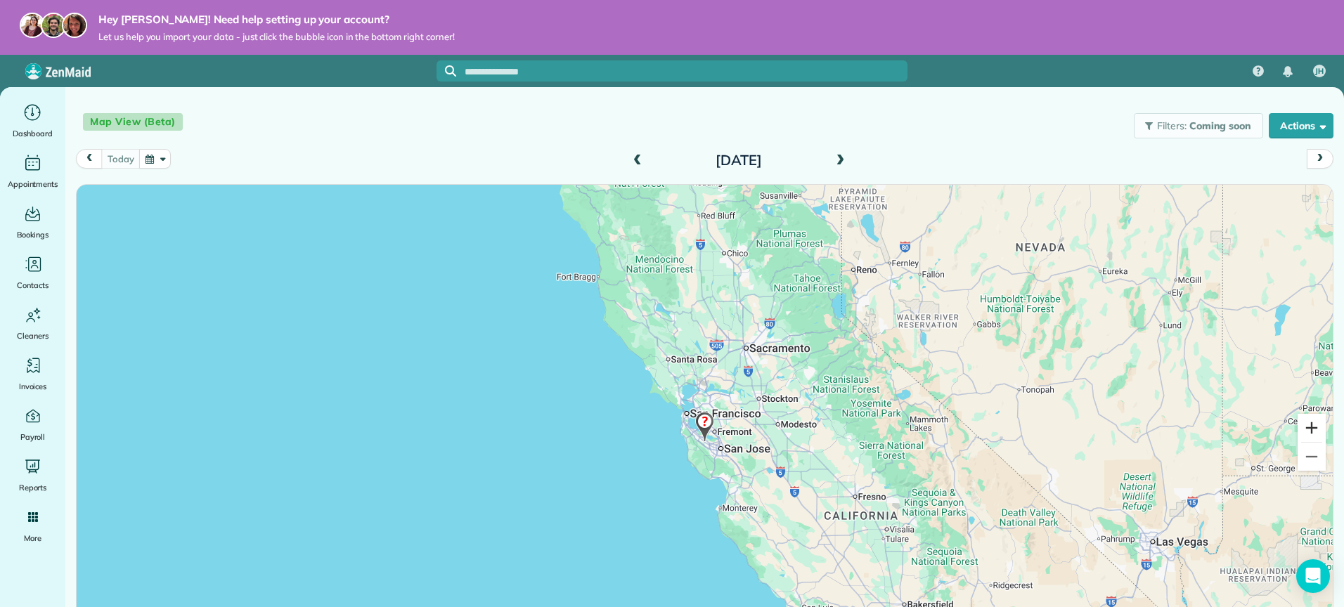
click at [1300, 433] on button "Zoom in" at bounding box center [1311, 428] width 28 height 28
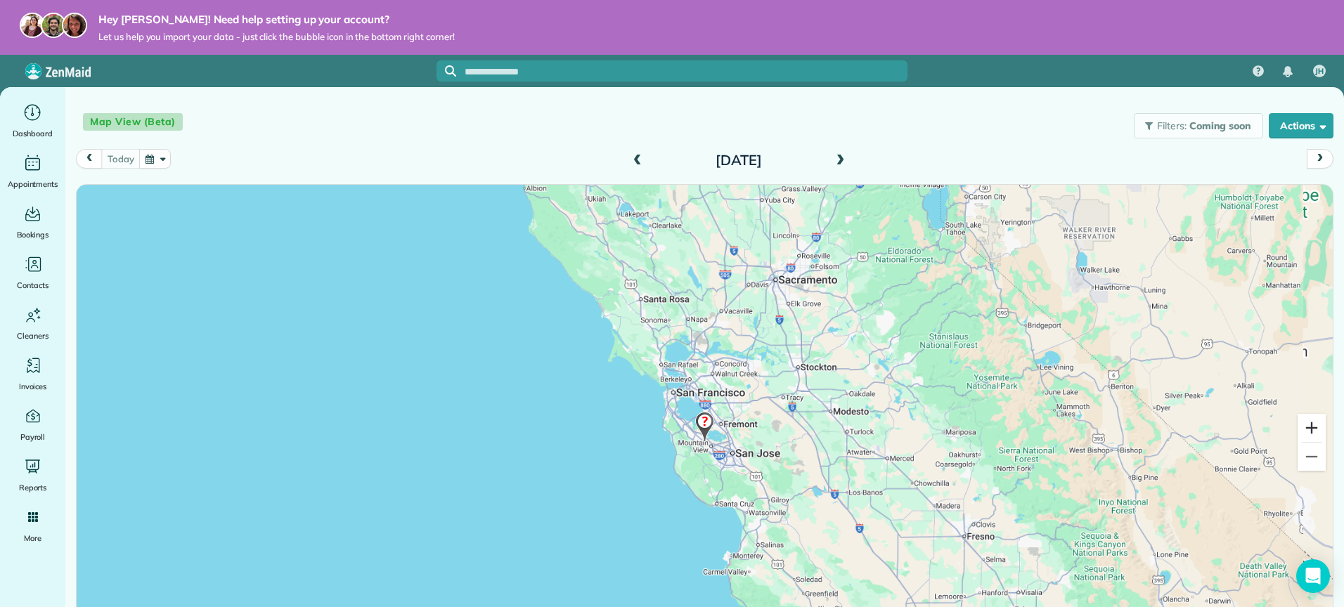
click at [1300, 433] on button "Zoom in" at bounding box center [1311, 428] width 28 height 28
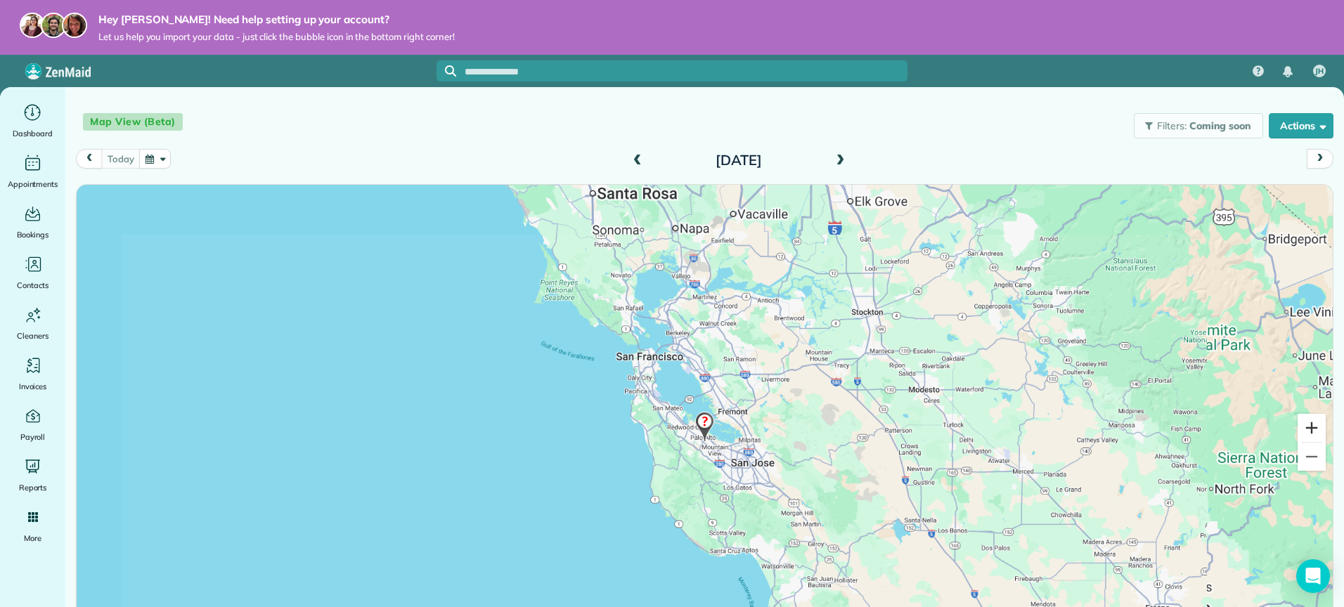
click at [1300, 433] on button "Zoom in" at bounding box center [1311, 428] width 28 height 28
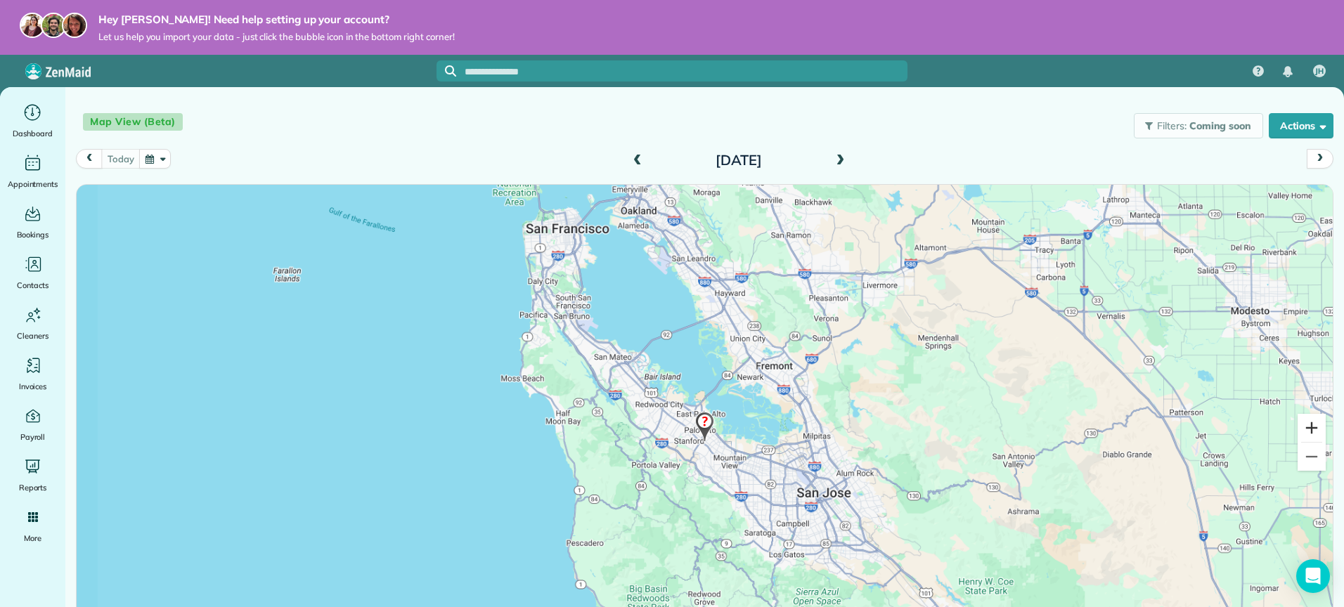
click at [1300, 433] on button "Zoom in" at bounding box center [1311, 428] width 28 height 28
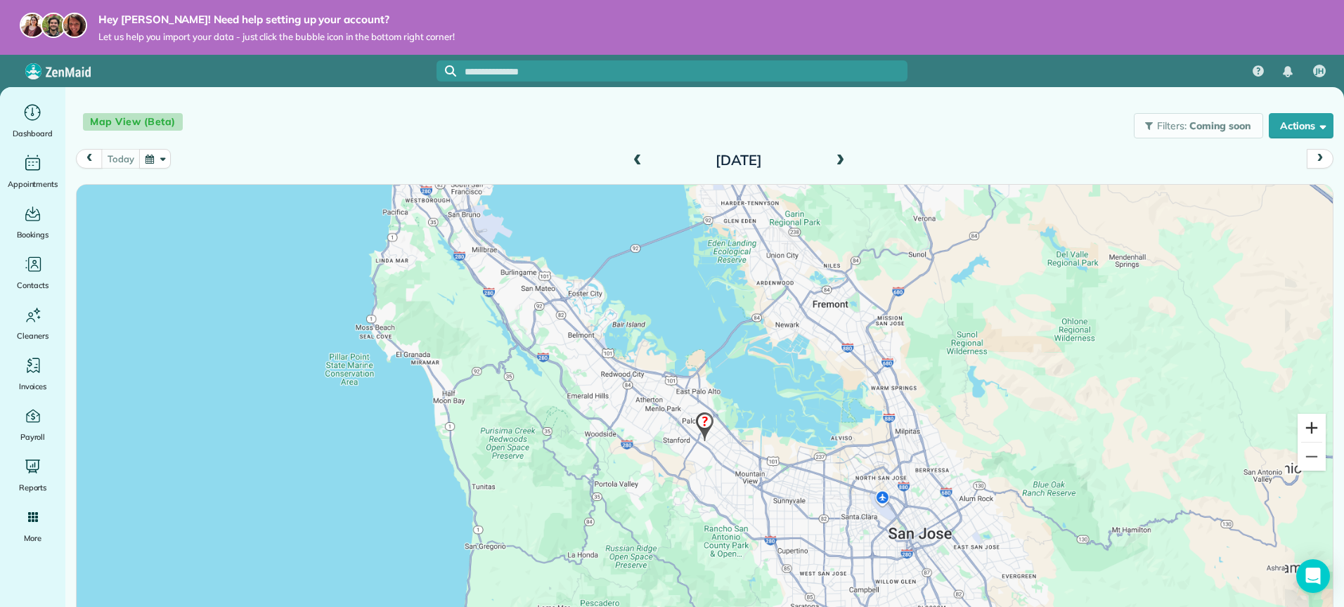
click at [1300, 433] on button "Zoom in" at bounding box center [1311, 428] width 28 height 28
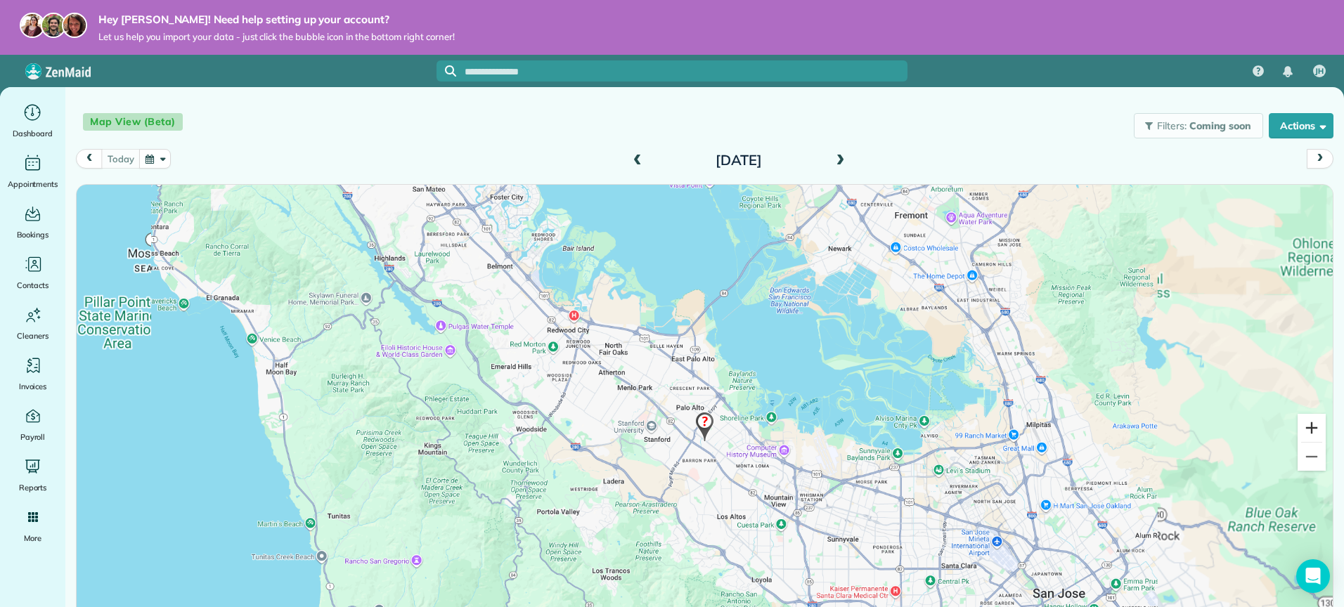
click at [1300, 433] on button "Zoom in" at bounding box center [1311, 428] width 28 height 28
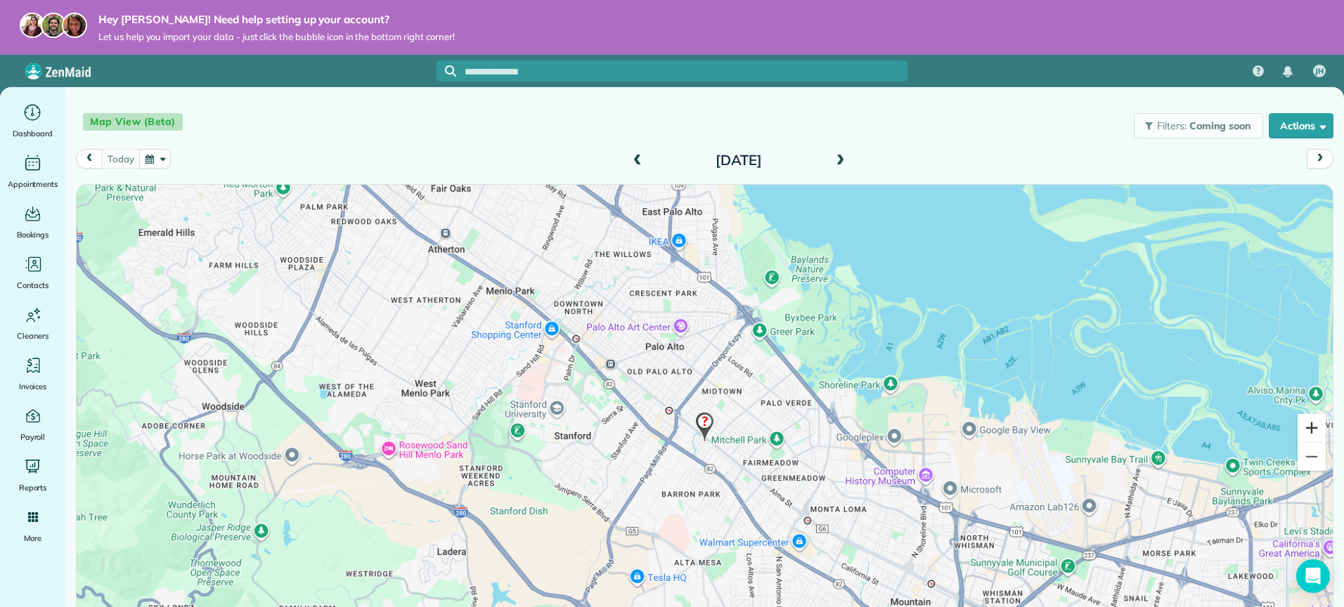
click at [1300, 433] on button "Zoom in" at bounding box center [1311, 428] width 28 height 28
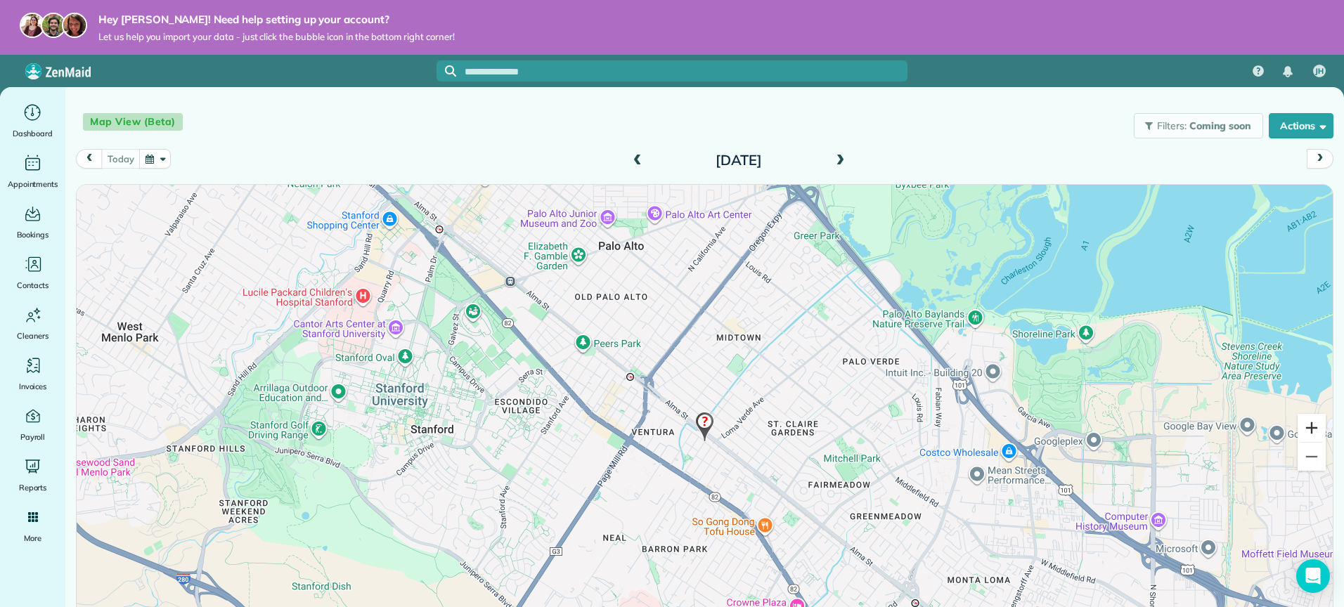
click at [1300, 433] on button "Zoom in" at bounding box center [1311, 428] width 28 height 28
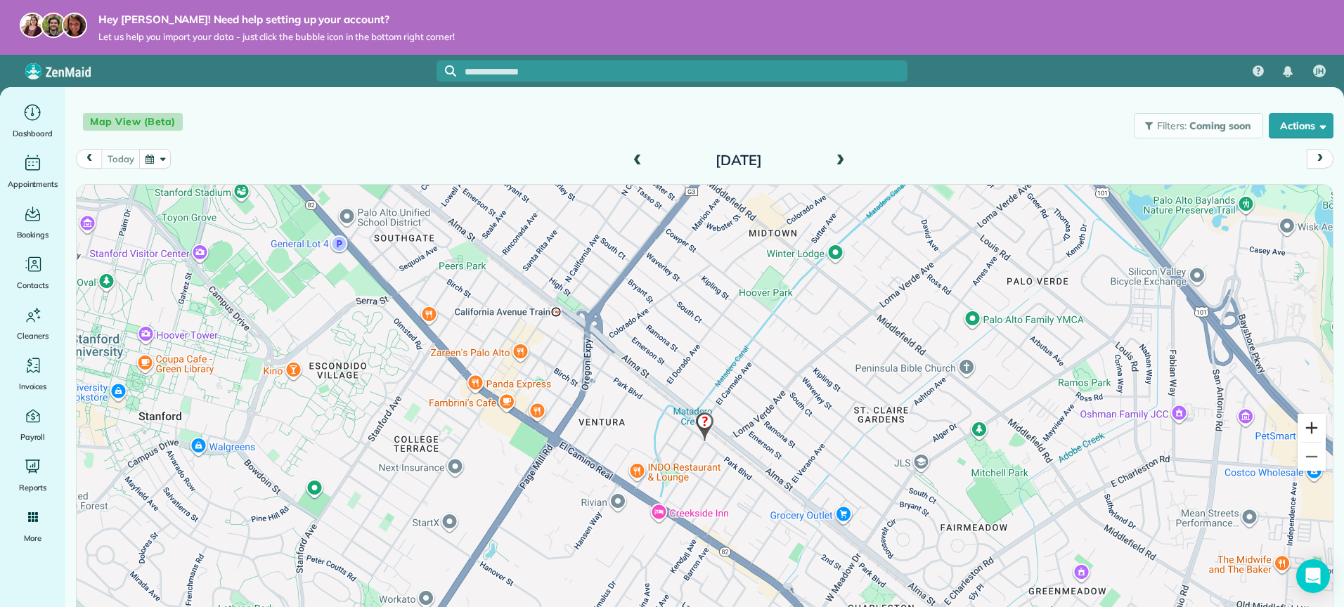
click at [1300, 433] on button "Zoom in" at bounding box center [1311, 428] width 28 height 28
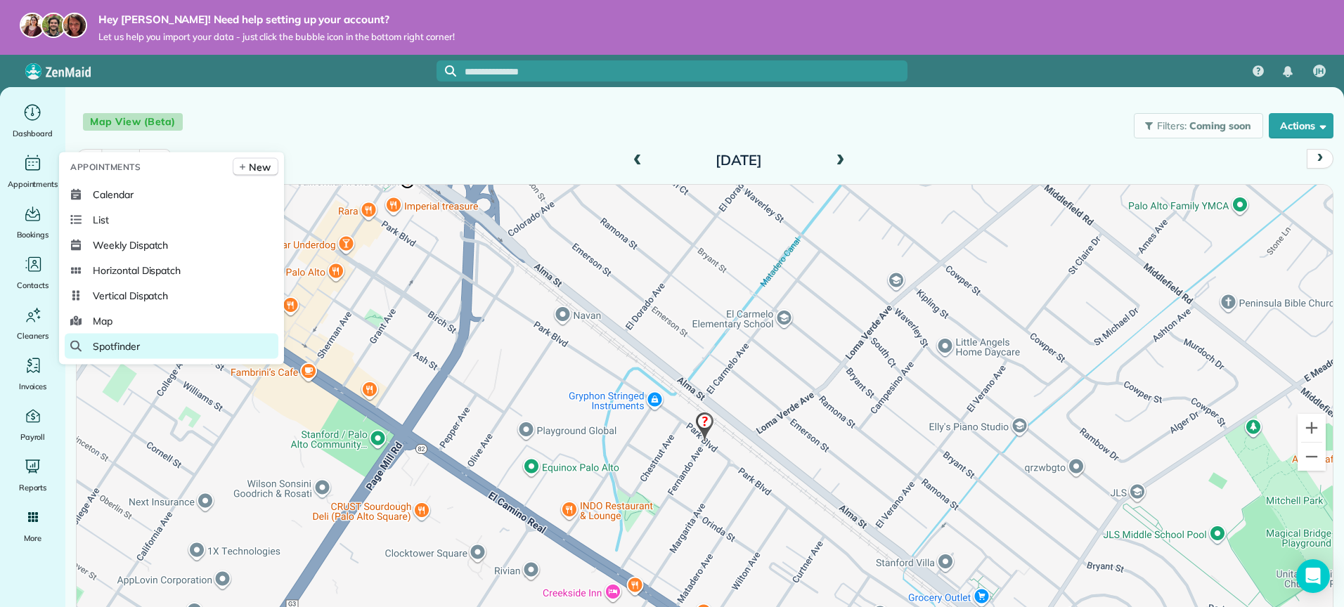
click at [177, 347] on link "Spotfinder" at bounding box center [172, 346] width 214 height 25
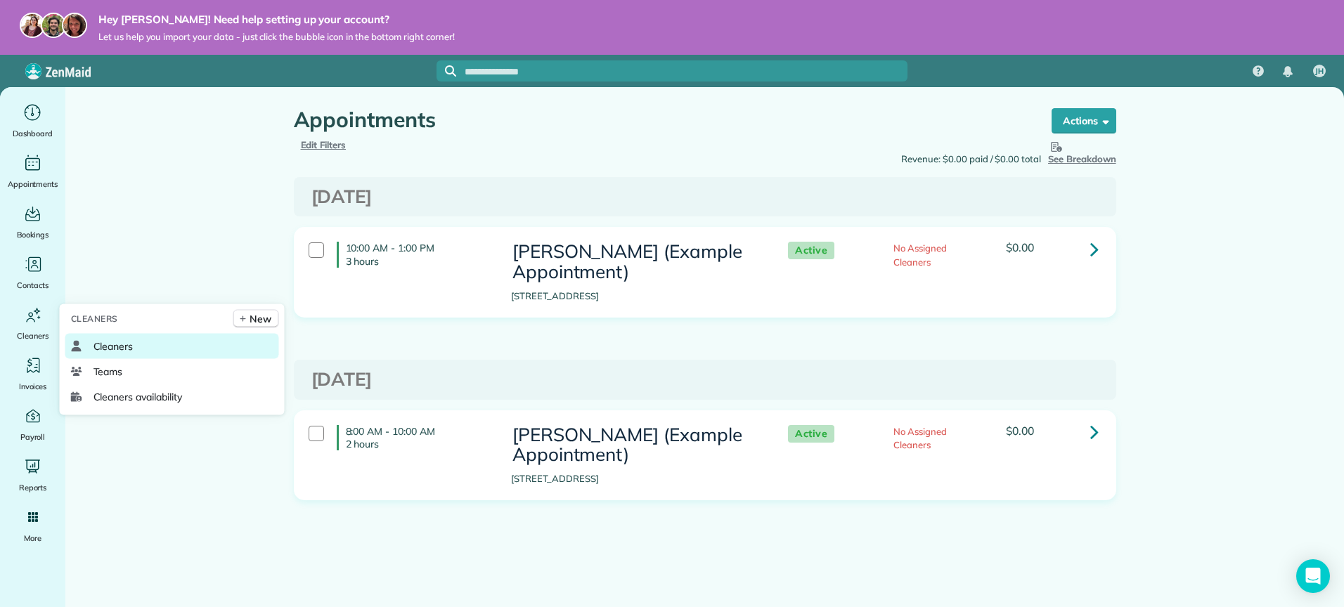
click at [120, 354] on link "Cleaners" at bounding box center [172, 346] width 214 height 25
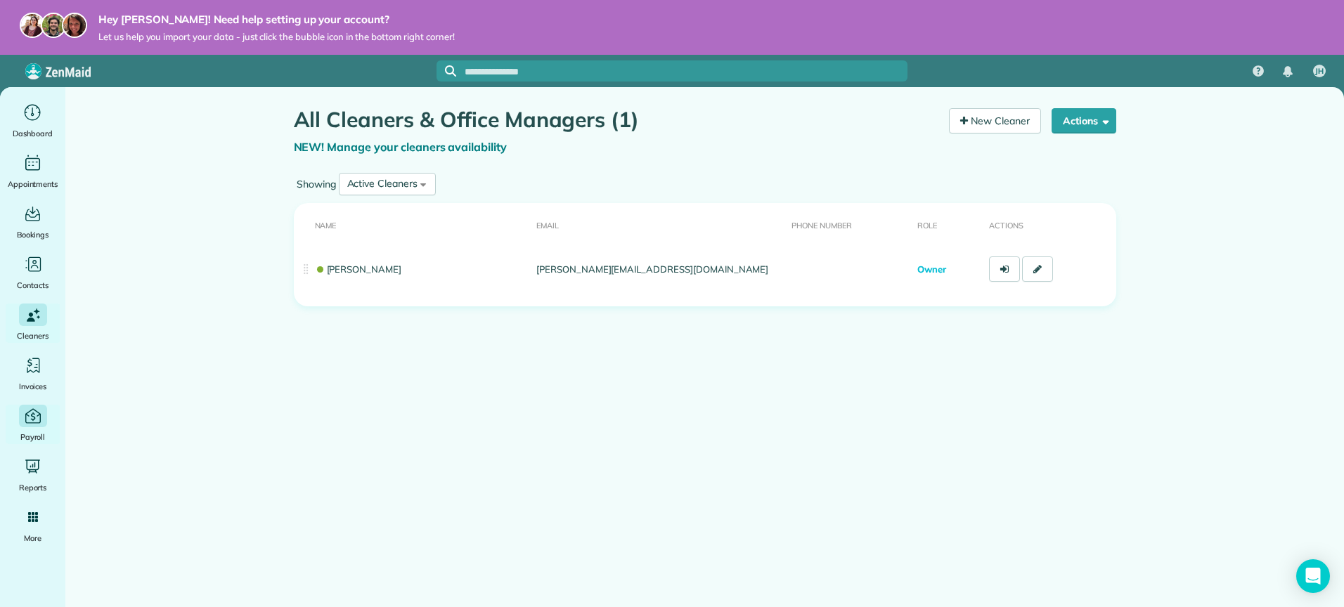
click at [35, 427] on div "Payroll" at bounding box center [33, 424] width 56 height 39
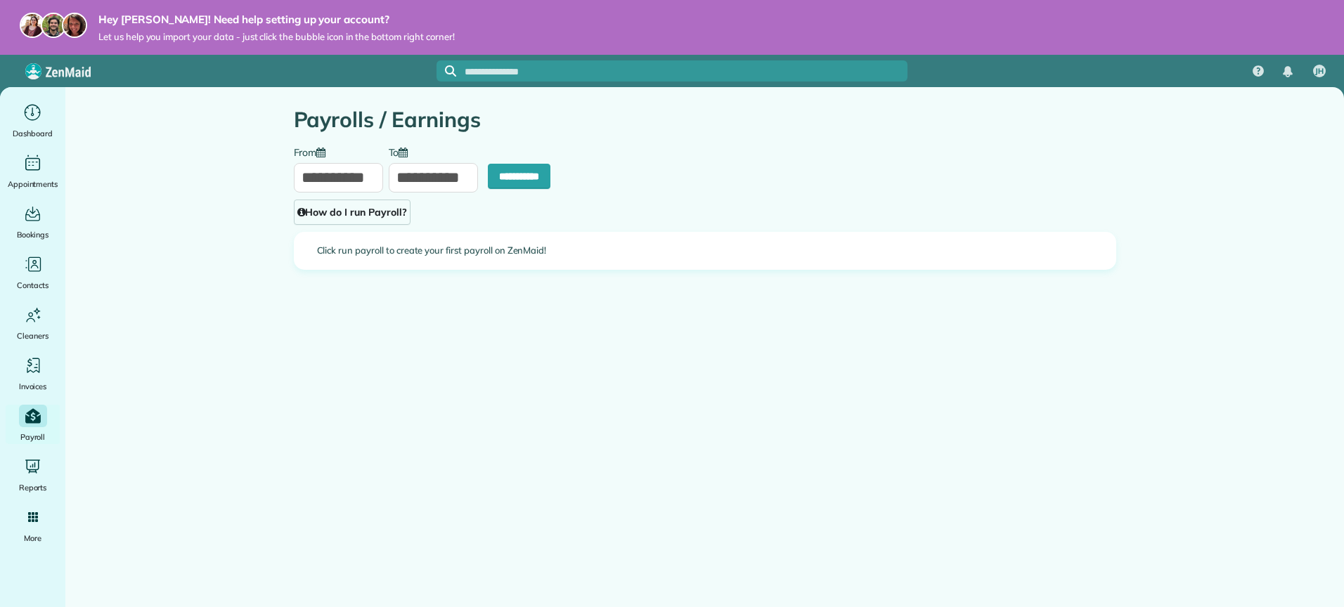
type input "**********"
click at [345, 217] on link "How do I run Payroll?" at bounding box center [352, 212] width 117 height 25
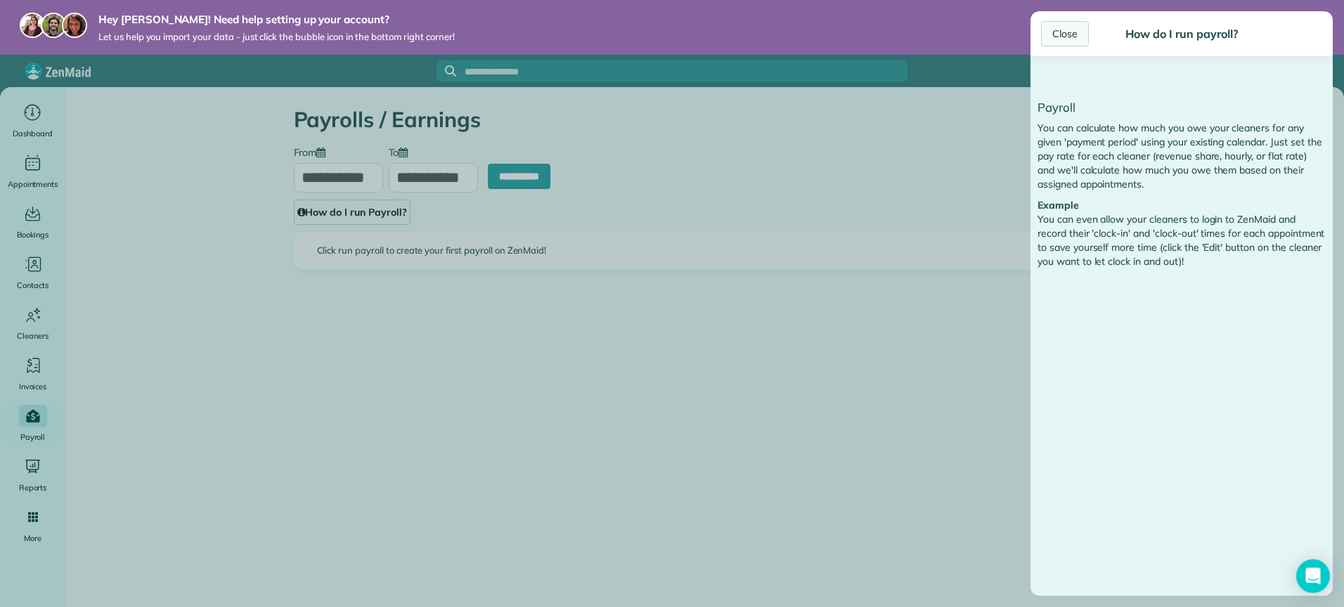
click at [1049, 37] on div "Close" at bounding box center [1065, 33] width 48 height 25
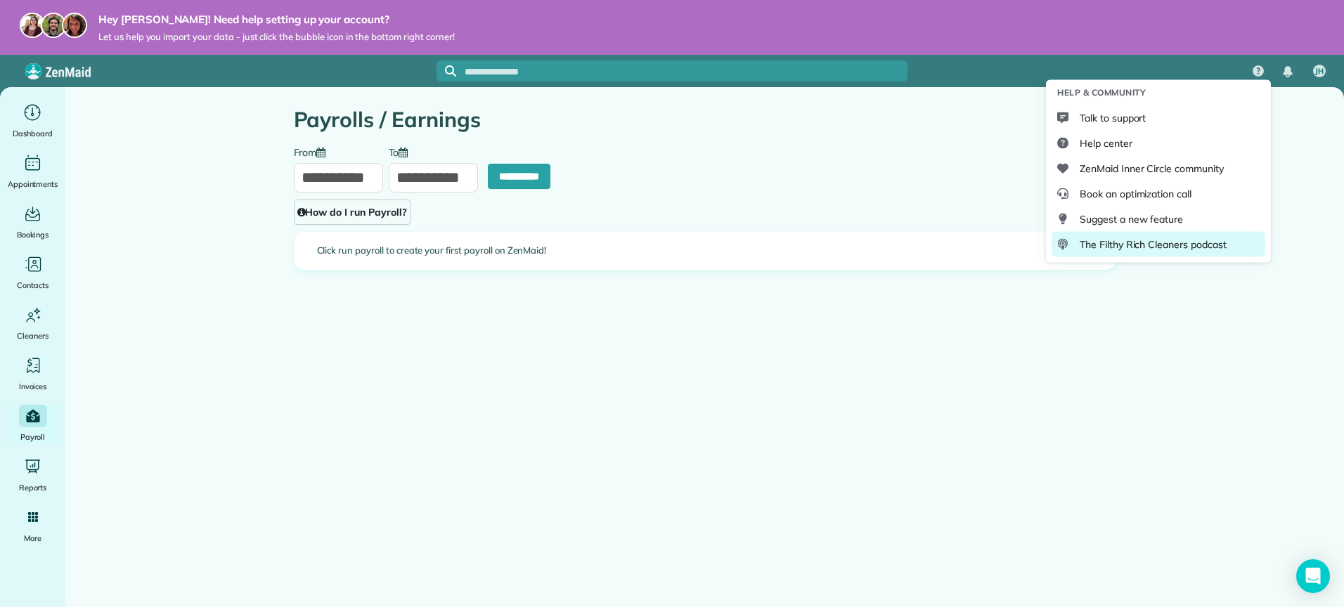
click at [1153, 240] on span "The Filthy Rich Cleaners podcast" at bounding box center [1153, 245] width 147 height 14
